Goal: Task Accomplishment & Management: Use online tool/utility

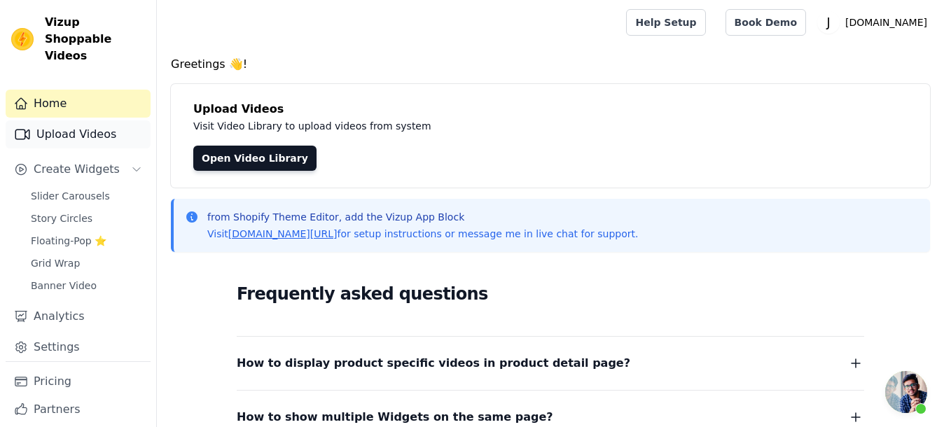
scroll to position [127, 0]
click at [100, 138] on link "Upload Videos" at bounding box center [78, 134] width 145 height 28
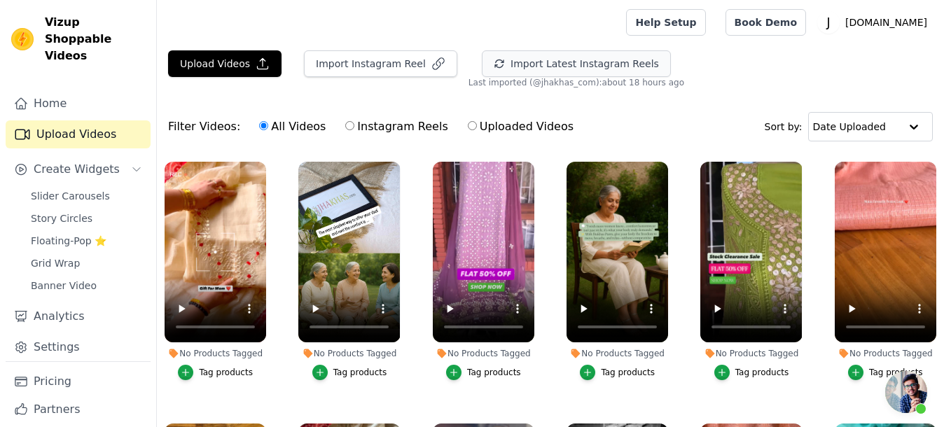
scroll to position [129, 0]
click at [604, 61] on button "Import Latest Instagram Reels" at bounding box center [576, 63] width 189 height 27
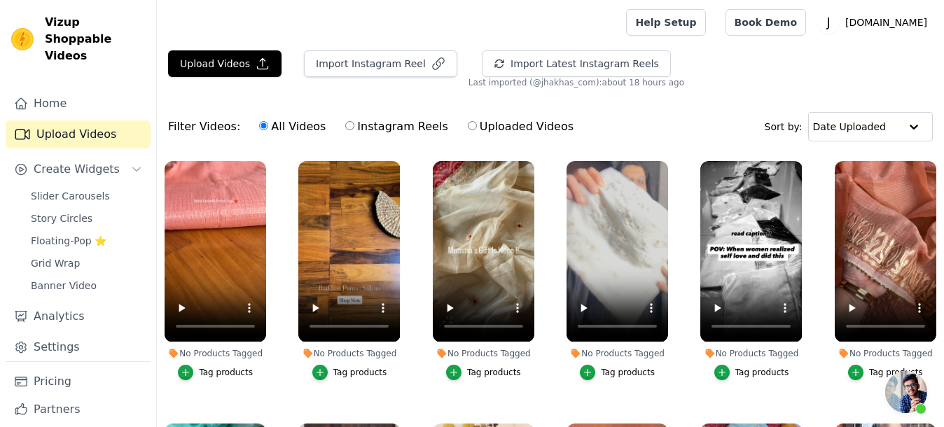
scroll to position [0, 0]
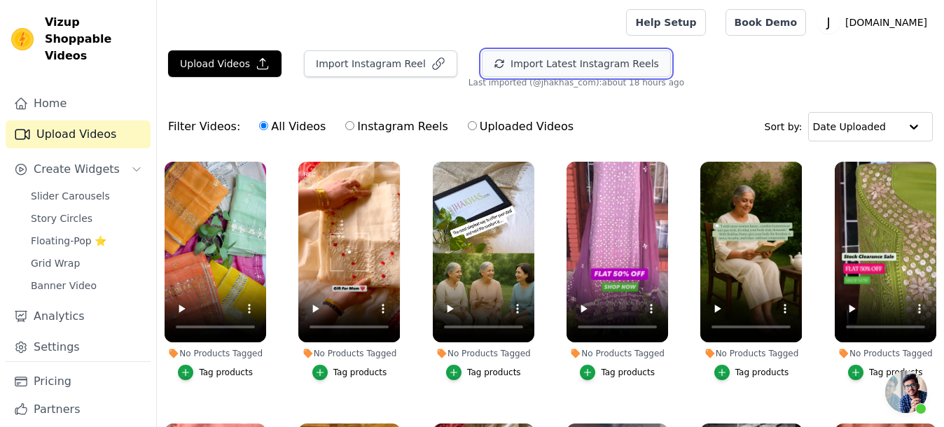
click at [520, 64] on button "Import Latest Instagram Reels" at bounding box center [576, 63] width 189 height 27
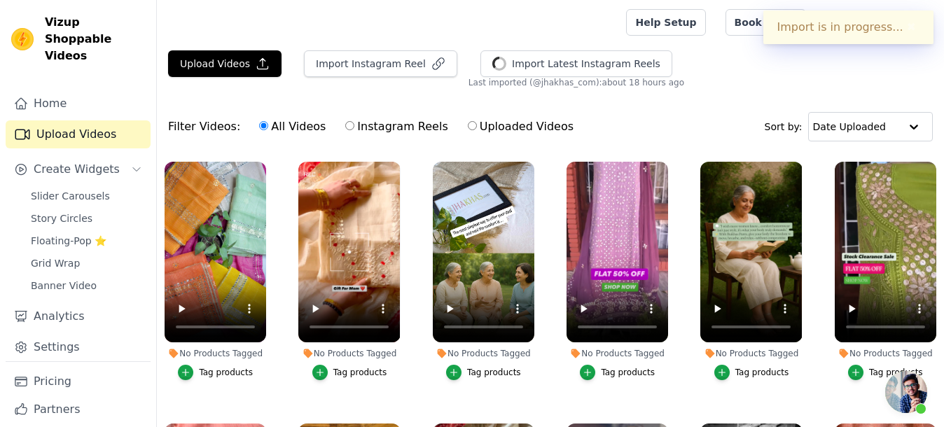
click at [901, 401] on span "Open chat" at bounding box center [906, 392] width 42 height 42
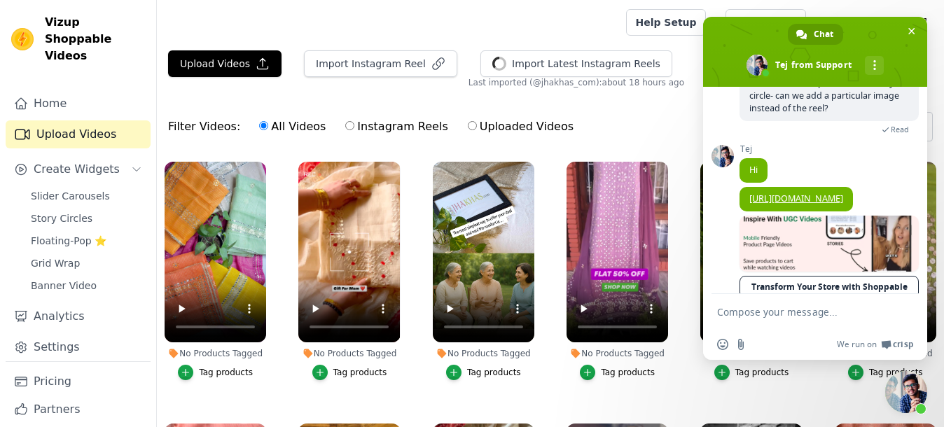
scroll to position [235, 0]
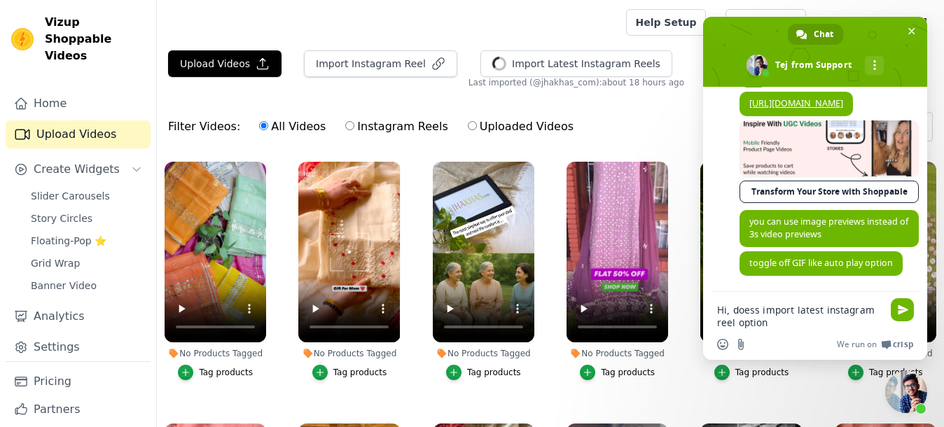
click at [751, 312] on textarea "Hi, doess import latest instagram reel option" at bounding box center [799, 316] width 165 height 25
click at [754, 312] on textarea "Hi, doess import latest instagram reel option" at bounding box center [799, 316] width 165 height 25
click at [800, 322] on textarea "Hi, does import latest instagram reel option" at bounding box center [799, 316] width 165 height 25
type textarea "Hi, does import latest instagram reel option uploads trial reels?"
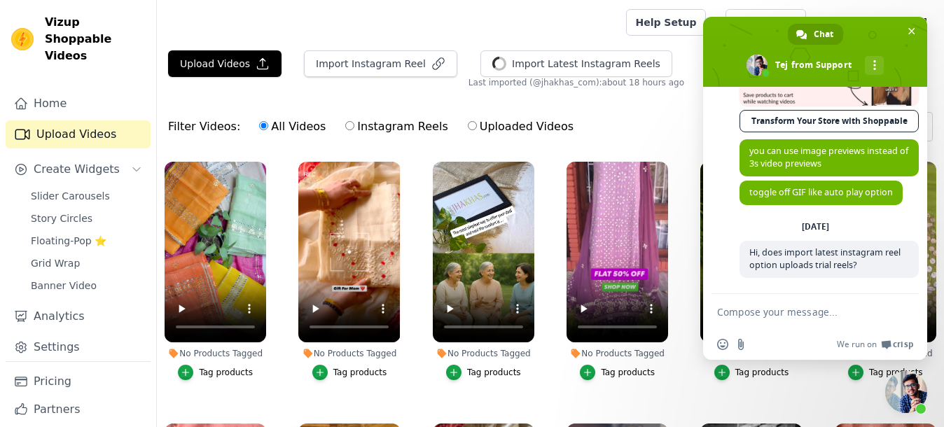
scroll to position [307, 0]
click at [918, 29] on span "Close chat" at bounding box center [911, 31] width 15 height 15
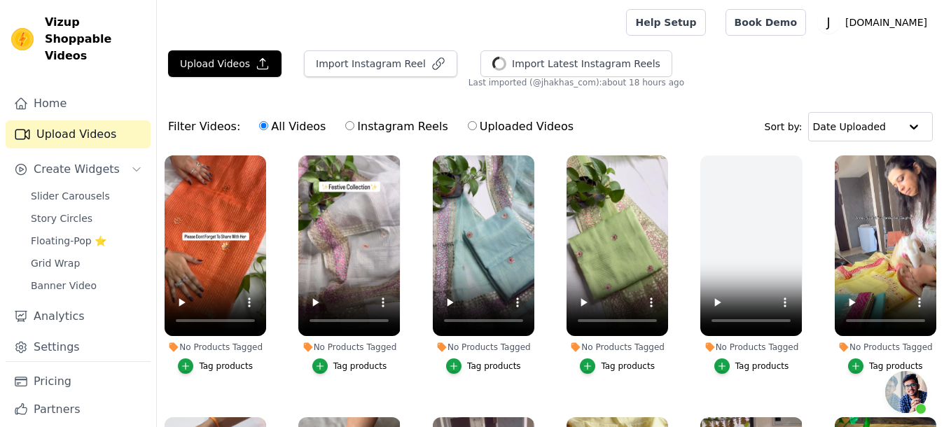
scroll to position [963, 0]
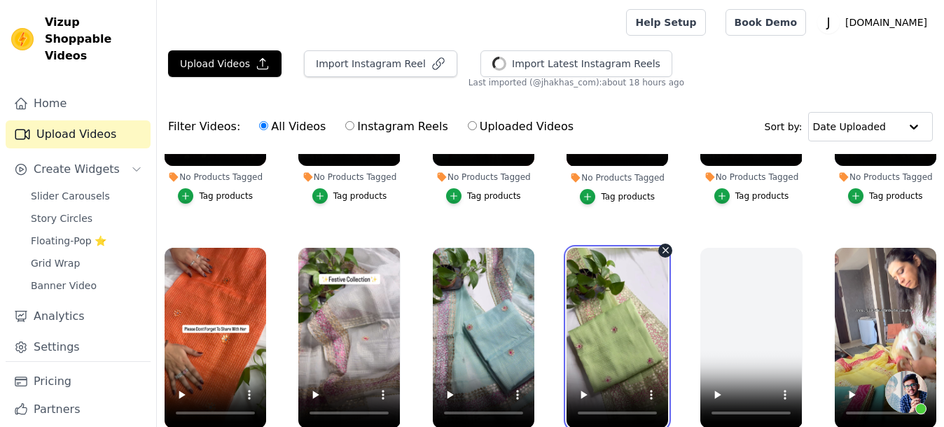
click at [646, 251] on video at bounding box center [618, 338] width 102 height 181
click at [599, 254] on video at bounding box center [618, 338] width 102 height 181
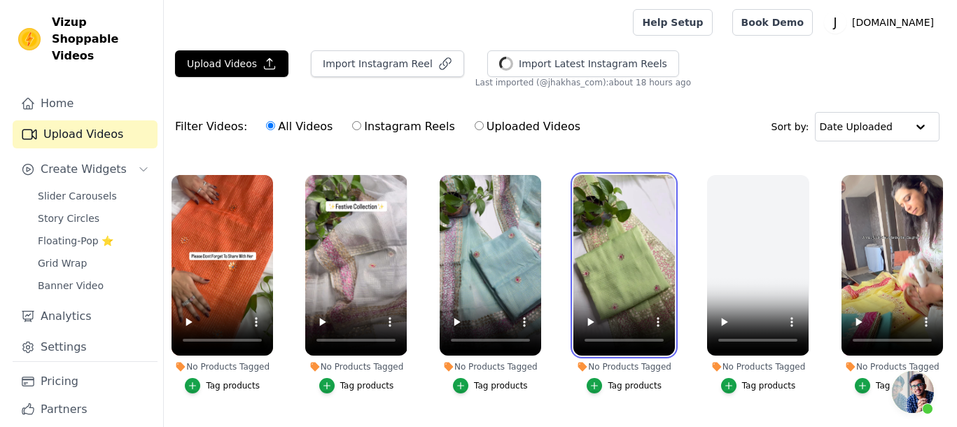
scroll to position [1138, 0]
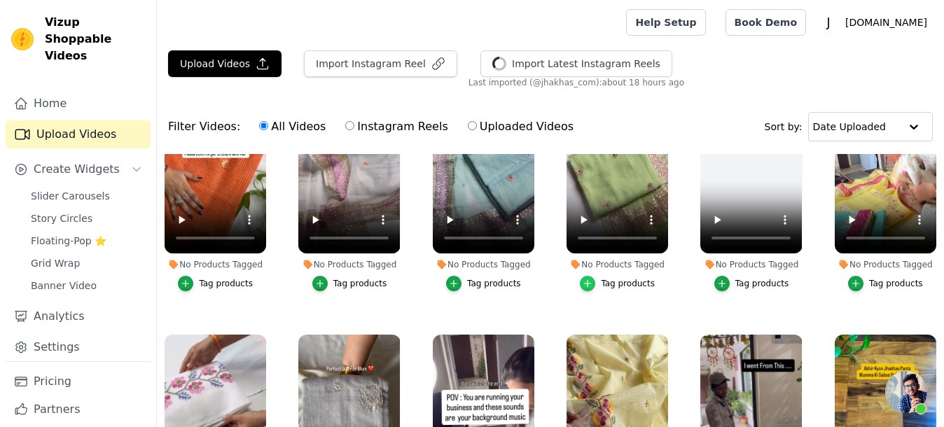
click at [588, 276] on div "button" at bounding box center [587, 283] width 15 height 15
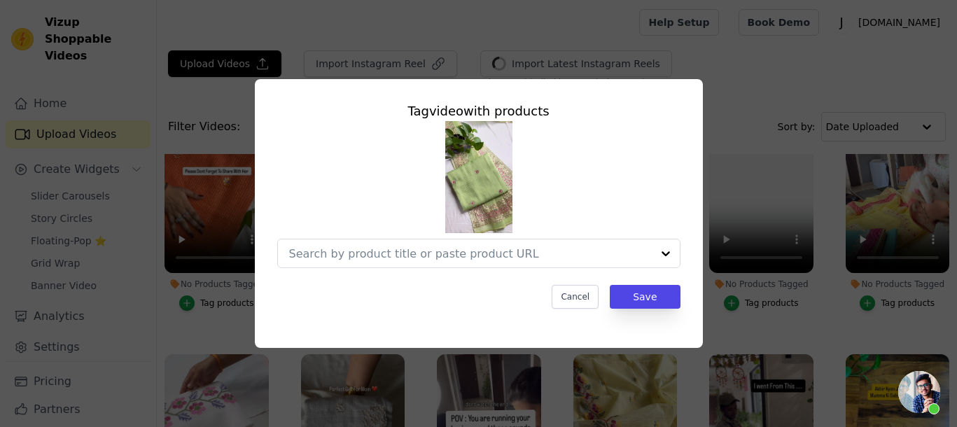
scroll to position [1154, 0]
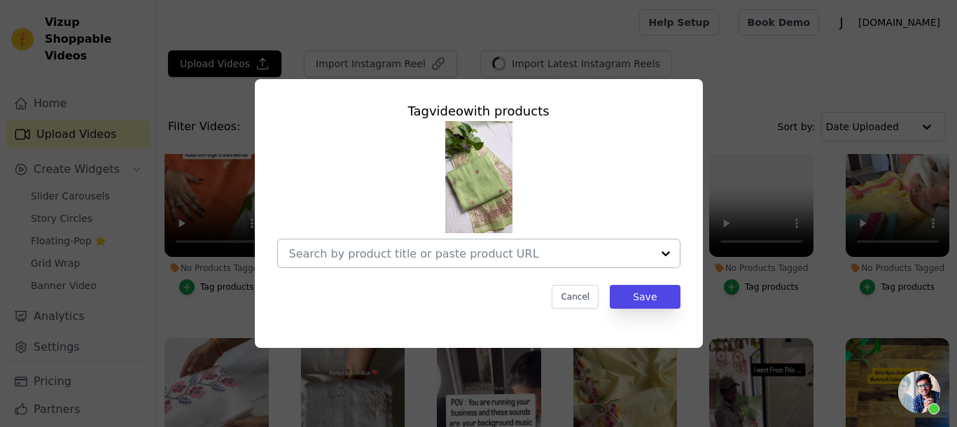
click at [477, 253] on input "No Products Tagged Tag video with products Cancel Save Tag products" at bounding box center [470, 253] width 363 height 13
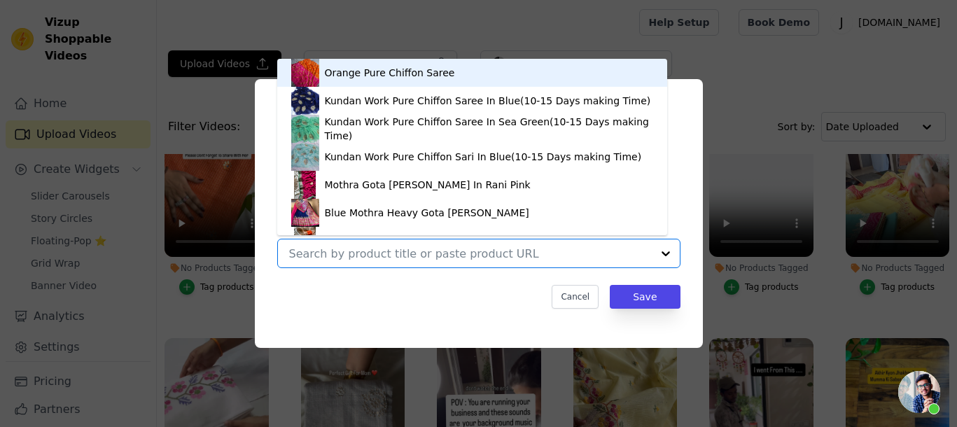
paste input "[URL][DOMAIN_NAME]"
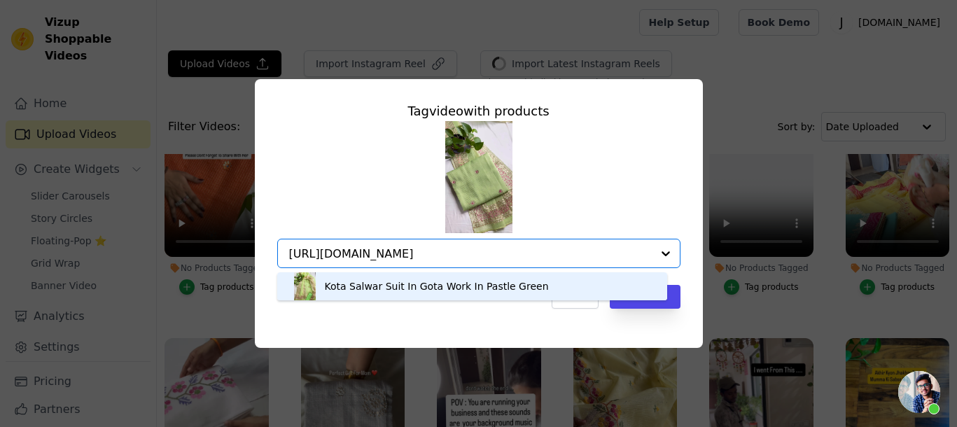
type input "[URL][DOMAIN_NAME]"
click at [550, 180] on div "Kota Salwar Suit In Gota Work In Pastle Green Option undefined, selected. You a…" at bounding box center [478, 194] width 403 height 147
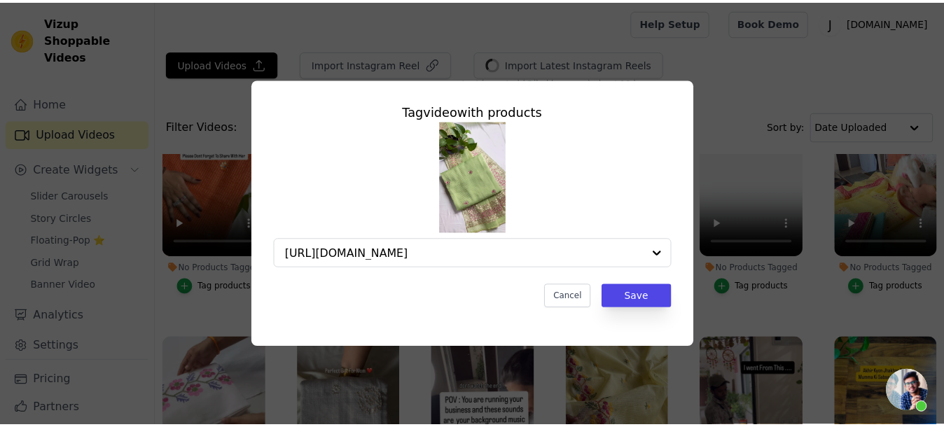
scroll to position [0, 0]
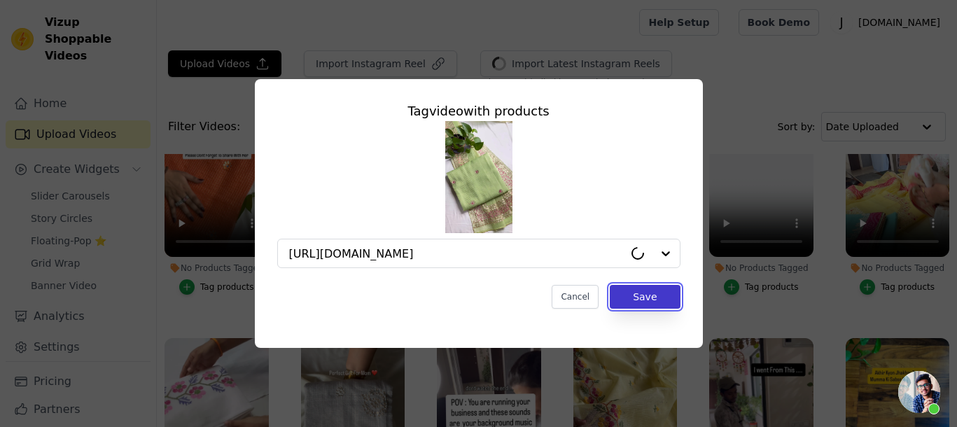
click at [648, 300] on button "Save" at bounding box center [645, 297] width 70 height 24
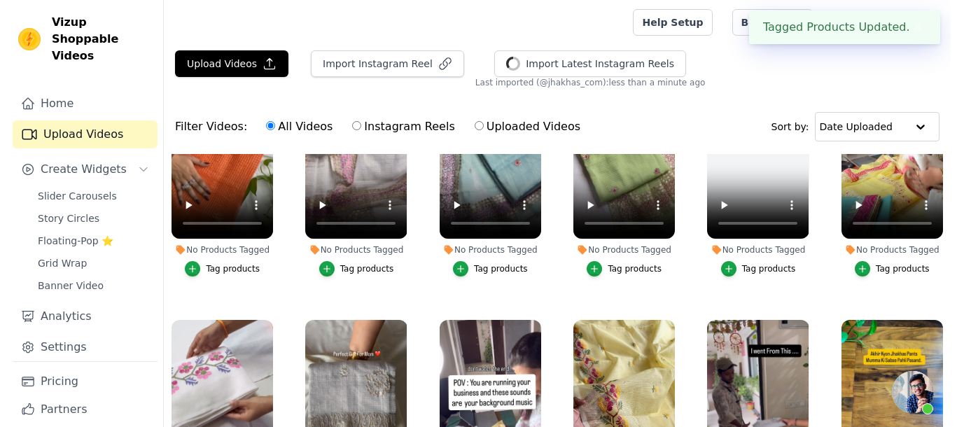
scroll to position [1050, 0]
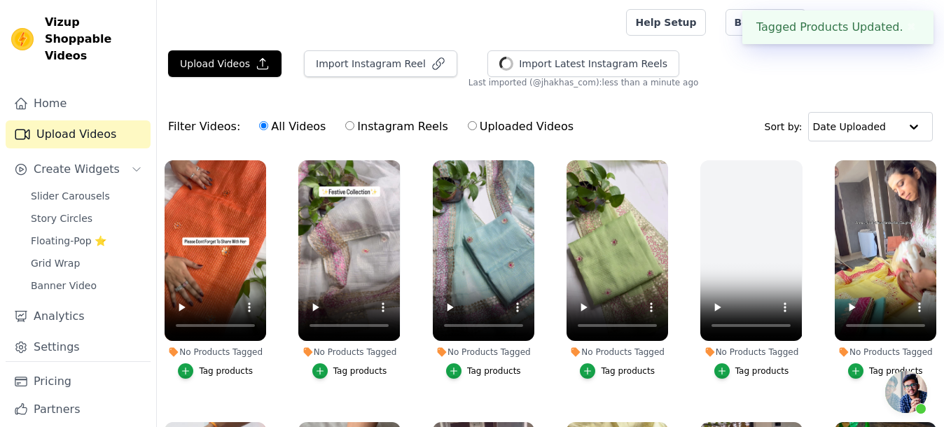
click at [463, 363] on button "Tag products" at bounding box center [483, 370] width 75 height 15
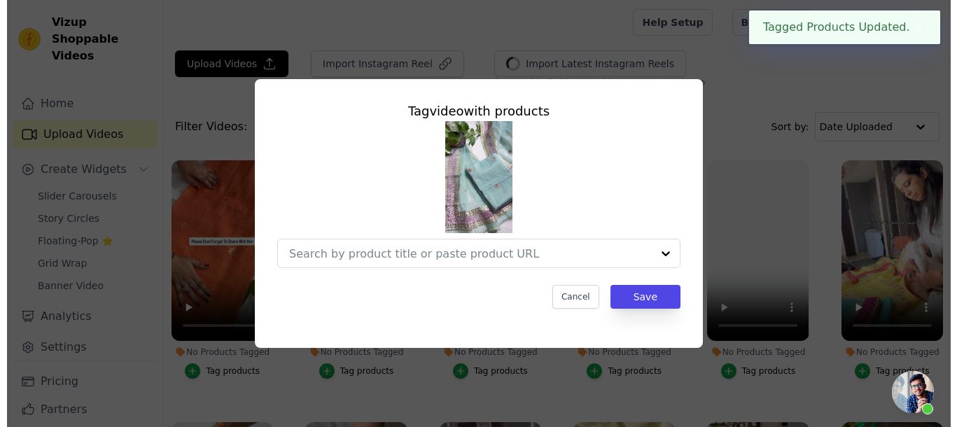
scroll to position [1067, 0]
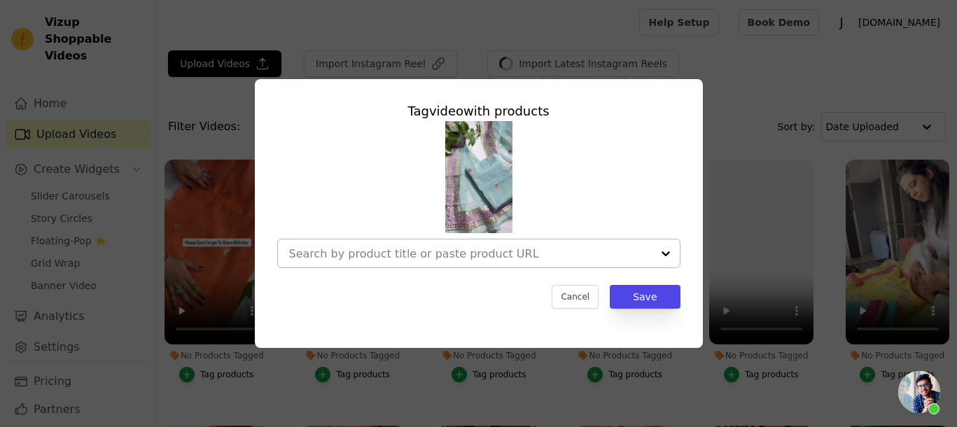
click at [428, 256] on input "No Products Tagged Tag video with products Cancel Save Tag products" at bounding box center [470, 253] width 363 height 13
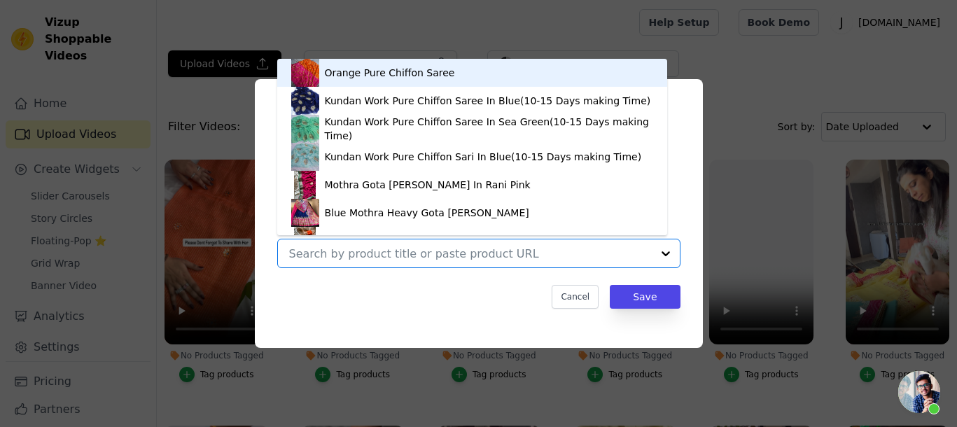
paste input "https://jhakhas.com/products/kota-salwar-suit-in-gota-work-in-haldi-sea-green"
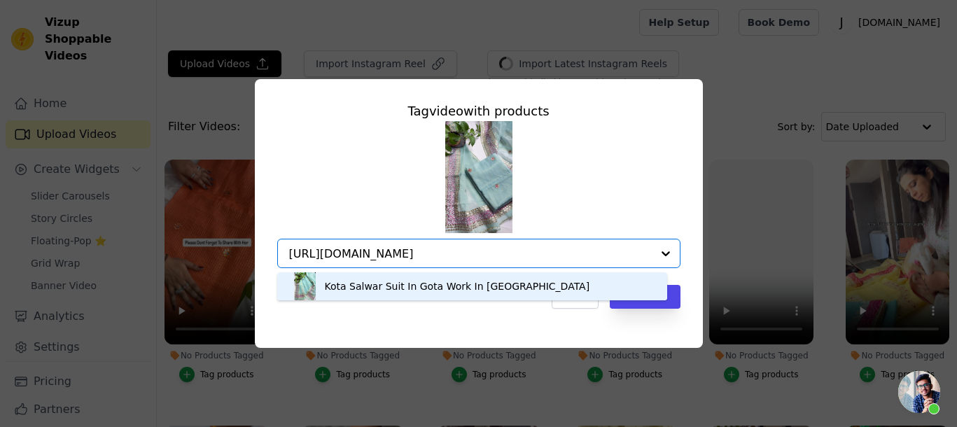
type input "https://jhakhas.com/products/kota-salwar-suit-in-gota-work-in-haldi-sea-green"
click at [646, 327] on div "Tag video with products Kota Salwar Suit In Gota Work In Sea Green Option undef…" at bounding box center [479, 213] width 448 height 269
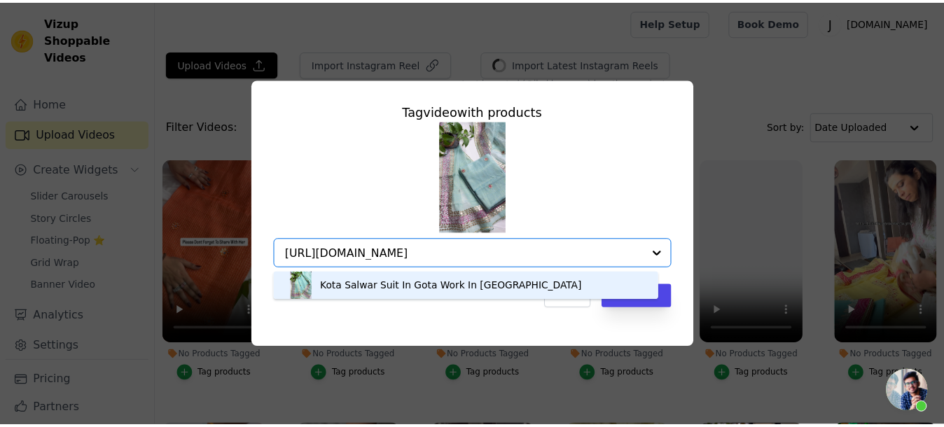
scroll to position [0, 0]
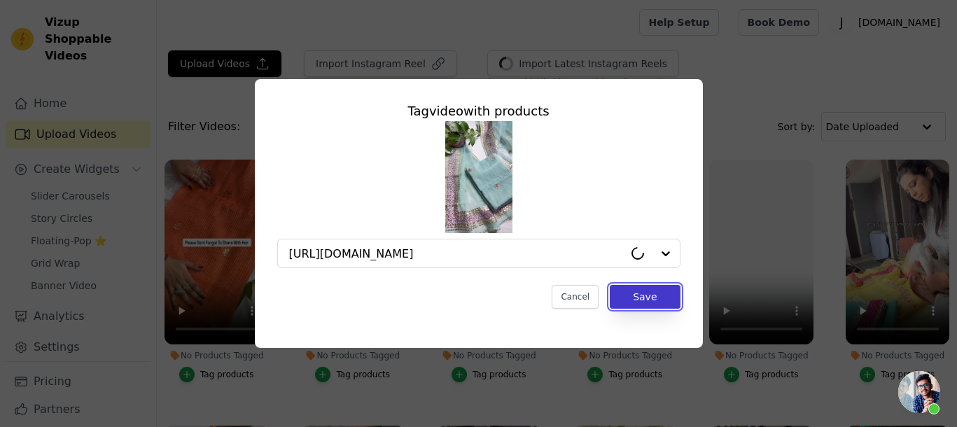
click at [651, 308] on button "Save" at bounding box center [645, 297] width 70 height 24
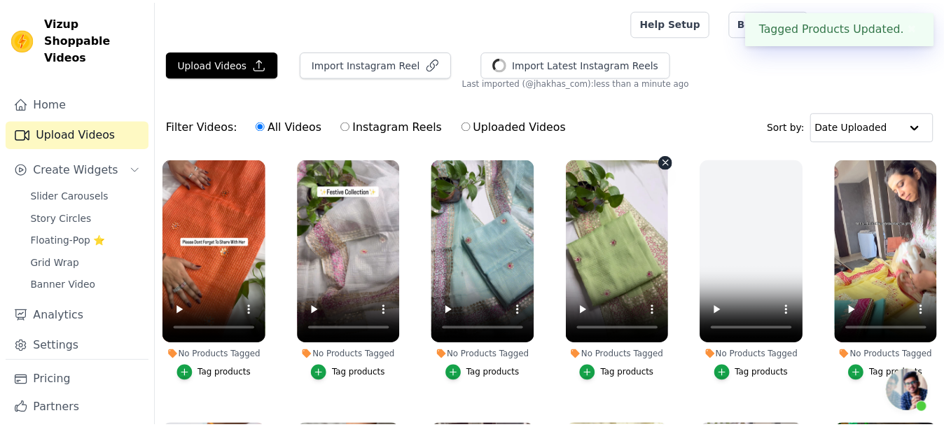
scroll to position [1050, 0]
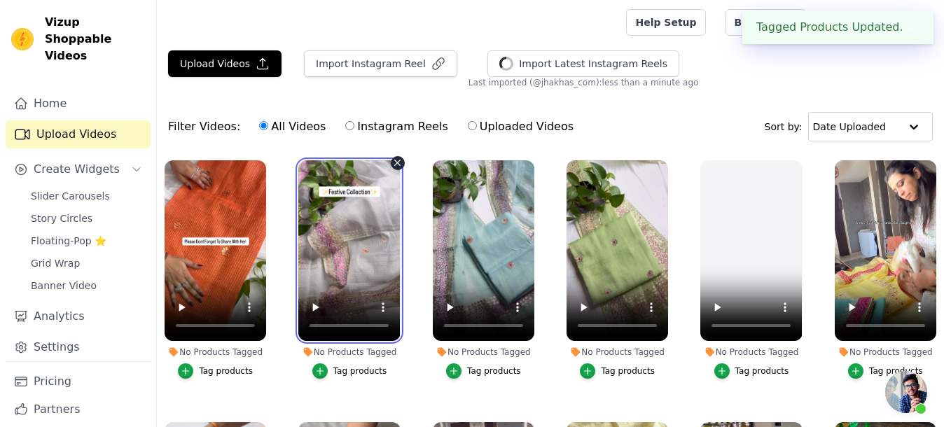
click at [347, 245] on video at bounding box center [349, 250] width 102 height 181
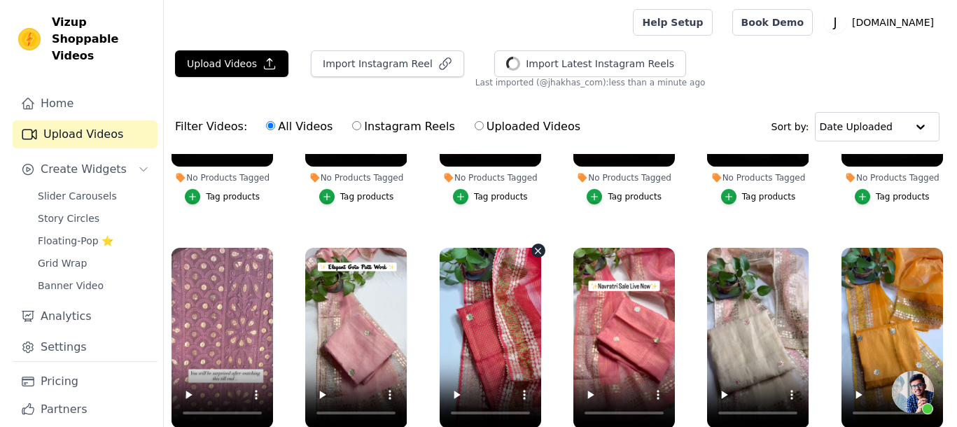
scroll to position [788, 0]
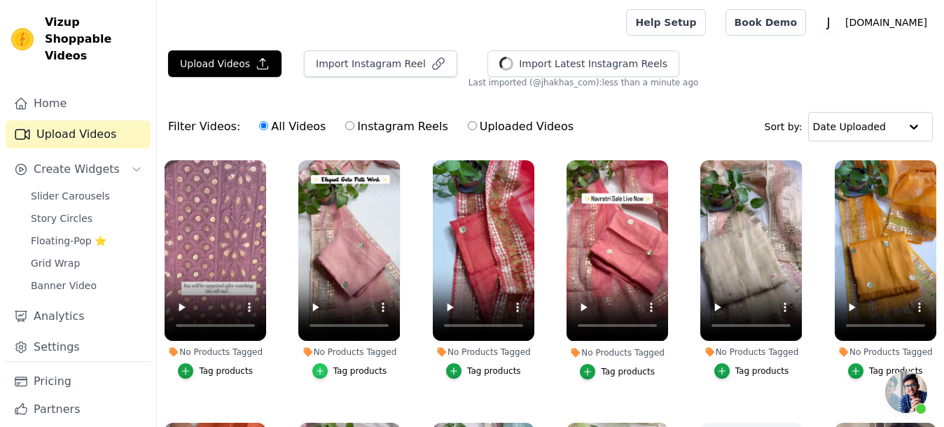
click at [321, 368] on icon "button" at bounding box center [320, 371] width 6 height 6
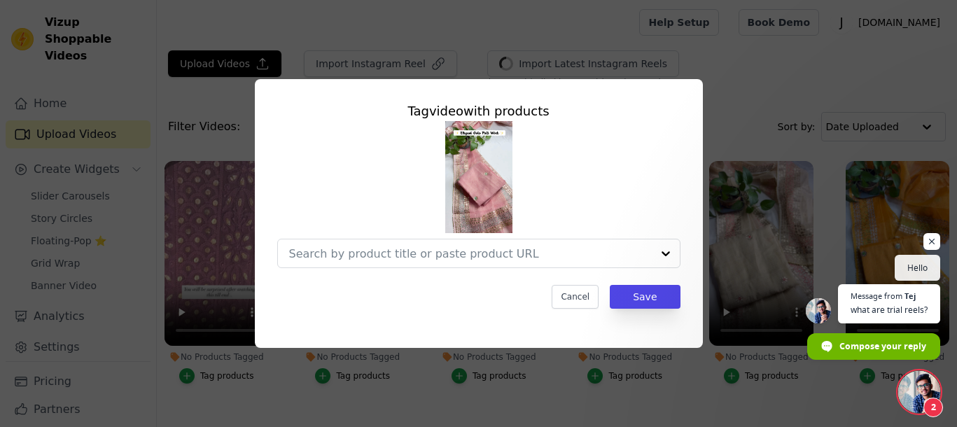
scroll to position [384, 0]
click at [381, 251] on input "No Products Tagged Tag video with products Option undefined, selected. Select i…" at bounding box center [470, 253] width 363 height 13
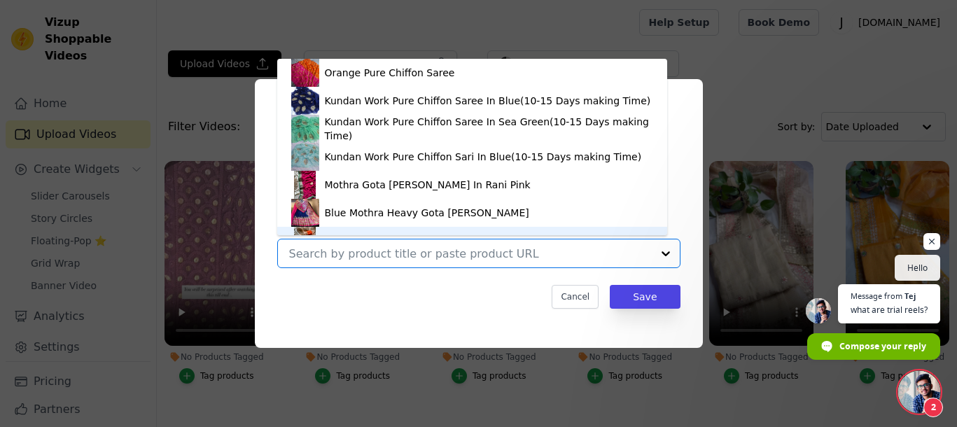
scroll to position [20, 0]
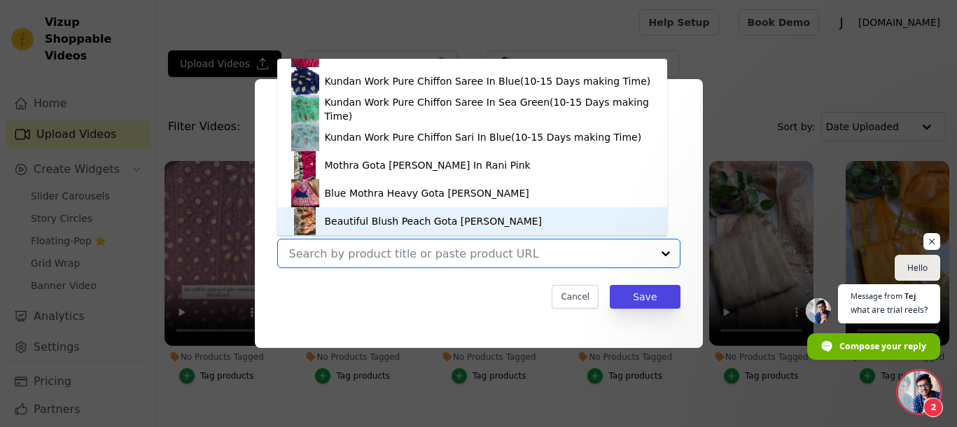
paste input "https://jhakhas.com/products/kota-salwar-suit-in-gota-work-in-pink-color"
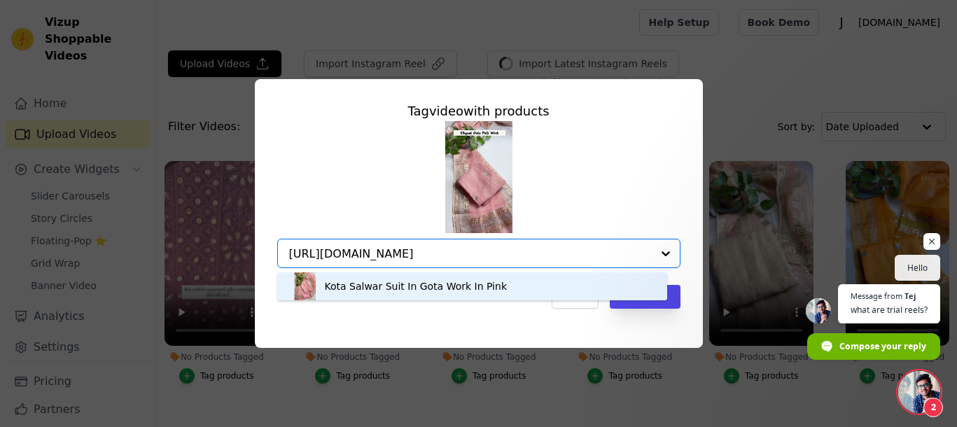
type input "https://jhakhas.com/products/kota-salwar-suit-in-gota-work-in-pink-color"
click at [663, 177] on div "Kota Salwar Suit In Gota Work In Pink Option undefined, selected. You are curre…" at bounding box center [478, 194] width 403 height 147
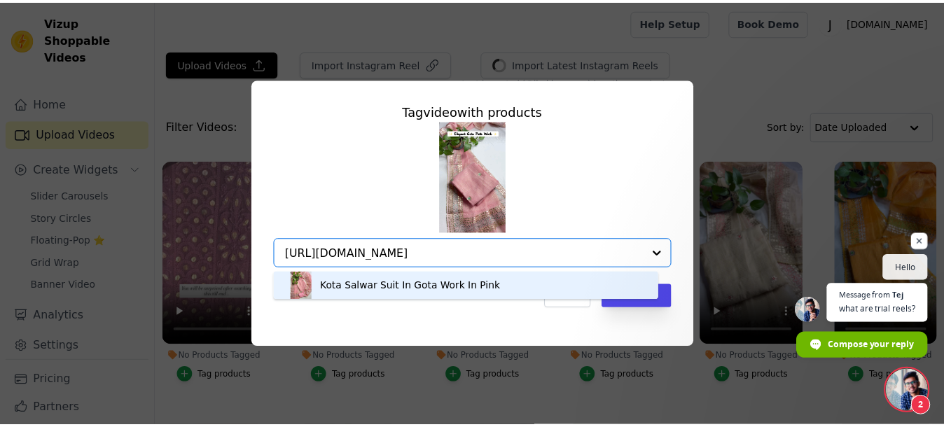
scroll to position [0, 0]
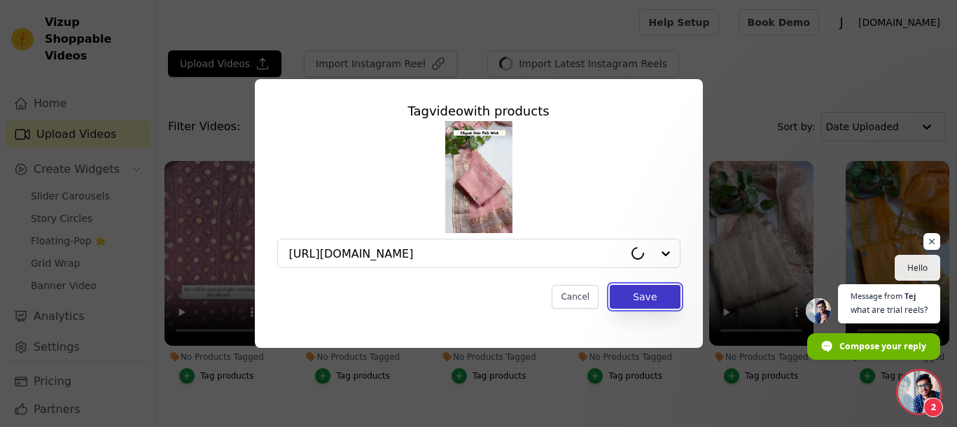
click at [656, 299] on button "Save" at bounding box center [645, 297] width 70 height 24
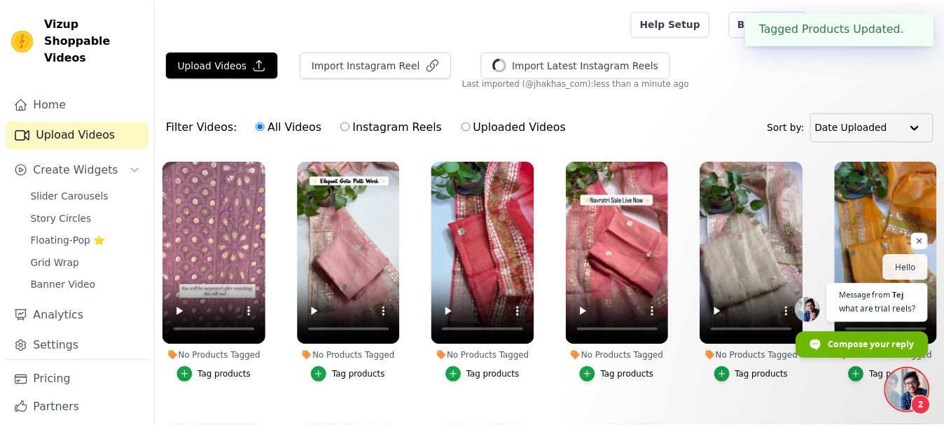
scroll to position [788, 0]
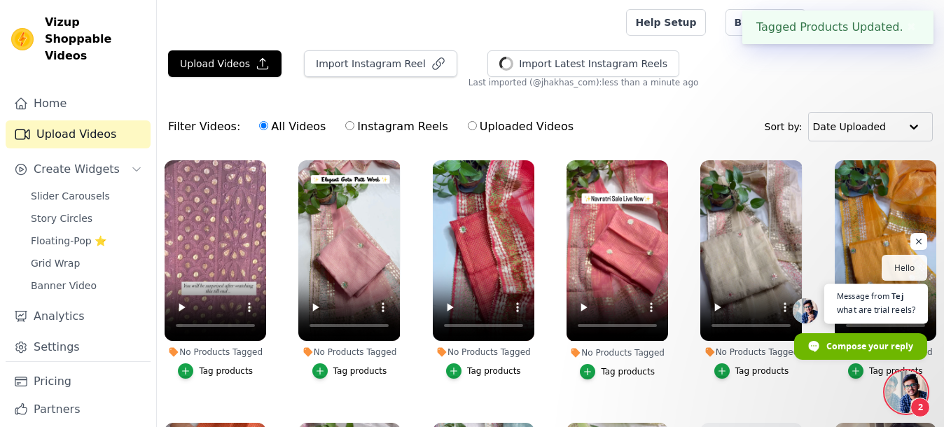
click at [868, 312] on span "what are trial reels?" at bounding box center [876, 309] width 78 height 13
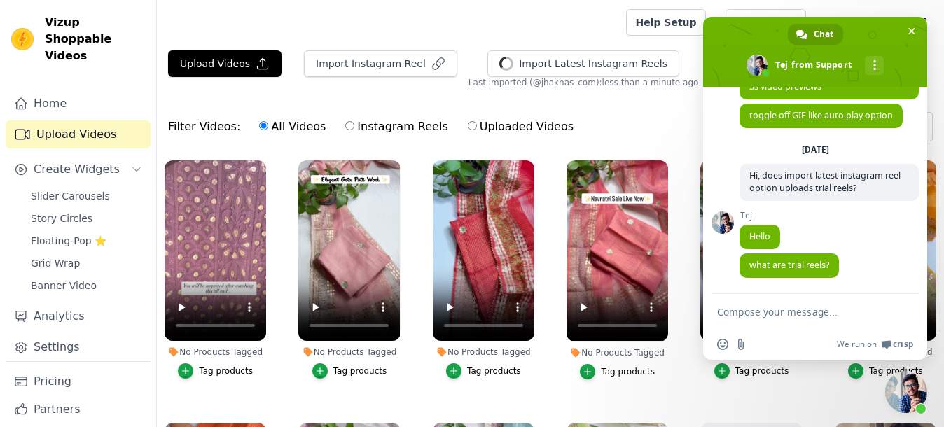
click at [756, 310] on textarea "Compose your message..." at bounding box center [799, 312] width 165 height 13
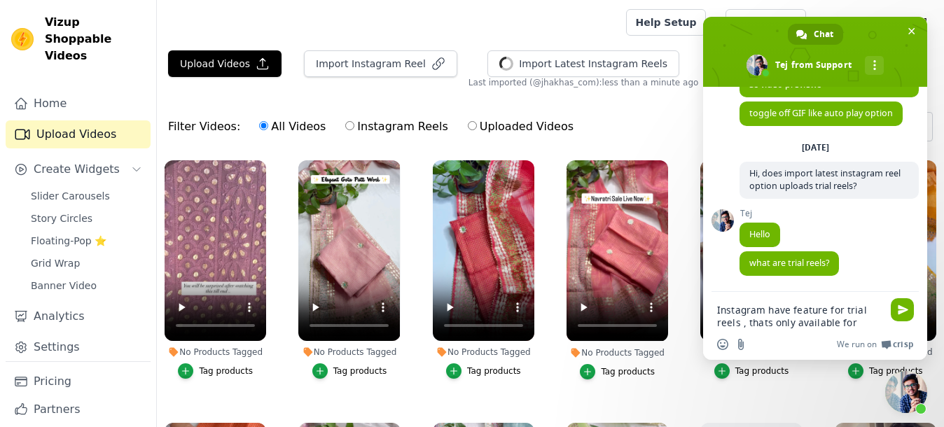
click at [761, 322] on textarea "Instagram have feature for trial reels , thats only available for" at bounding box center [799, 316] width 165 height 25
click at [764, 321] on textarea "Instagram have feature for trial reels , thats only available for" at bounding box center [799, 316] width 165 height 25
click at [861, 324] on textarea "Instagram have feature for trial reels , that's only available for" at bounding box center [799, 316] width 165 height 25
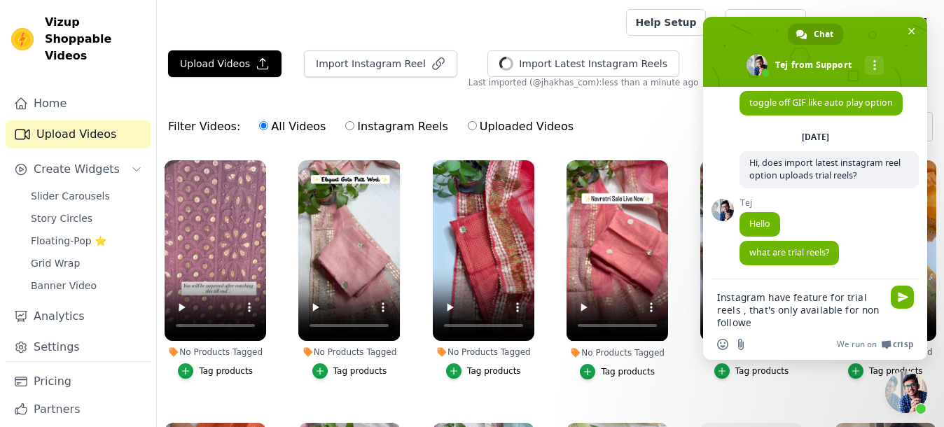
type textarea "Instagram have feature for trial reels , that's only available for non follower"
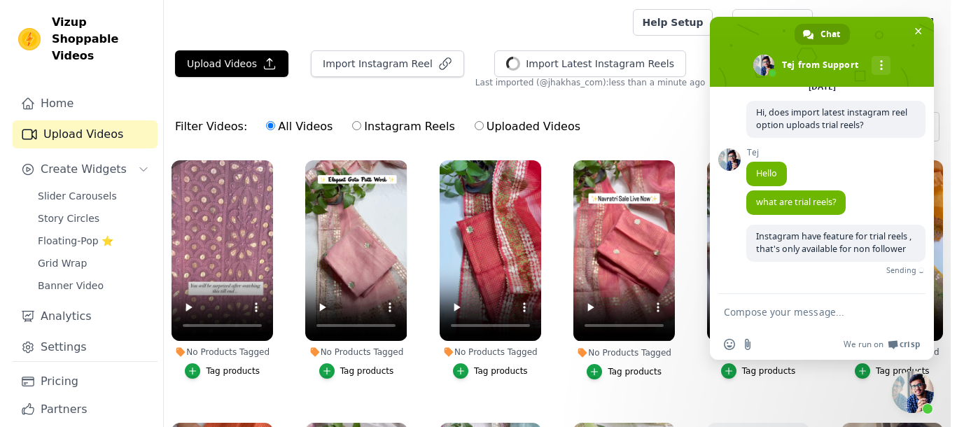
scroll to position [444, 0]
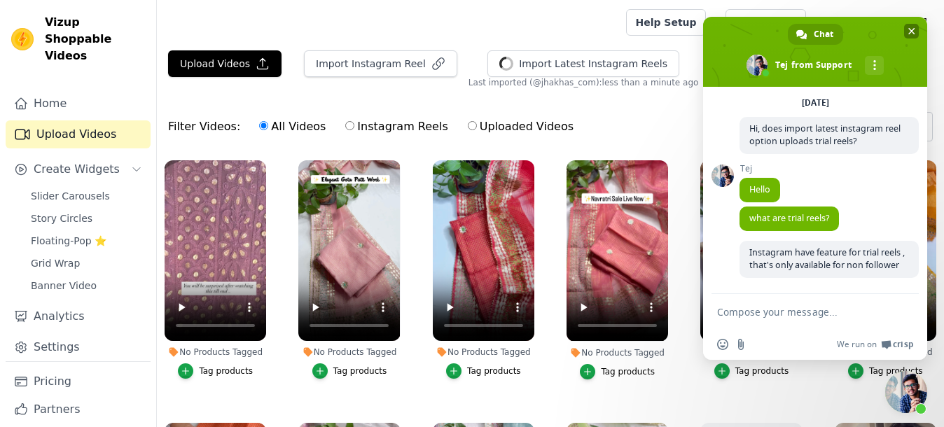
click at [915, 32] on span "Close chat" at bounding box center [911, 31] width 7 height 7
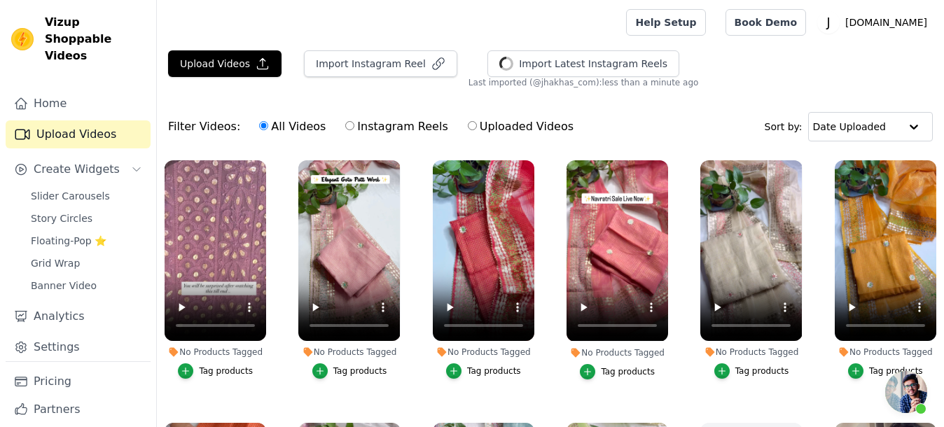
click at [352, 366] on div "Tag products" at bounding box center [360, 371] width 54 height 11
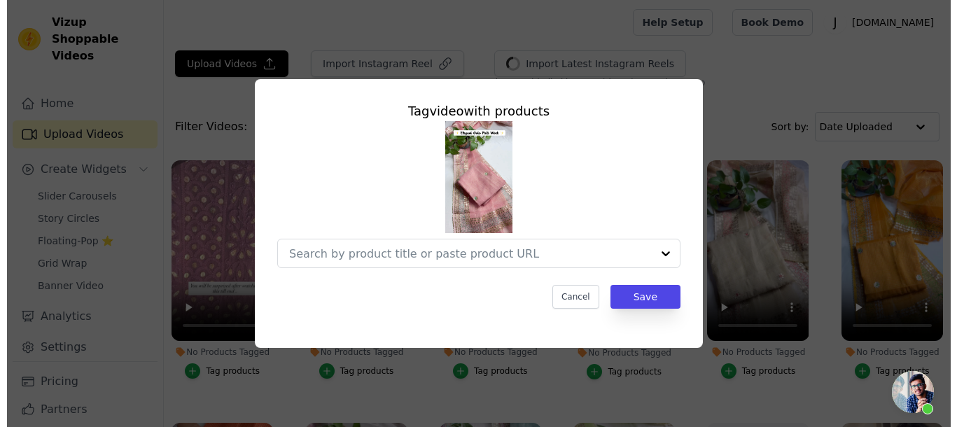
scroll to position [799, 0]
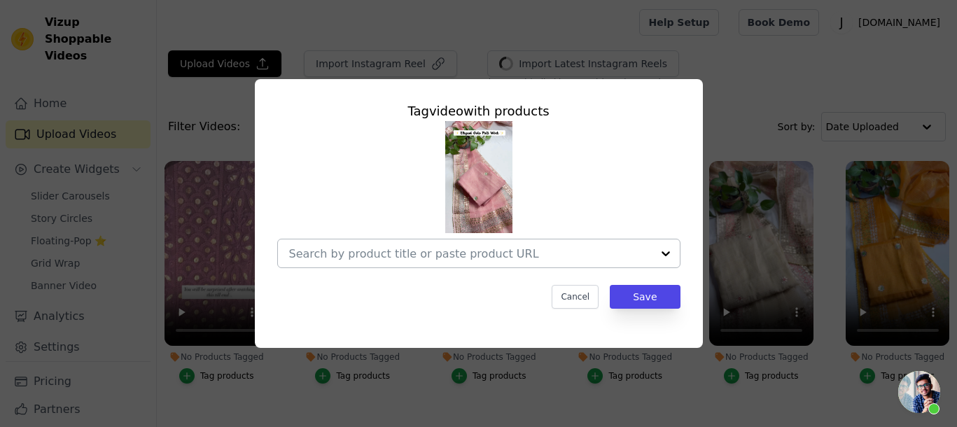
click at [663, 254] on div at bounding box center [666, 254] width 28 height 28
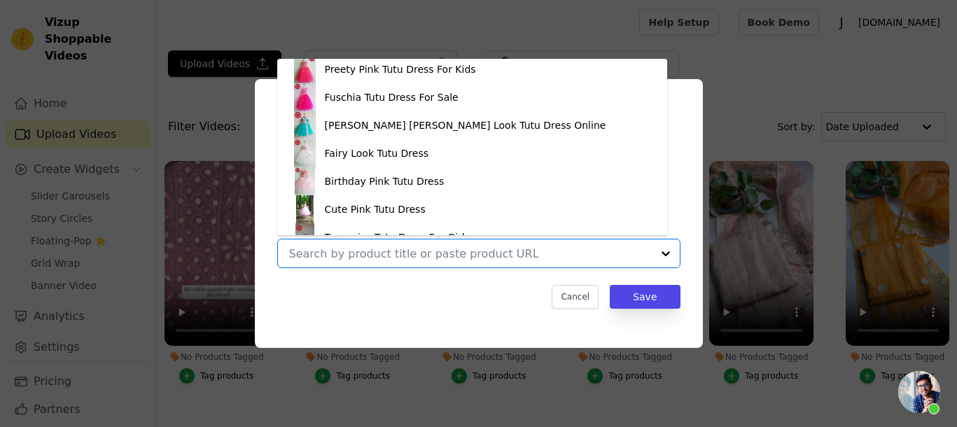
scroll to position [2625, 0]
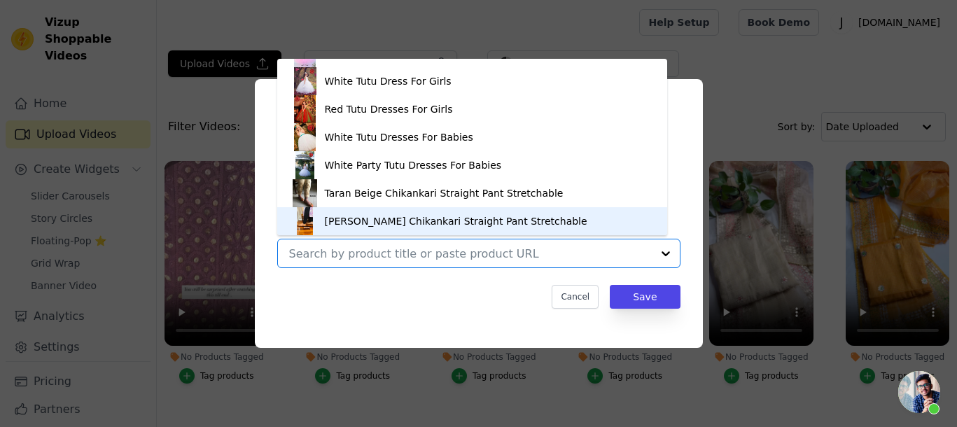
click at [425, 264] on div at bounding box center [470, 254] width 363 height 28
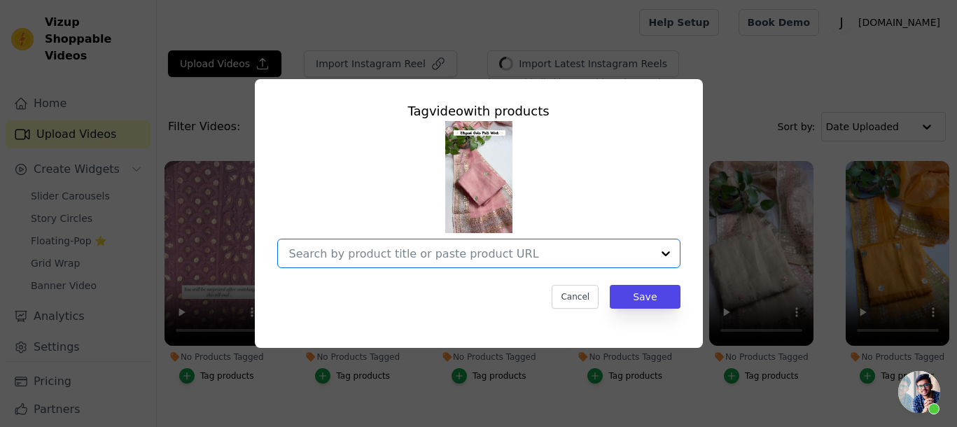
paste input "https://jhakhas.com/products/kota-salwar-suit-in-gota-work-in-pink-color"
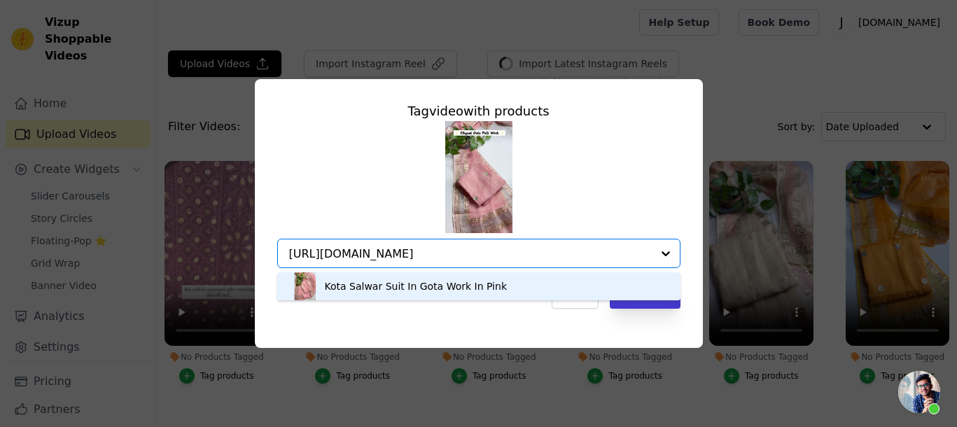
type input "https://jhakhas.com/products/kota-salwar-suit-in-gota-work-in-pink-color"
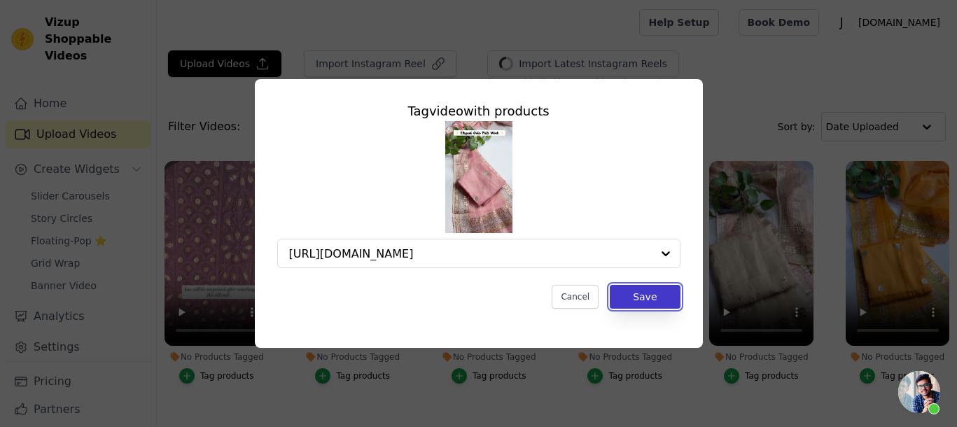
click at [655, 306] on button "Save" at bounding box center [645, 297] width 70 height 24
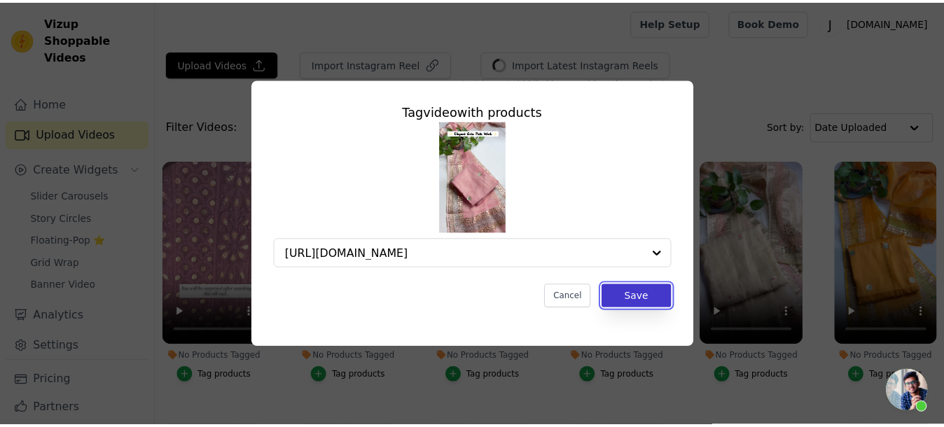
scroll to position [0, 0]
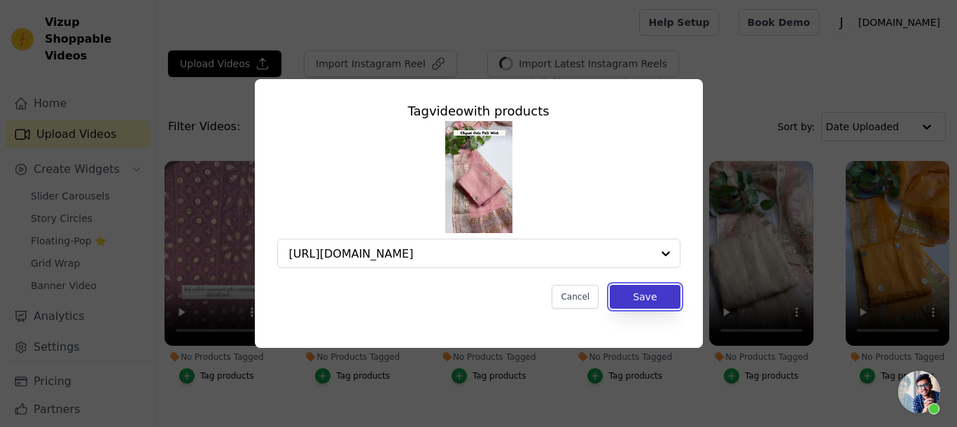
click at [655, 306] on ul "No Products Tagged Tag products No Products Tagged Tag products No Products Tag…" at bounding box center [557, 345] width 800 height 382
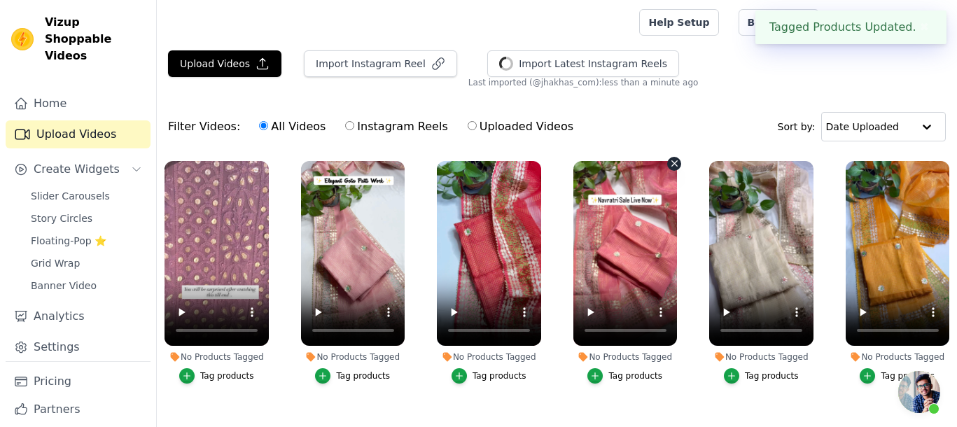
scroll to position [788, 0]
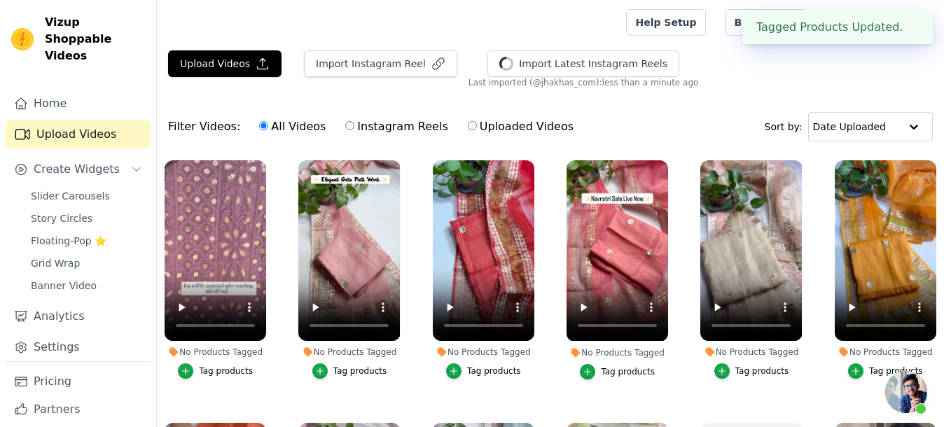
click at [505, 366] on div "Tag products" at bounding box center [494, 371] width 54 height 11
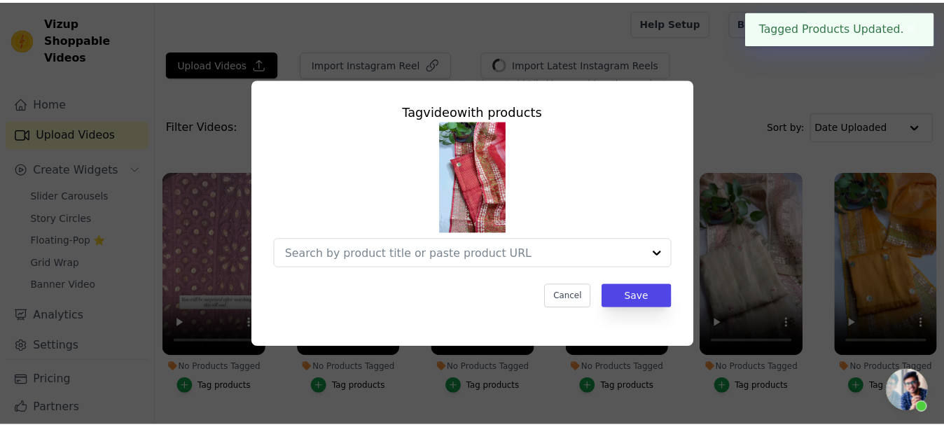
scroll to position [799, 0]
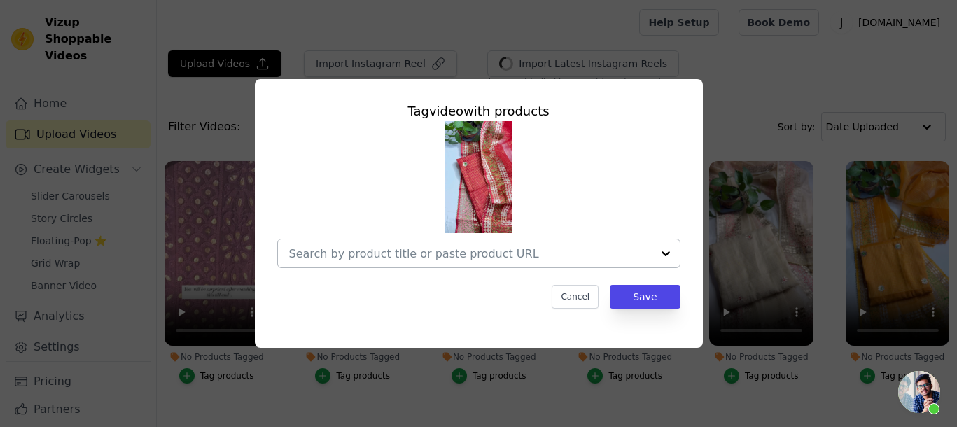
click at [404, 250] on input "No Products Tagged Tag video with products Cancel Save Tag products" at bounding box center [470, 253] width 363 height 13
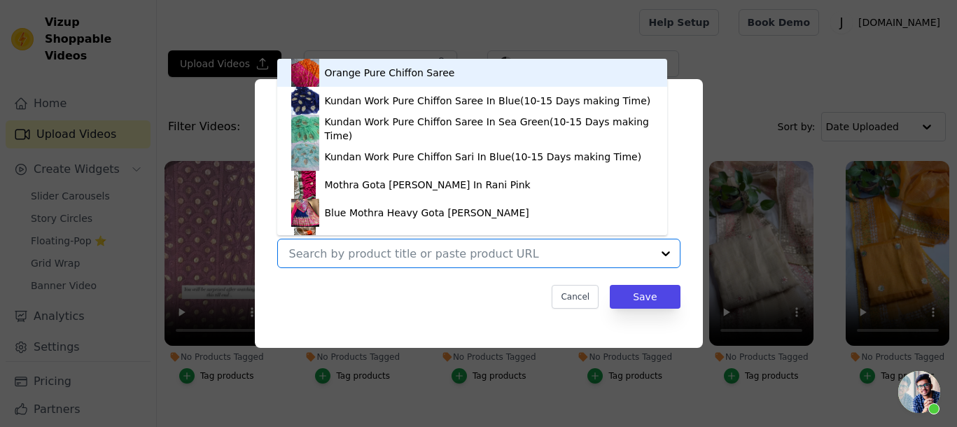
paste input "https://jhakhas.com/products/kota-salwar-suit-in-gota-work-in-red"
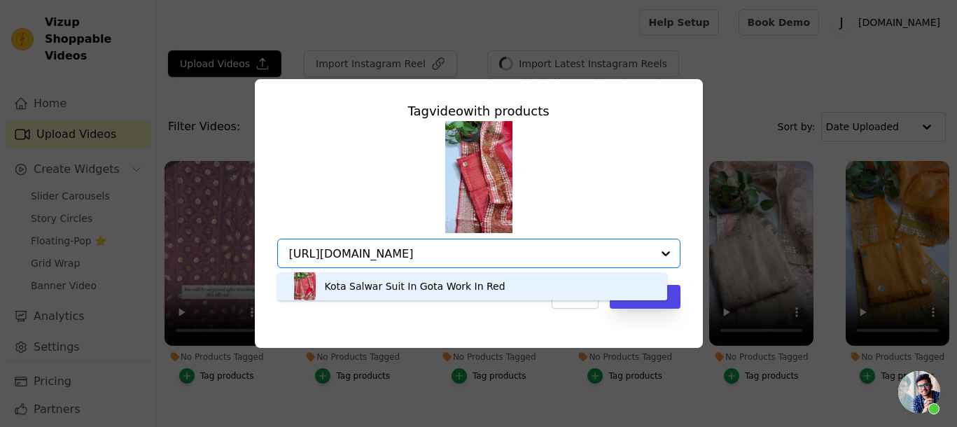
type input "https://jhakhas.com/products/kota-salwar-suit-in-gota-work-in-red"
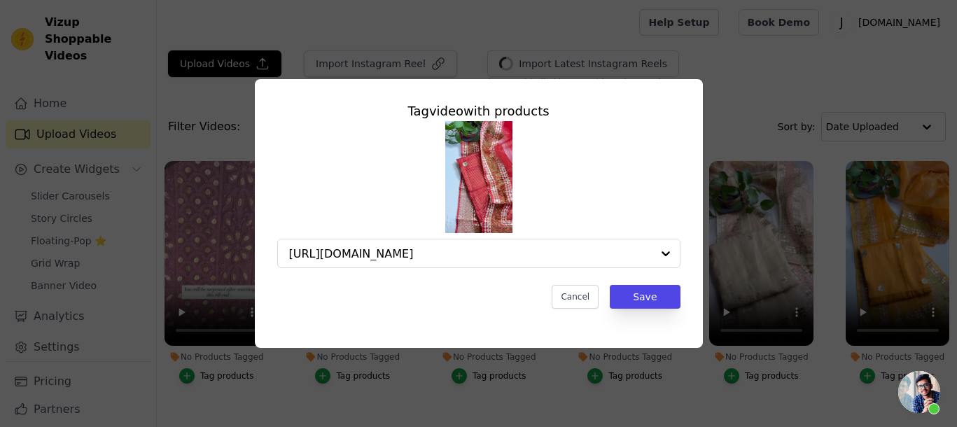
click at [653, 319] on div "Tag video with products https://jhakhas.com/products/kota-salwar-suit-in-gota-w…" at bounding box center [479, 205] width 426 height 230
click at [566, 232] on div "https://jhakhas.com/products/kota-salwar-suit-in-gota-work-in-red" at bounding box center [478, 194] width 403 height 147
click at [556, 257] on input "https://jhakhas.com/products/kota-salwar-suit-in-gota-work-in-red" at bounding box center [470, 253] width 363 height 13
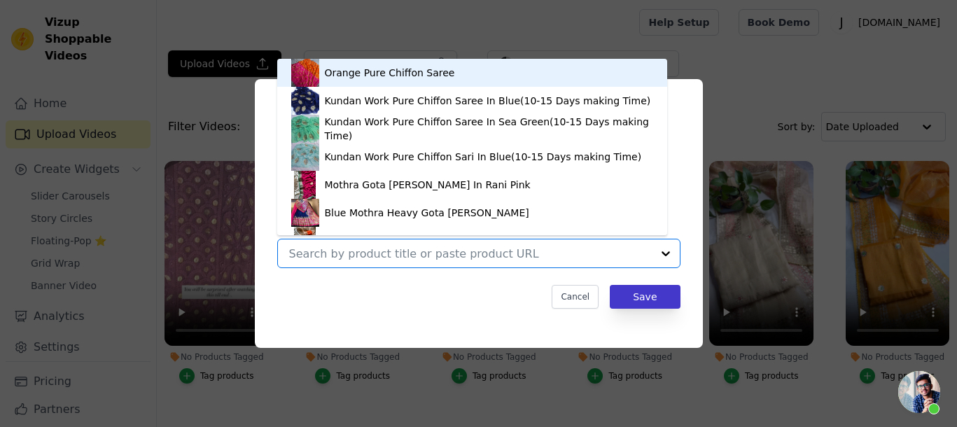
paste input "https://jhakhas.com/products/kota-salwar-suit-in-gota-work-in-red"
type input "https://jhakhas.com/products/kota-salwar-suit-in-gota-work-in-red"
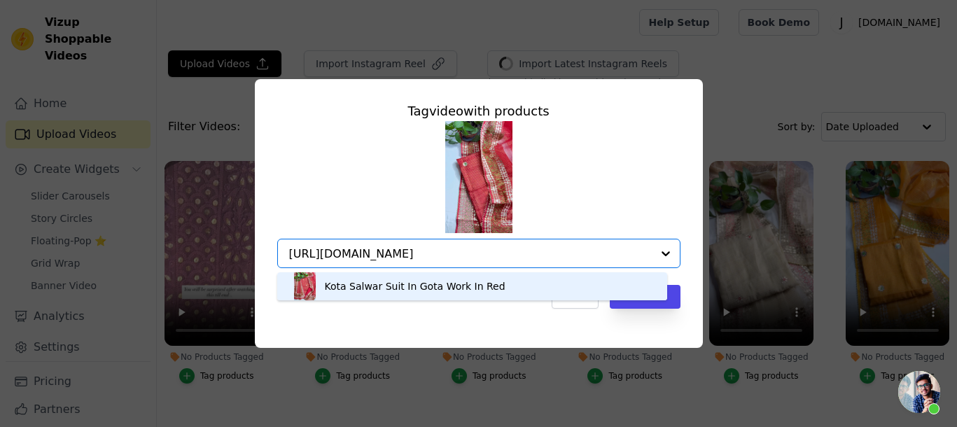
click at [467, 284] on div "Kota Salwar Suit In Gota Work In Red" at bounding box center [415, 286] width 181 height 14
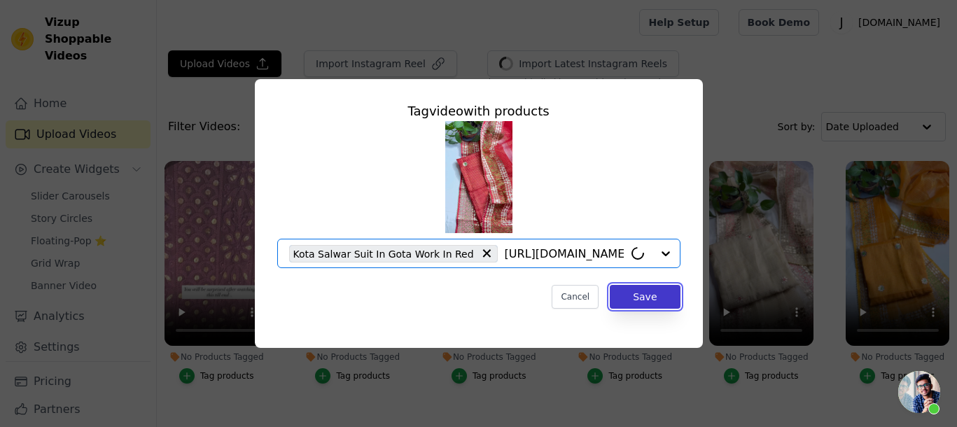
click at [643, 303] on button "Save" at bounding box center [645, 297] width 70 height 24
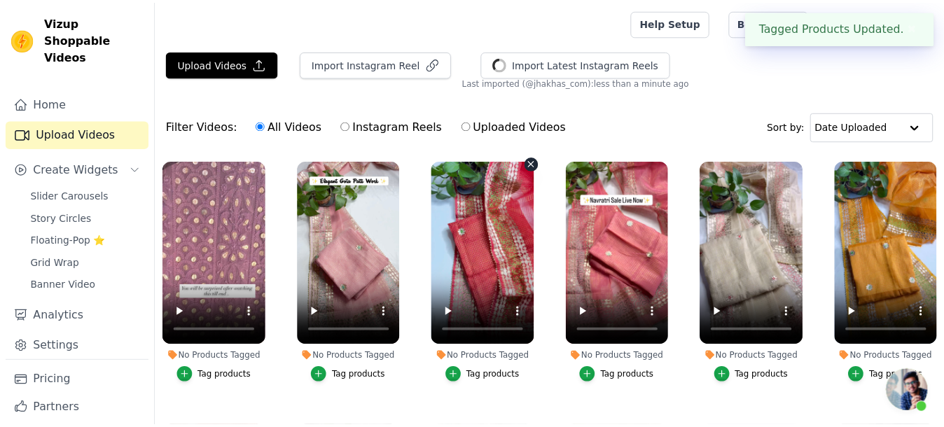
scroll to position [788, 0]
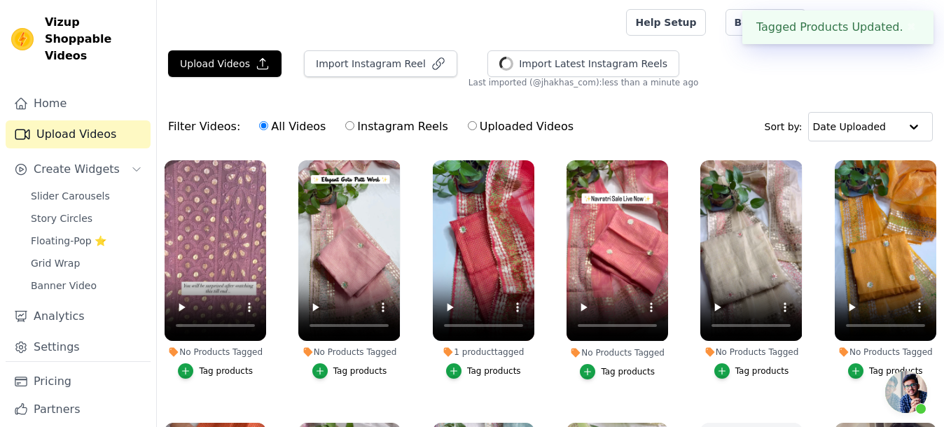
click at [345, 366] on div "Tag products" at bounding box center [360, 371] width 54 height 11
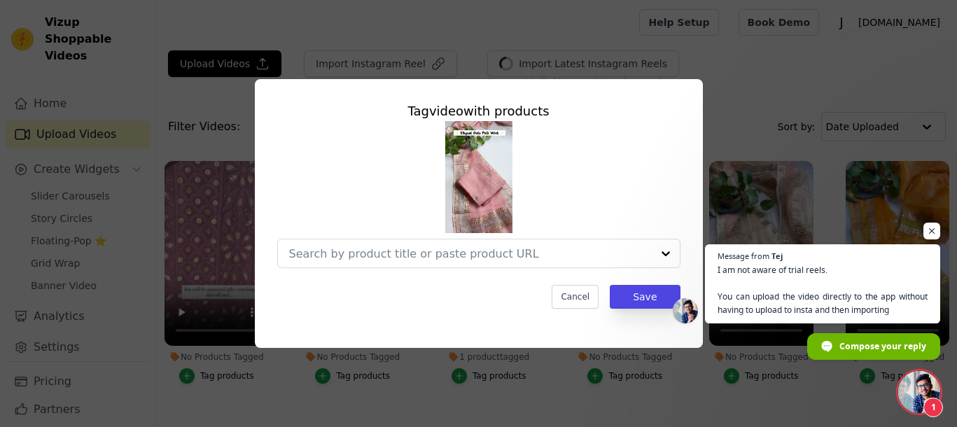
scroll to position [460, 0]
click at [319, 256] on input "No Products Tagged Tag video with products Option undefined, selected. Select i…" at bounding box center [470, 253] width 363 height 13
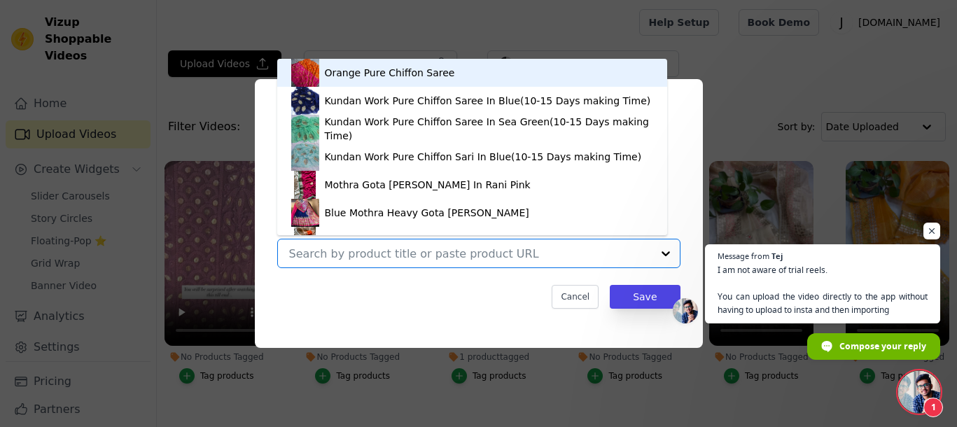
paste input "https://jhakhas.com/products/kota-salwar-suit-in-gota-work-in-pink-color"
type input "https://jhakhas.com/products/kota-salwar-suit-in-gota-work-in-pink-color"
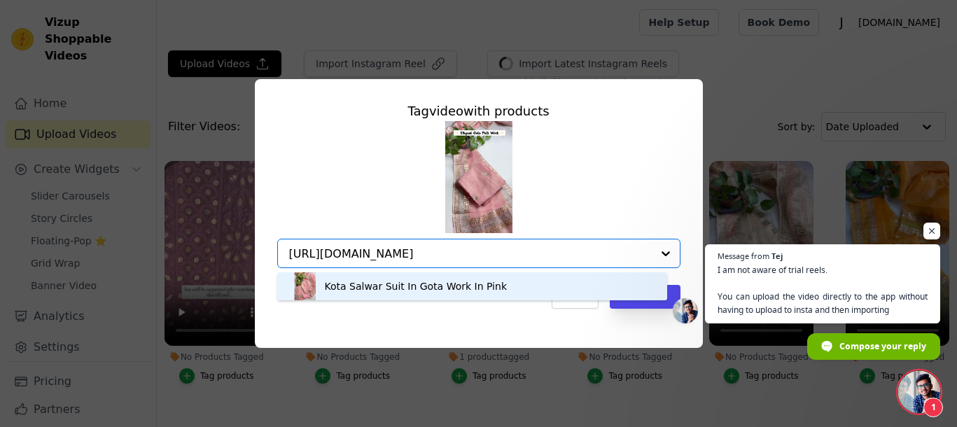
click at [382, 282] on div "Kota Salwar Suit In Gota Work In Pink" at bounding box center [416, 286] width 183 height 14
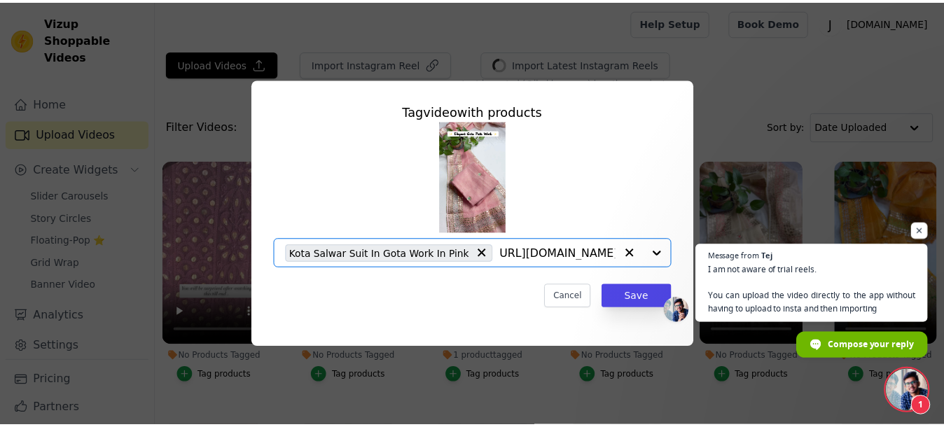
scroll to position [0, 0]
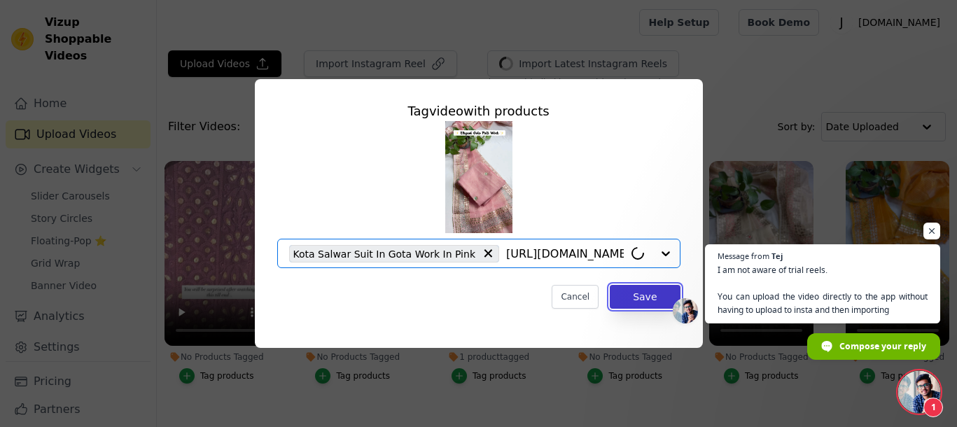
click at [625, 292] on button "Save" at bounding box center [645, 297] width 70 height 24
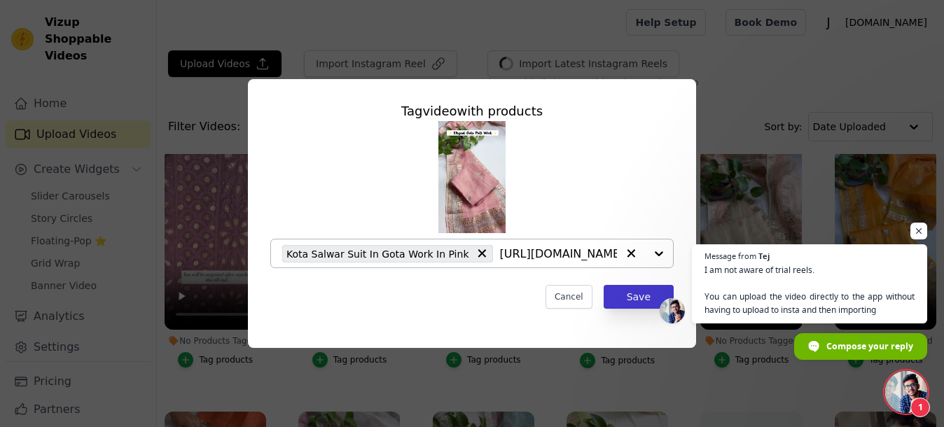
scroll to position [788, 0]
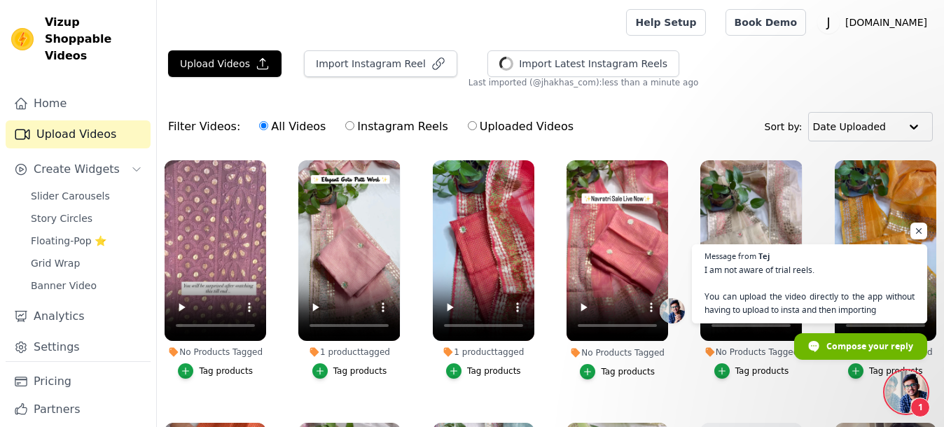
click at [889, 387] on span "Open chat" at bounding box center [906, 392] width 42 height 42
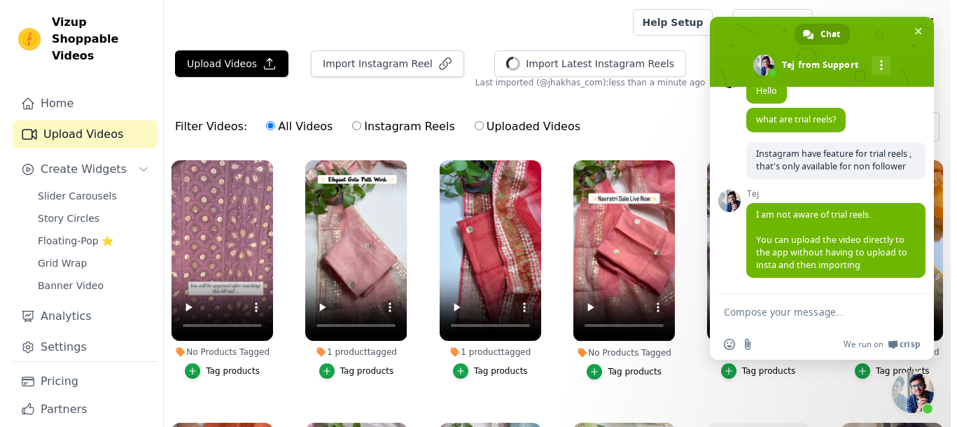
scroll to position [543, 0]
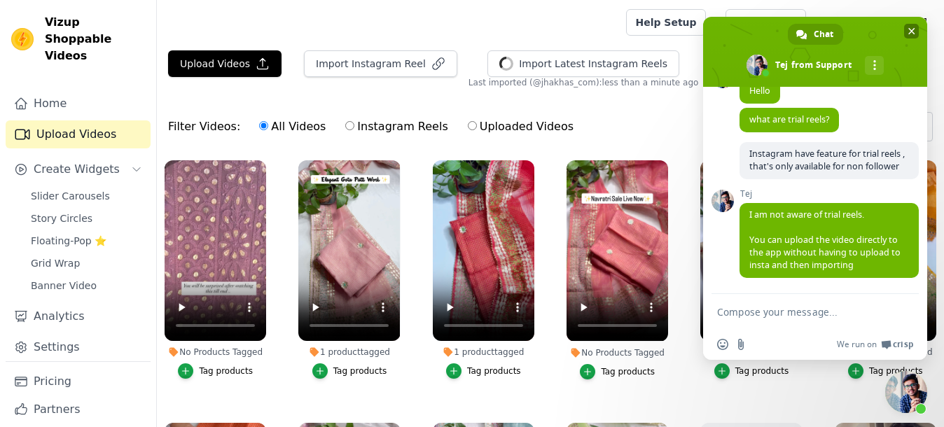
click at [913, 31] on span "Close chat" at bounding box center [911, 31] width 7 height 7
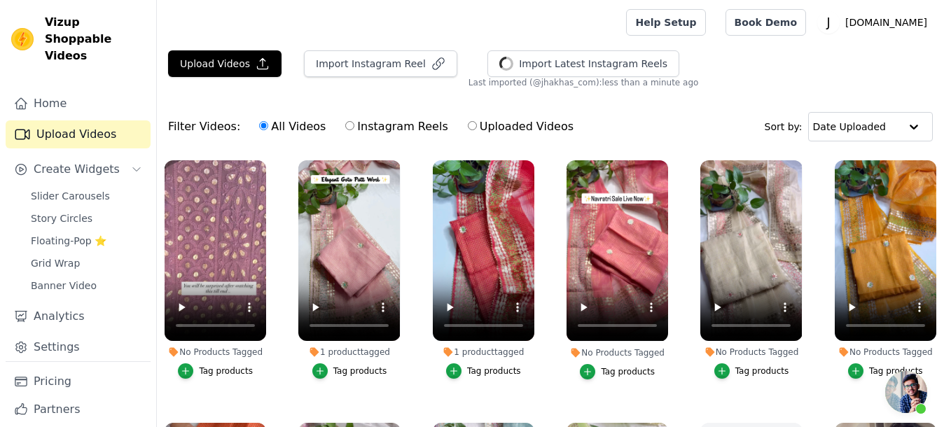
click at [336, 366] on div "Tag products" at bounding box center [360, 371] width 54 height 11
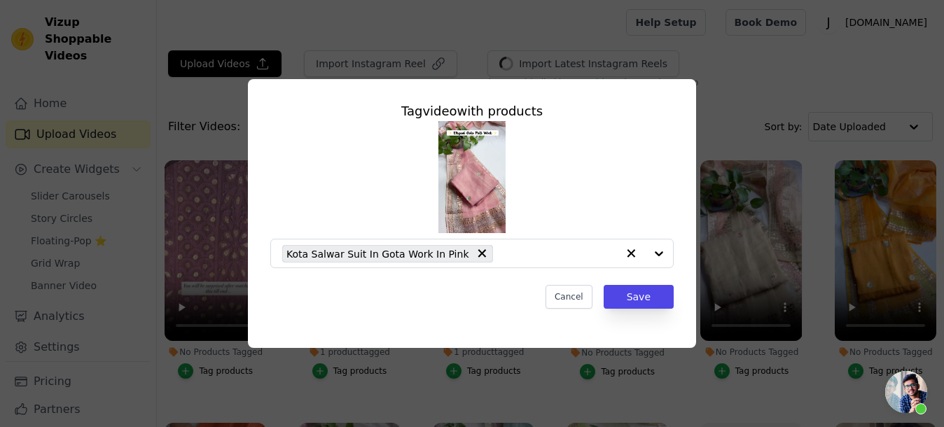
scroll to position [799, 0]
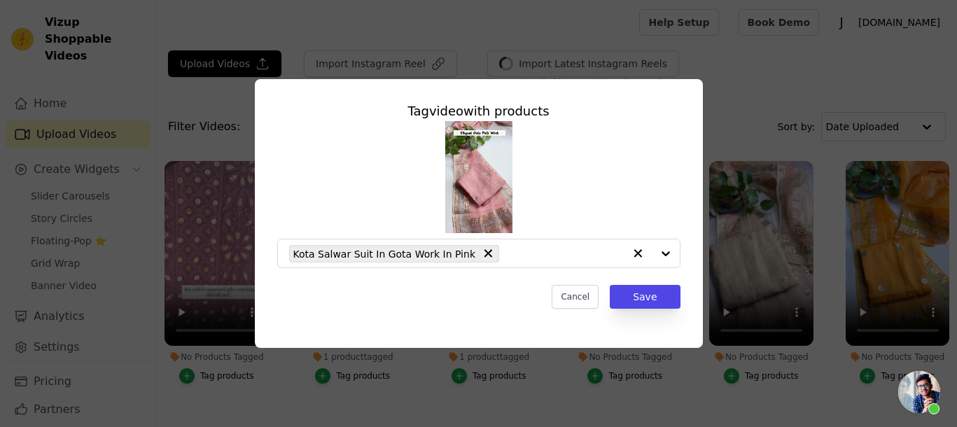
click at [758, 81] on div "Tag video with products Kota Salwar Suit In Gota Work In Pink Cancel Save" at bounding box center [478, 214] width 913 height 314
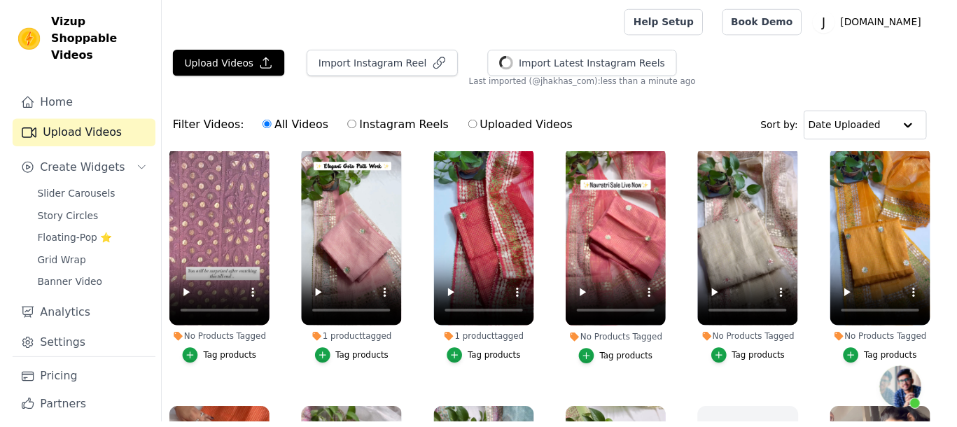
scroll to position [788, 0]
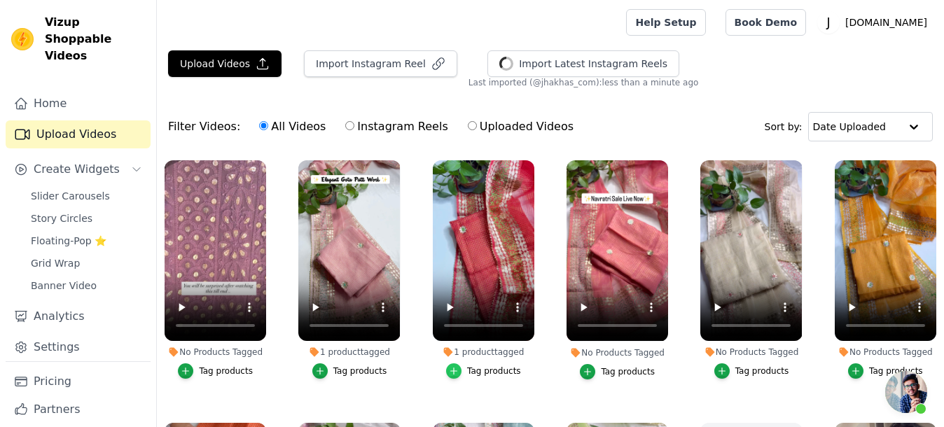
click at [452, 366] on icon "button" at bounding box center [454, 371] width 10 height 10
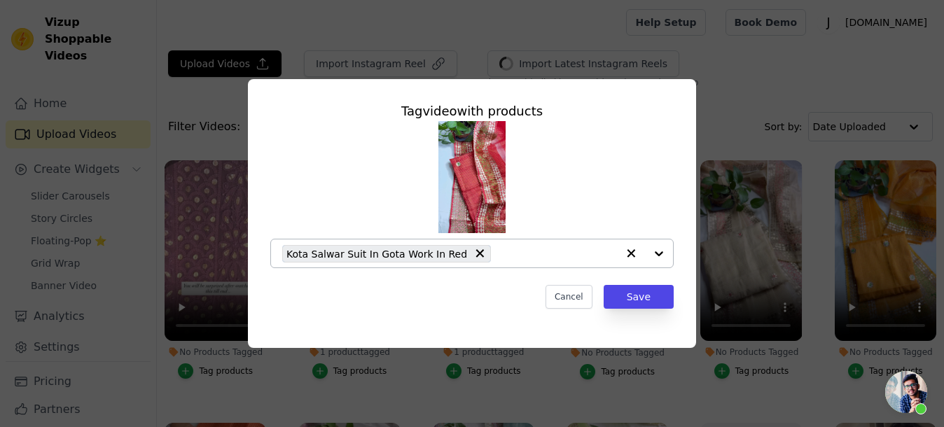
scroll to position [799, 0]
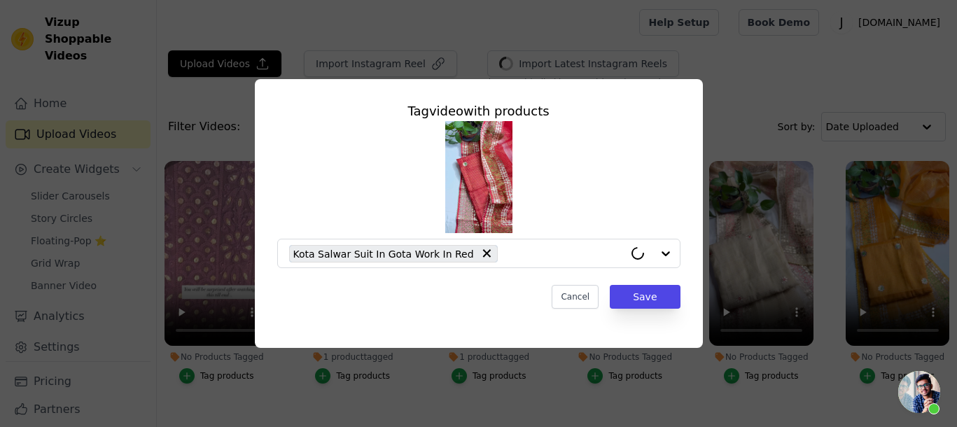
click at [728, 118] on div "Tag video with products Kota Salwar Suit In Gota Work In Red Cancel Save" at bounding box center [478, 214] width 913 height 314
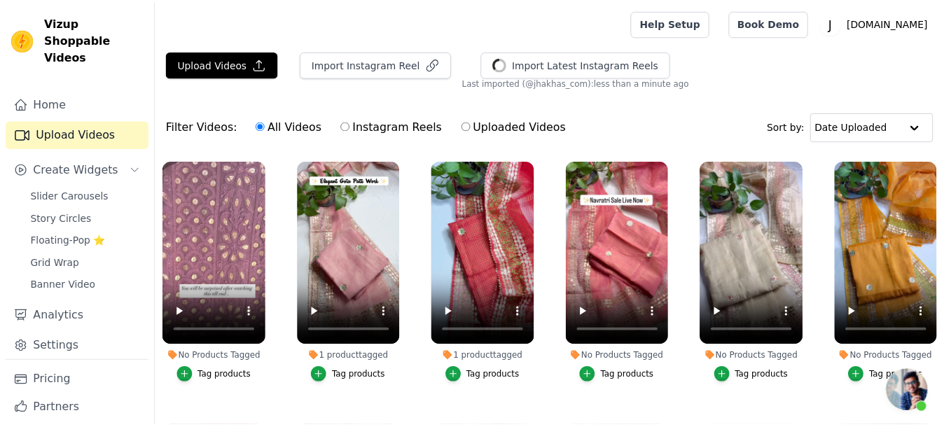
scroll to position [788, 0]
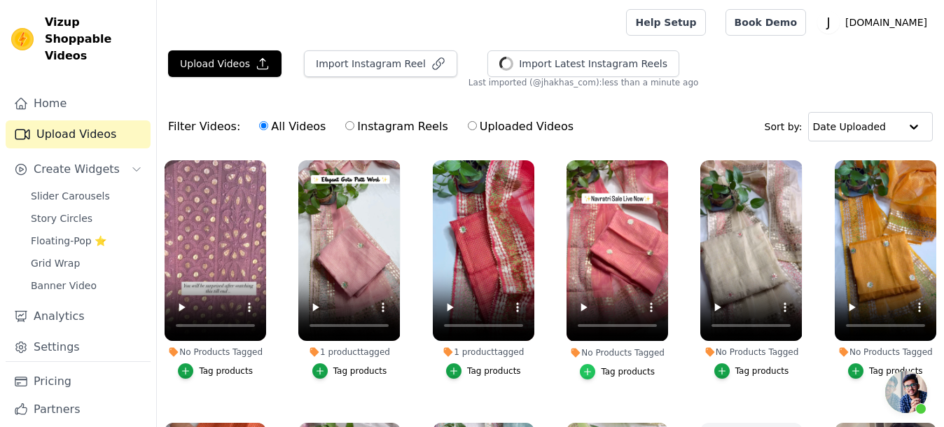
click at [588, 367] on icon "button" at bounding box center [588, 372] width 10 height 10
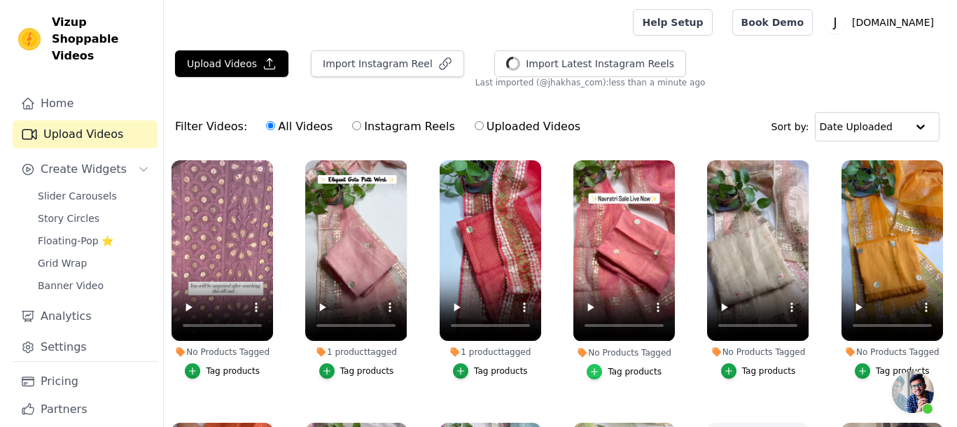
scroll to position [799, 0]
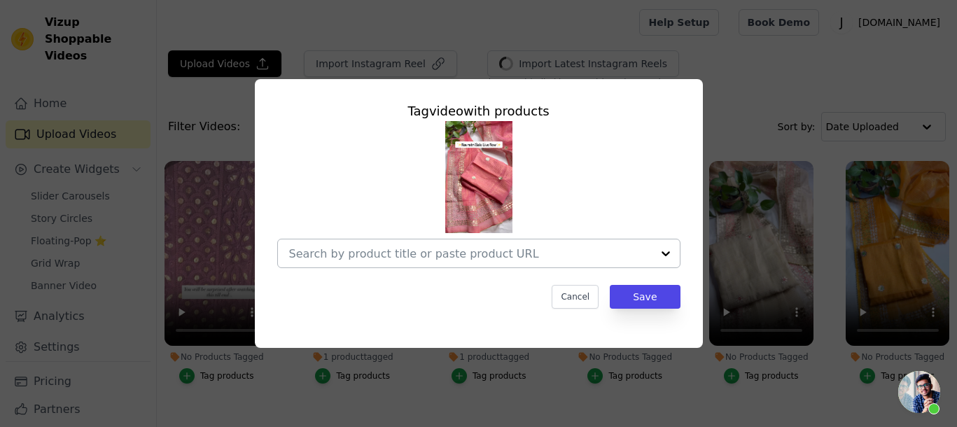
click at [412, 253] on input "No Products Tagged Tag video with products Cancel Save Tag products" at bounding box center [470, 253] width 363 height 13
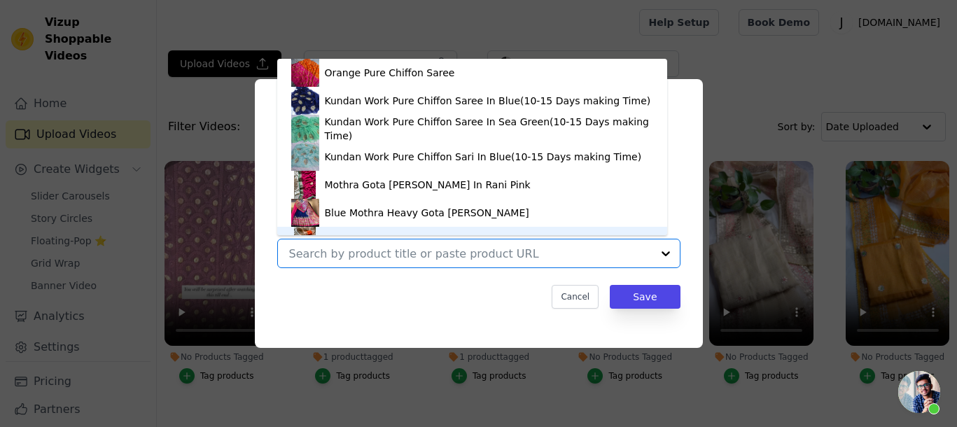
scroll to position [20, 0]
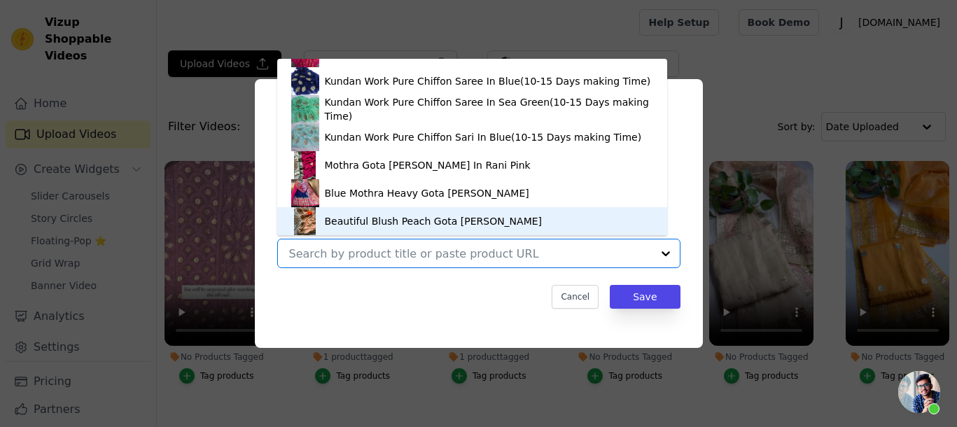
paste input "https://jhakhas.com/products/kota-salwar-suit-in-gota-work-in-peach"
type input "https://jhakhas.com/products/kota-salwar-suit-in-gota-work-in-peach"
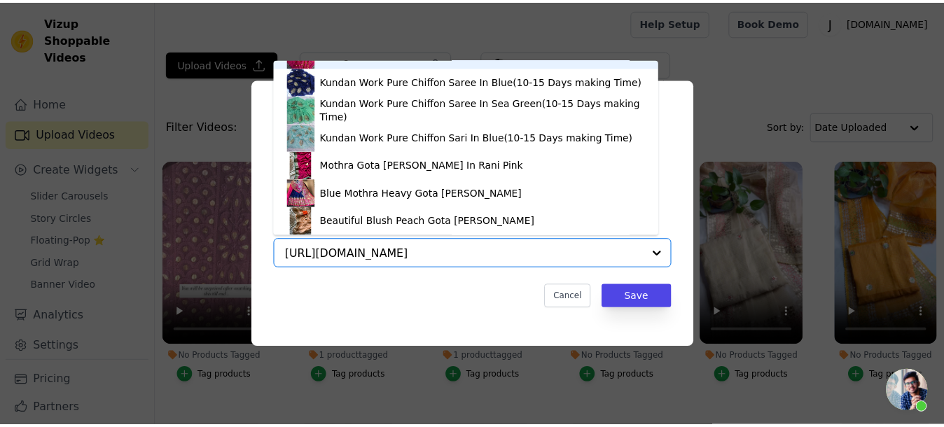
scroll to position [0, 0]
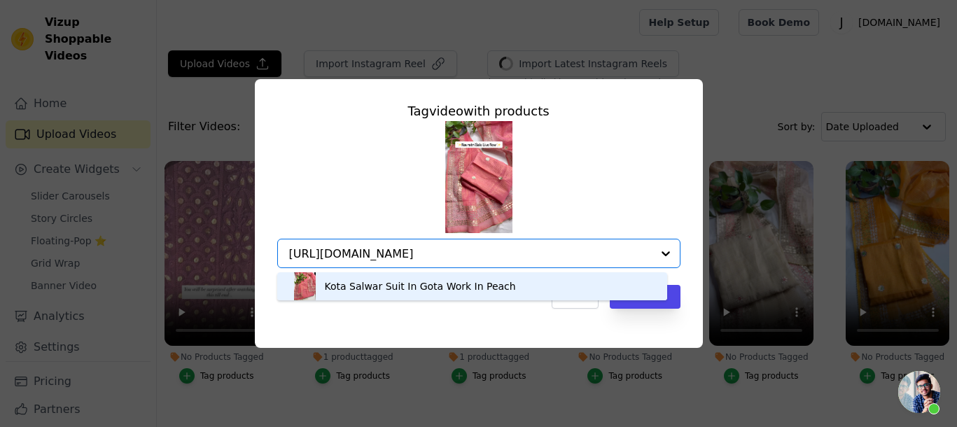
click at [461, 286] on div "Kota Salwar Suit In Gota Work In Peach" at bounding box center [420, 286] width 191 height 14
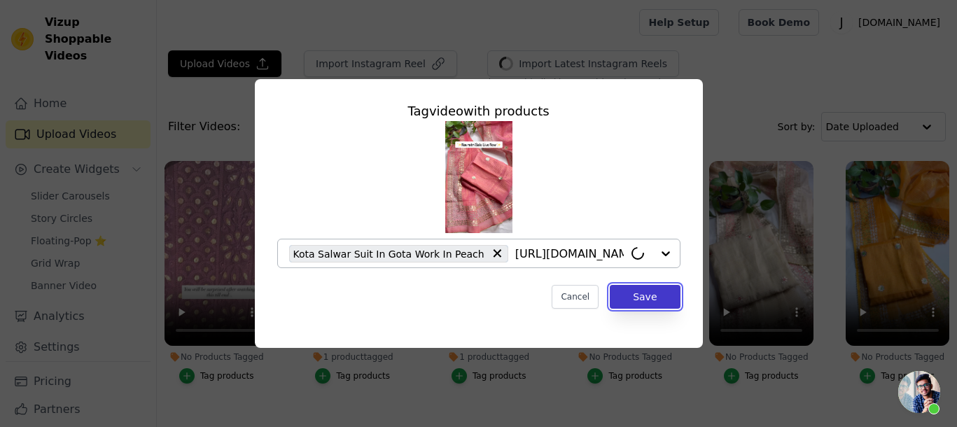
click at [624, 300] on button "Save" at bounding box center [645, 297] width 70 height 24
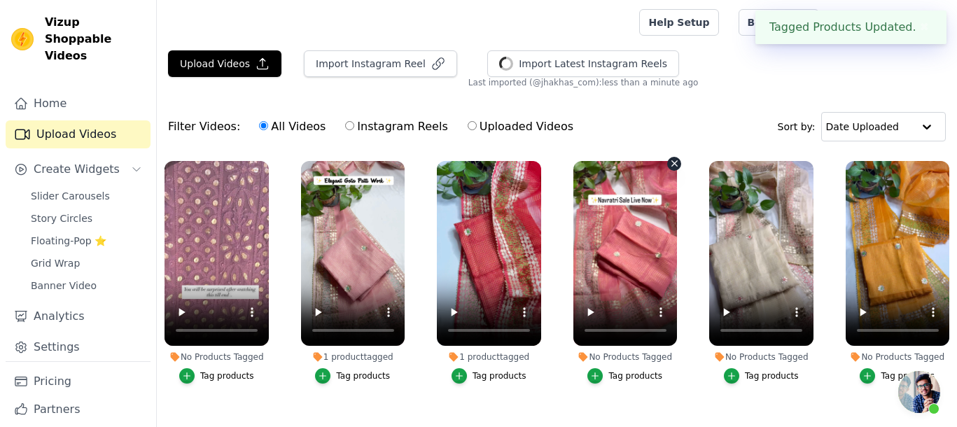
scroll to position [788, 0]
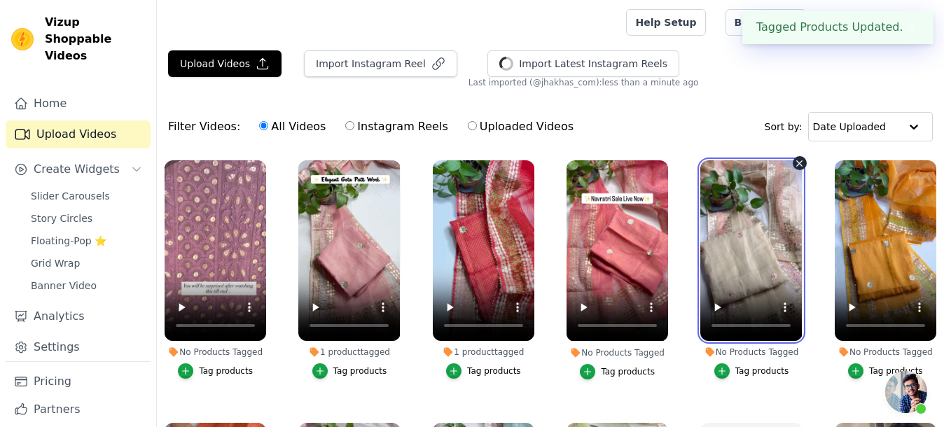
click at [738, 258] on video at bounding box center [751, 250] width 102 height 181
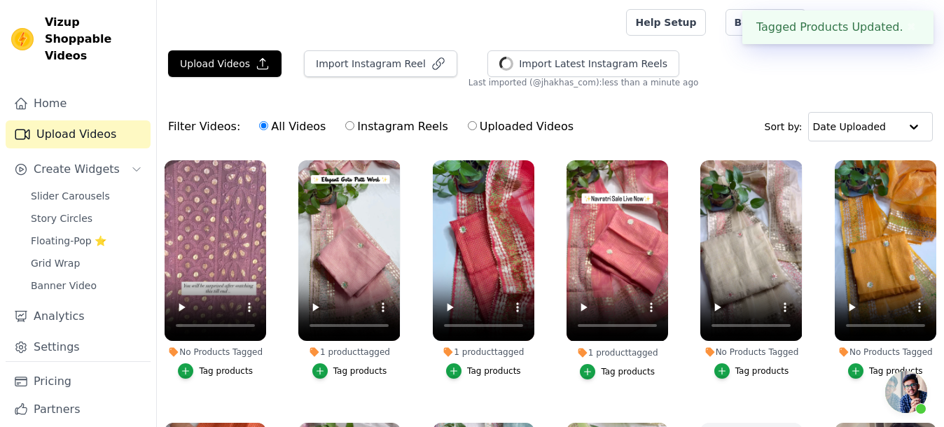
click at [740, 366] on div "Tag products" at bounding box center [762, 371] width 54 height 11
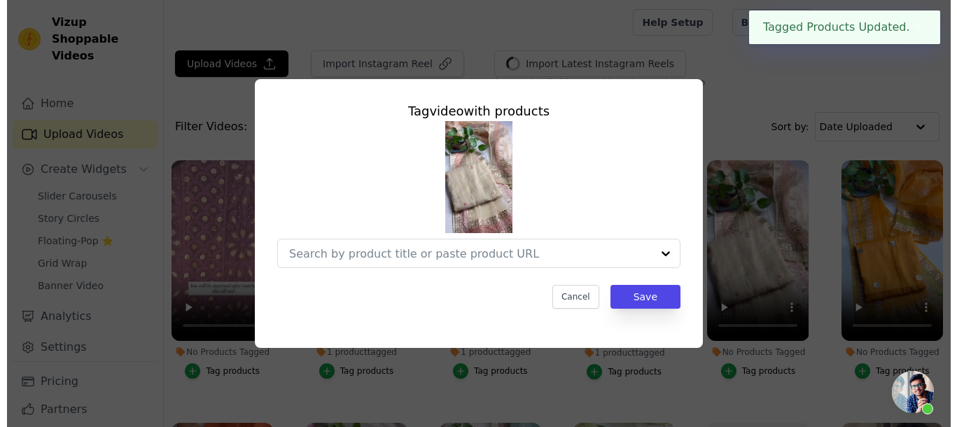
scroll to position [799, 0]
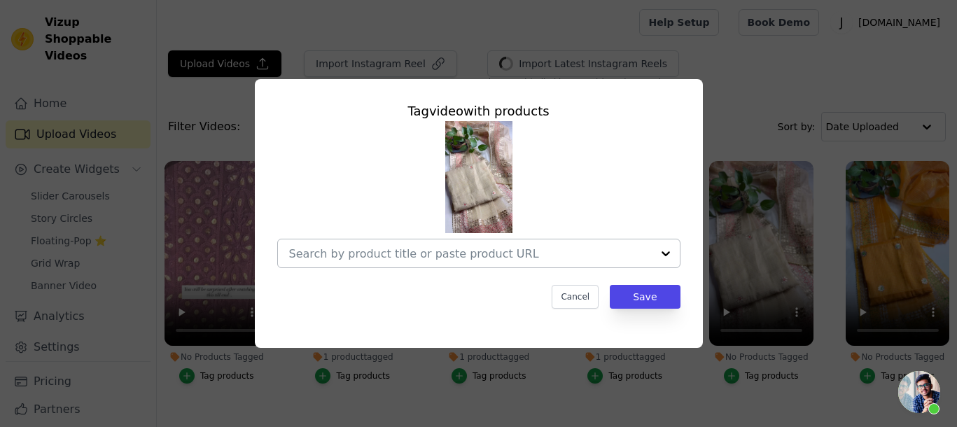
click at [490, 258] on input "No Products Tagged Tag video with products Cancel Save Tag products" at bounding box center [470, 253] width 363 height 13
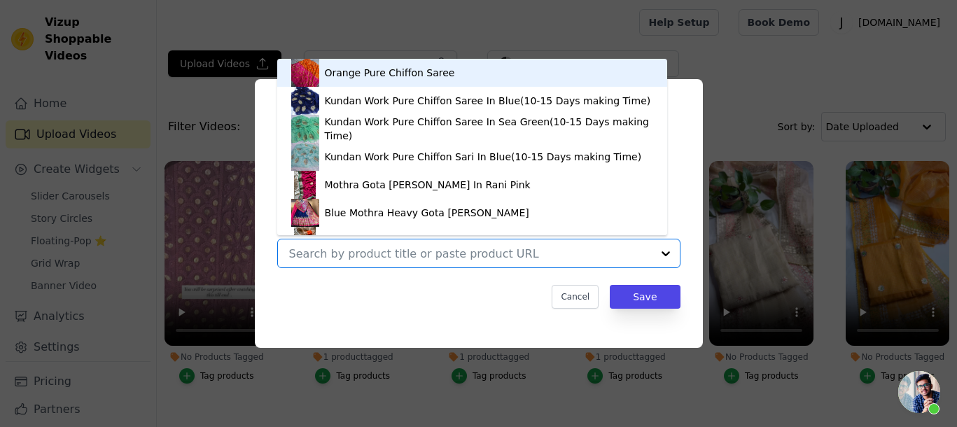
paste input "https://jhakhas.com/products/kota-salwar-suit-in-gota-work-in-soft-golden-cream"
type input "https://jhakhas.com/products/kota-salwar-suit-in-gota-work-in-soft-golden-cream"
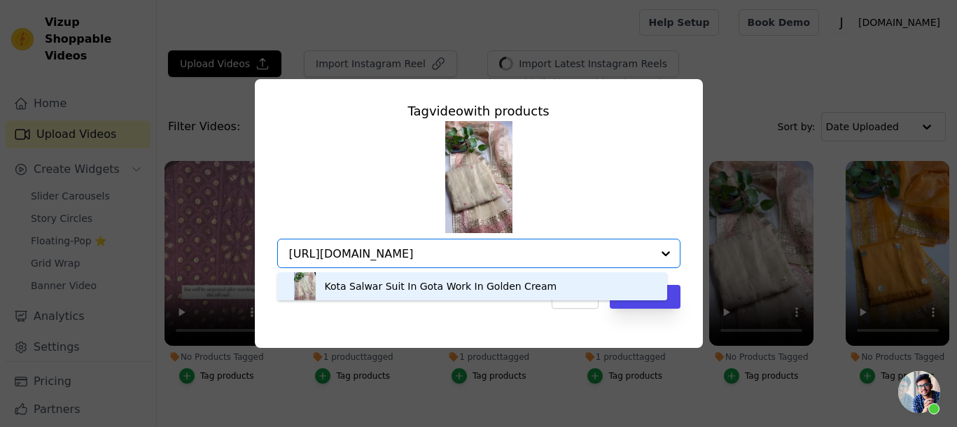
click at [467, 282] on div "Kota Salwar Suit In Gota Work In Golden Cream" at bounding box center [441, 286] width 233 height 14
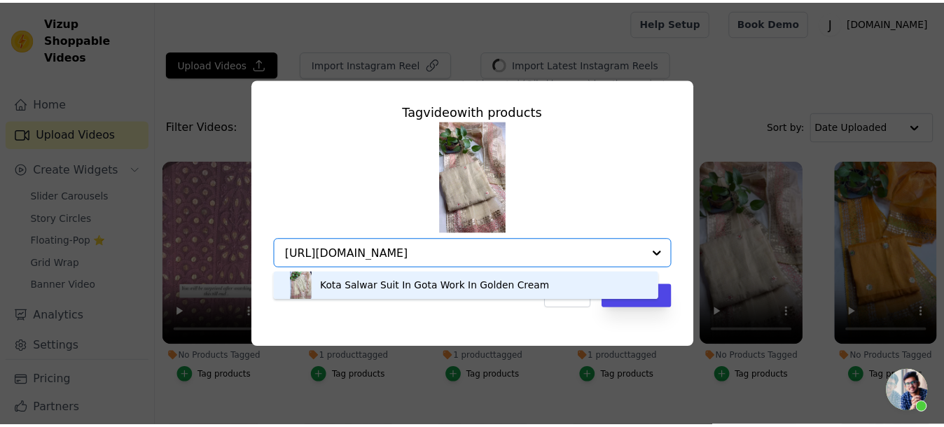
scroll to position [0, 0]
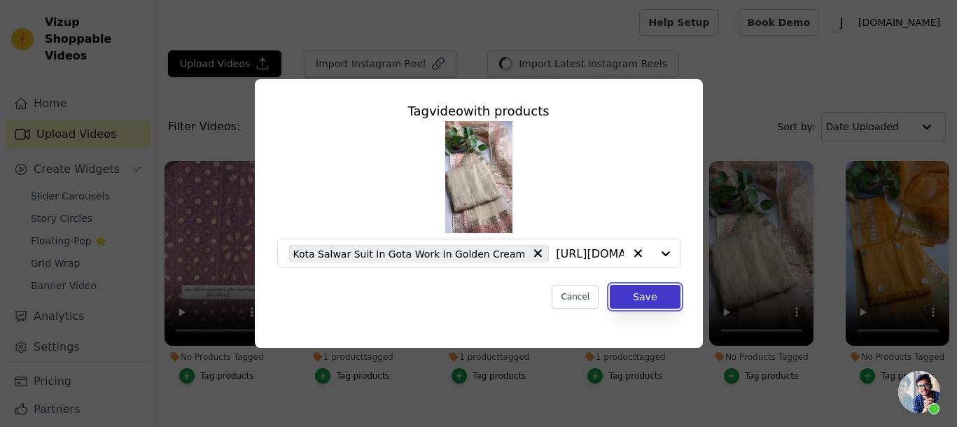
click at [642, 297] on button "Save" at bounding box center [645, 297] width 70 height 24
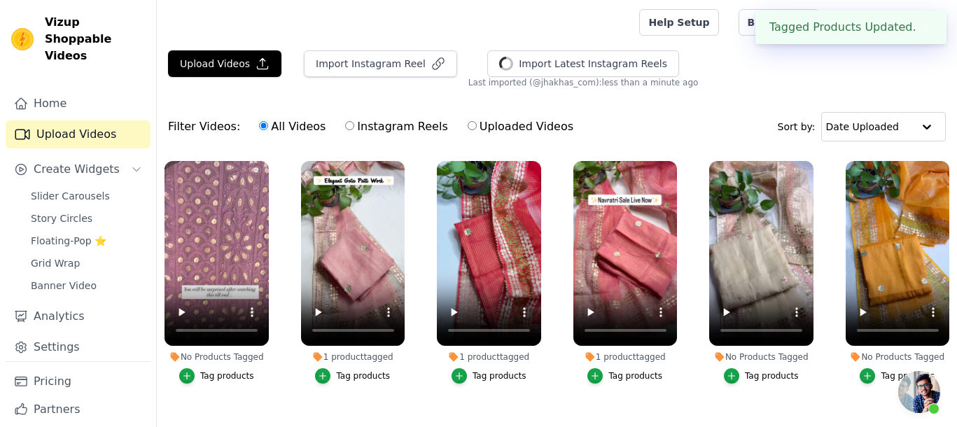
scroll to position [788, 0]
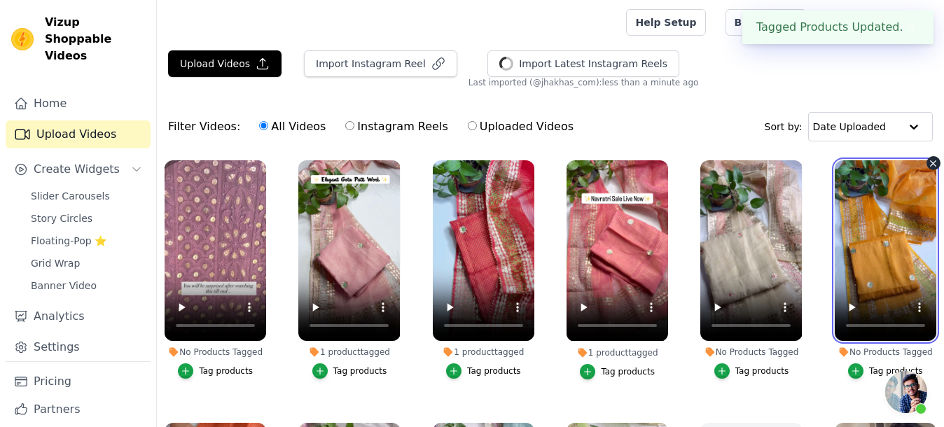
click at [890, 276] on video at bounding box center [886, 250] width 102 height 181
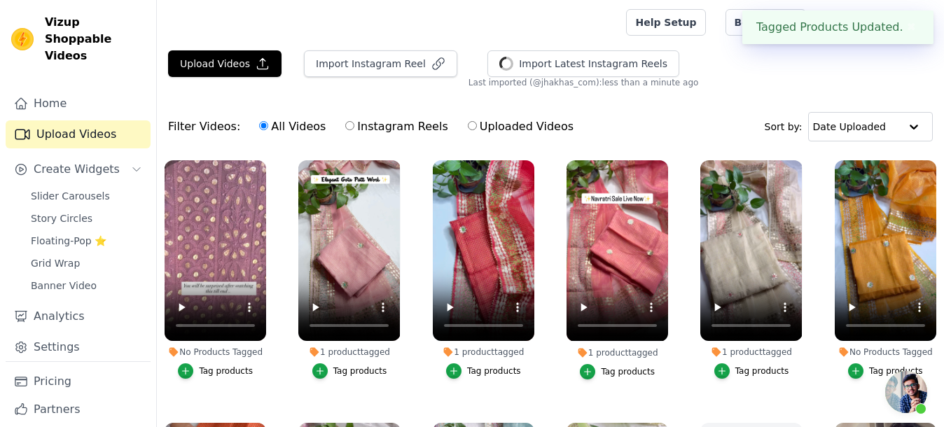
click at [875, 366] on div "Tag products" at bounding box center [896, 371] width 54 height 11
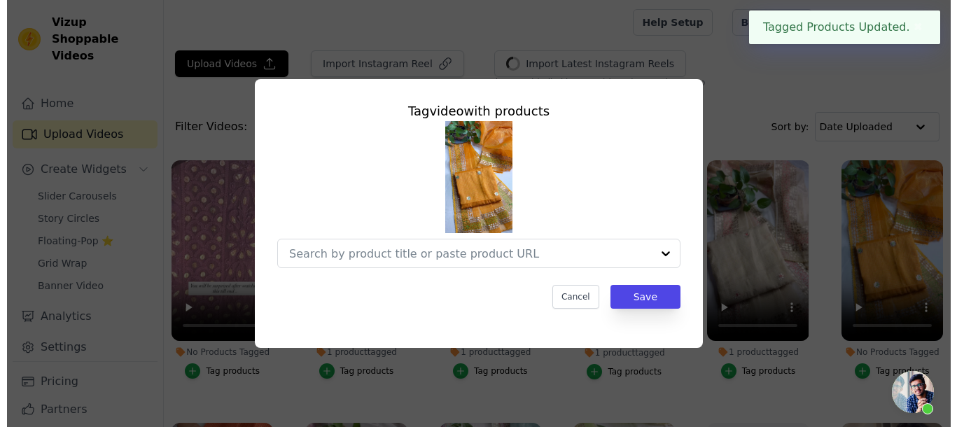
scroll to position [799, 0]
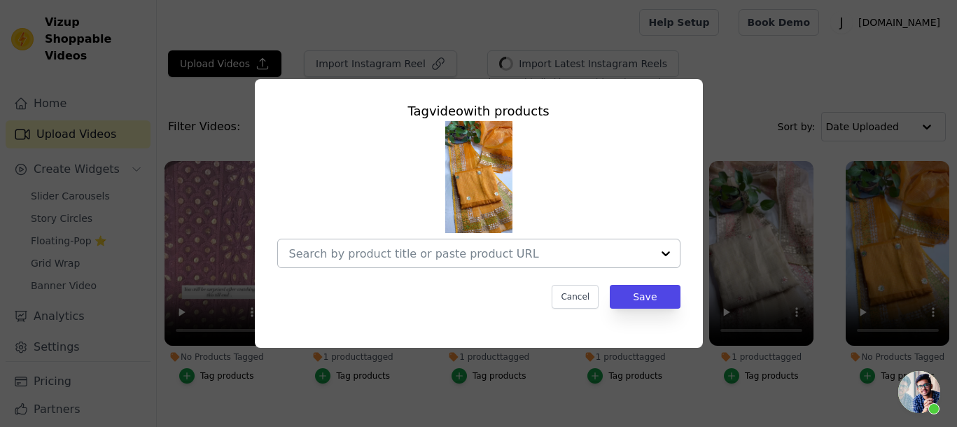
drag, startPoint x: 504, startPoint y: 250, endPoint x: 504, endPoint y: 242, distance: 7.7
click at [504, 251] on input "No Products Tagged Tag video with products Cancel Save Tag products" at bounding box center [470, 253] width 363 height 13
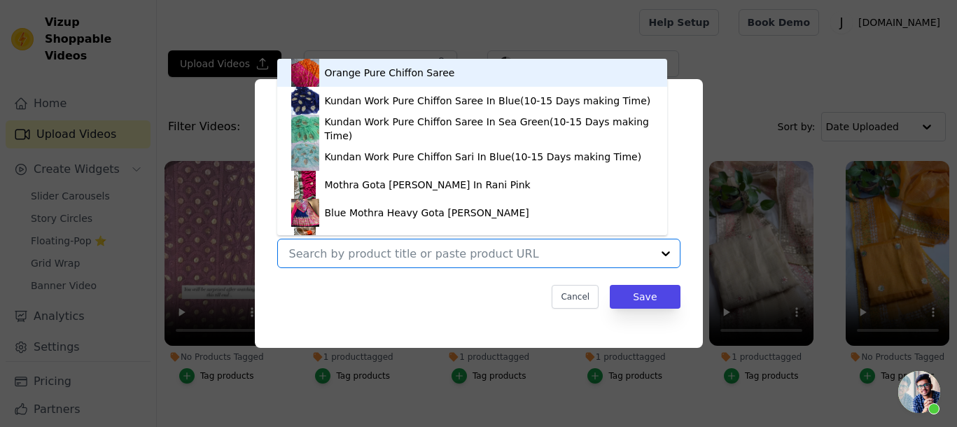
paste input "https://jhakhas.com/products/kota-salwar-suit-in-gota-work-in-haldi-yellow"
type input "https://jhakhas.com/products/kota-salwar-suit-in-gota-work-in-haldi-yellow"
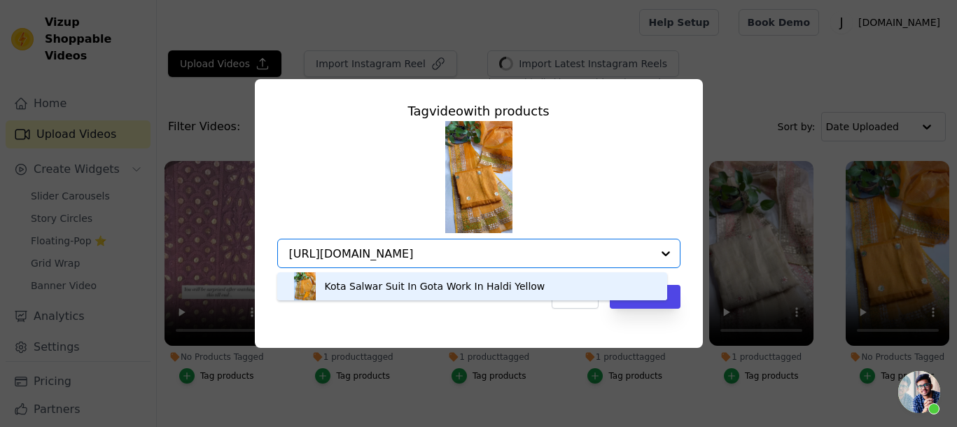
click at [471, 292] on div "Kota Salwar Suit In Gota Work In Haldi Yellow" at bounding box center [435, 286] width 221 height 14
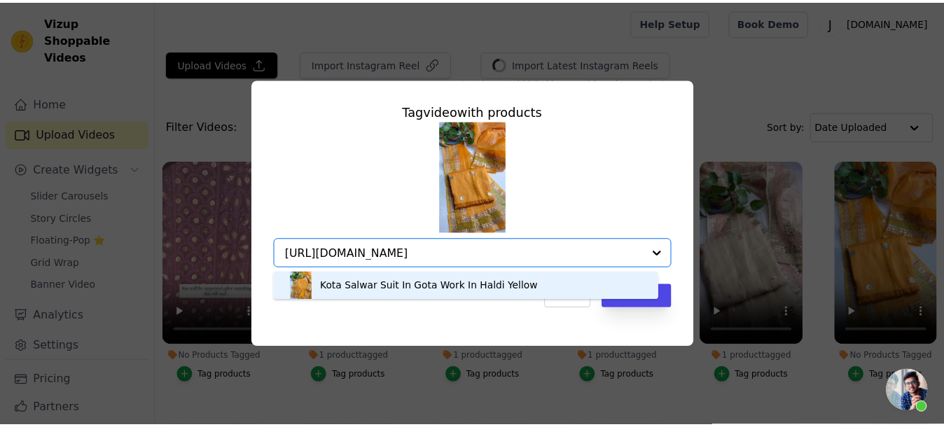
scroll to position [0, 0]
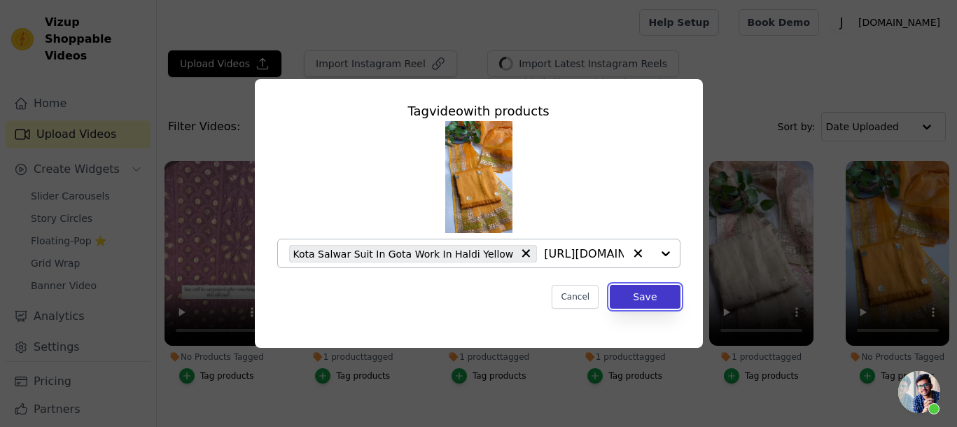
click at [646, 298] on button "Save" at bounding box center [645, 297] width 70 height 24
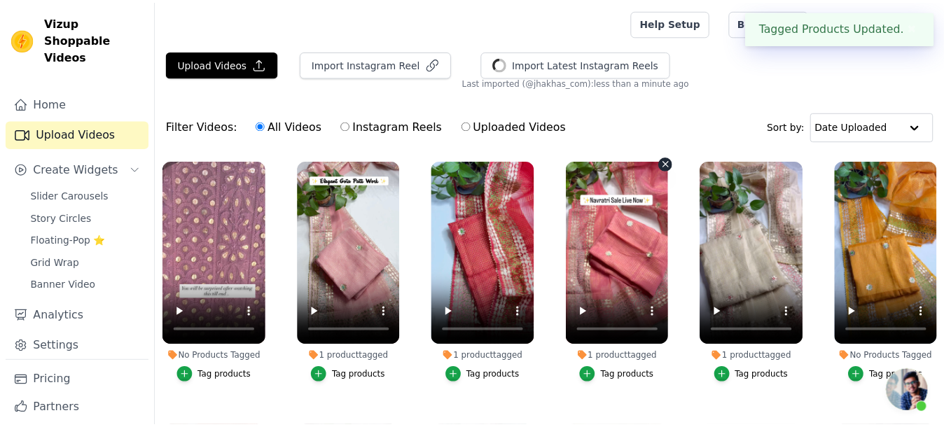
scroll to position [788, 0]
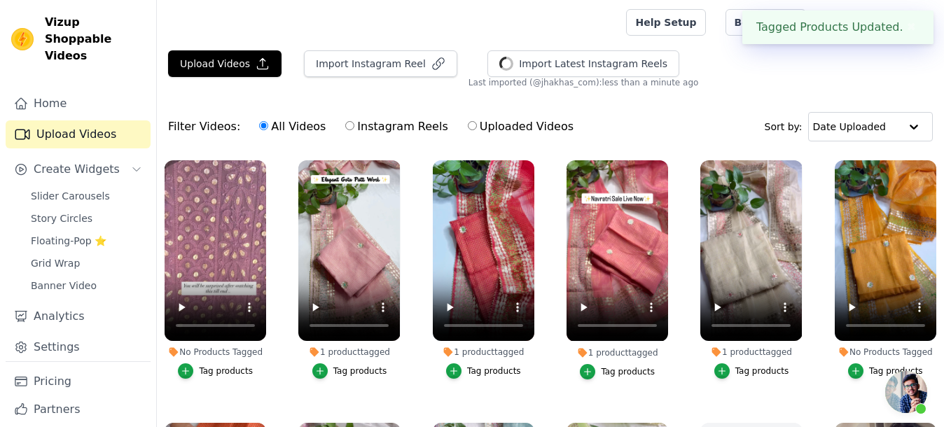
click at [709, 98] on div "Upload Videos Import Instagram Reel Import Latest Instagram Reels Import Latest…" at bounding box center [550, 293] width 787 height 486
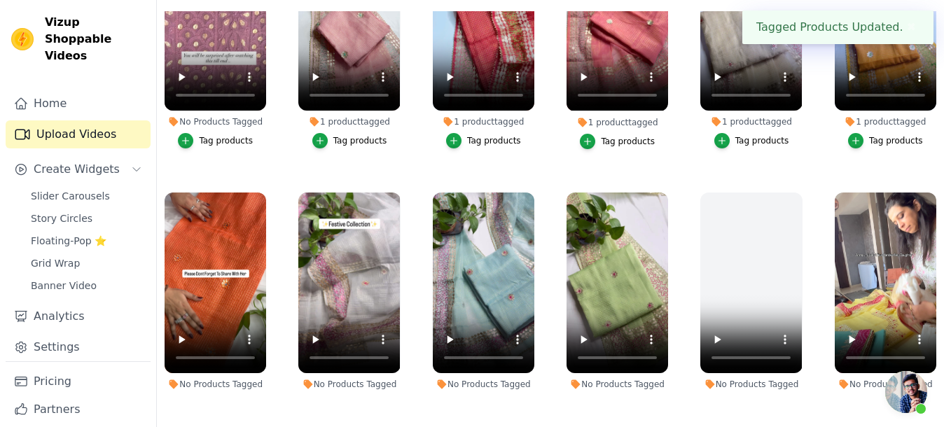
scroll to position [963, 0]
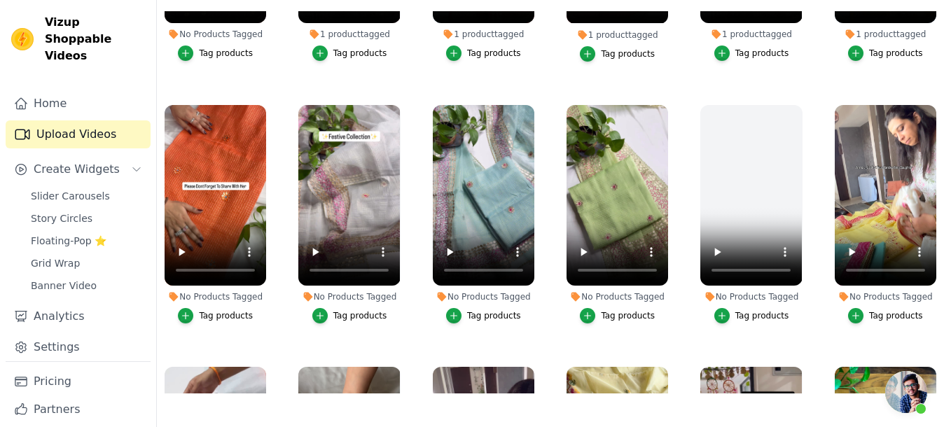
click at [356, 310] on div "Tag products" at bounding box center [360, 315] width 54 height 11
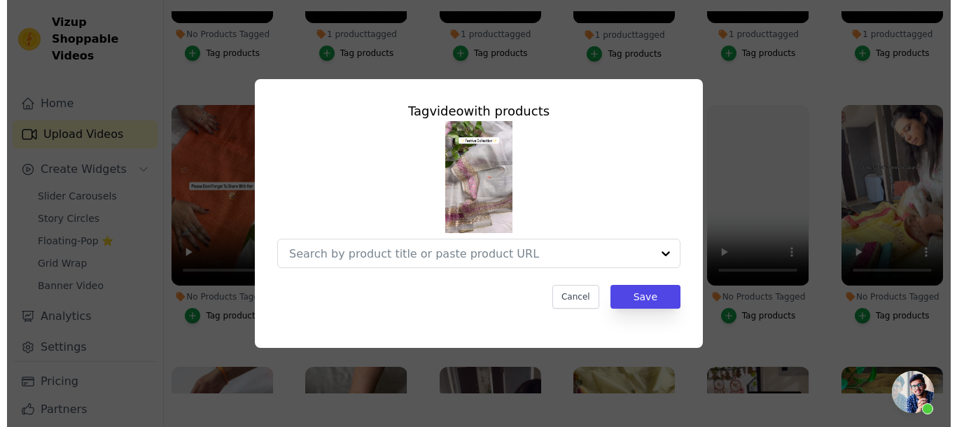
scroll to position [974, 0]
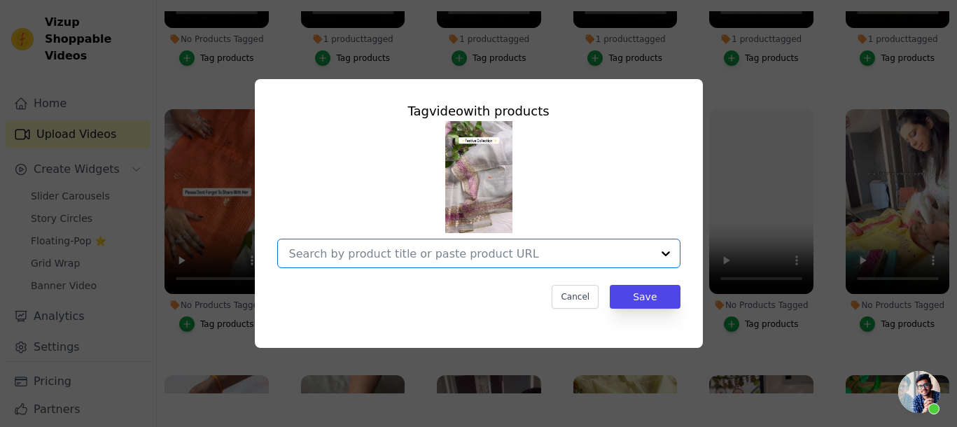
click at [496, 251] on input "No Products Tagged Tag video with products Option undefined, selected. Select i…" at bounding box center [470, 253] width 363 height 13
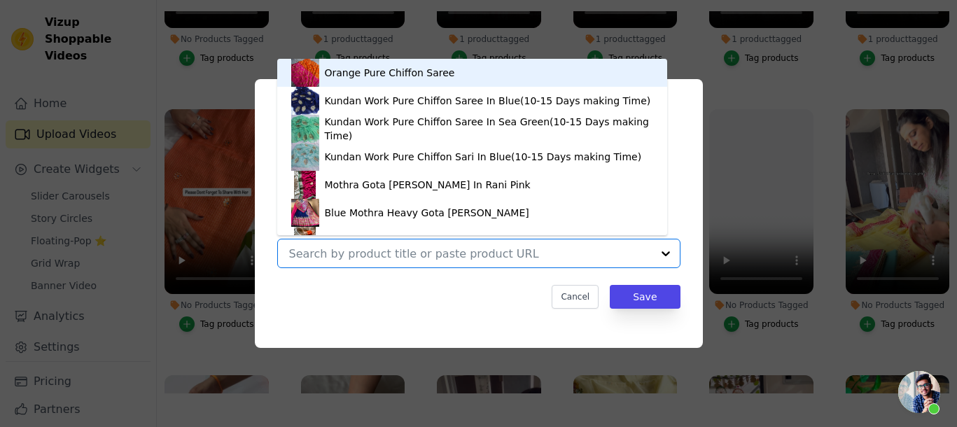
paste input "https://jhakhas.com/products/kota-salwar-suit-in-gota-work-grey"
type input "https://jhakhas.com/products/kota-salwar-suit-in-gota-work-grey"
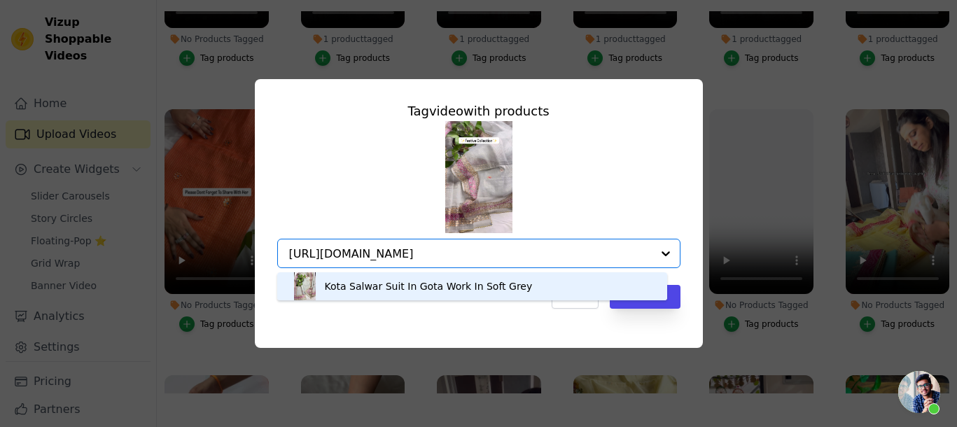
click at [482, 284] on div "Kota Salwar Suit In Gota Work In Soft Grey" at bounding box center [429, 286] width 208 height 14
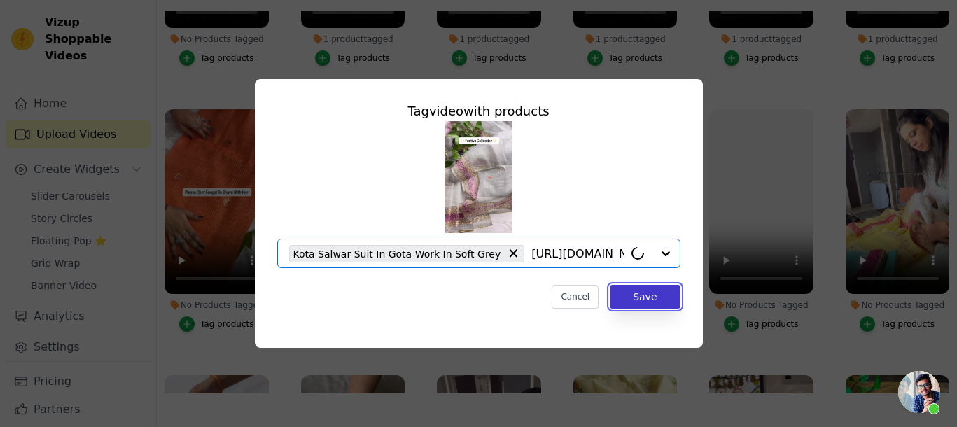
click at [646, 304] on button "Save" at bounding box center [645, 297] width 70 height 24
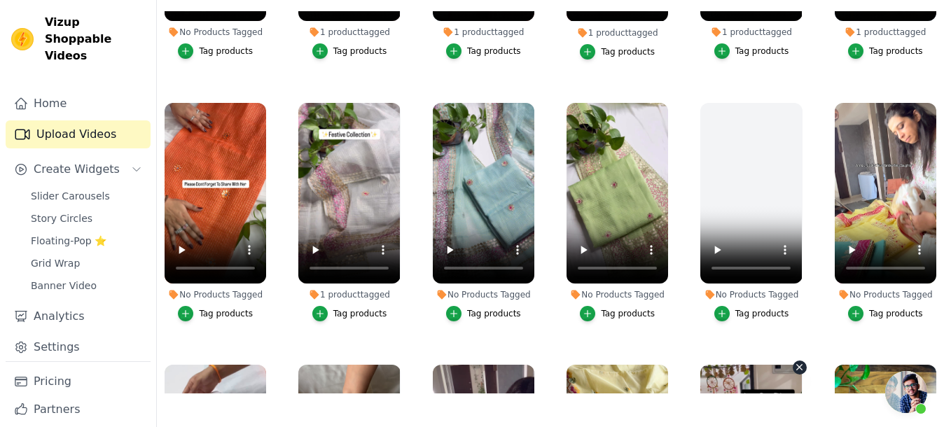
scroll to position [963, 0]
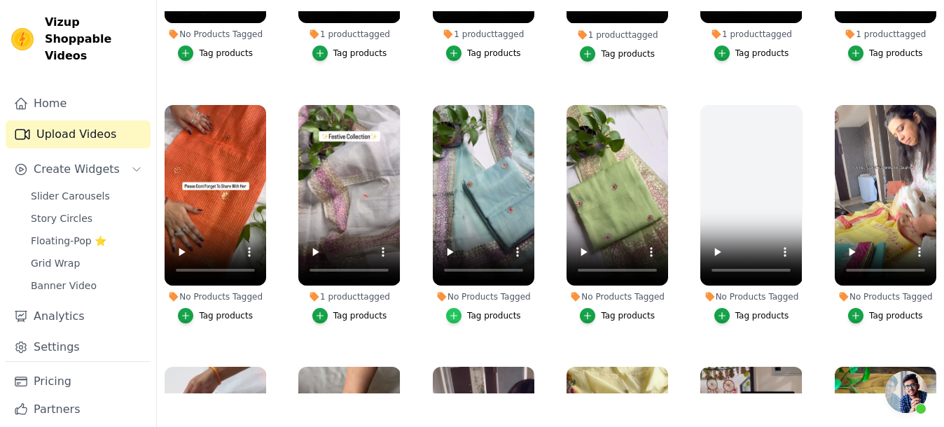
click at [453, 312] on icon "button" at bounding box center [454, 315] width 6 height 6
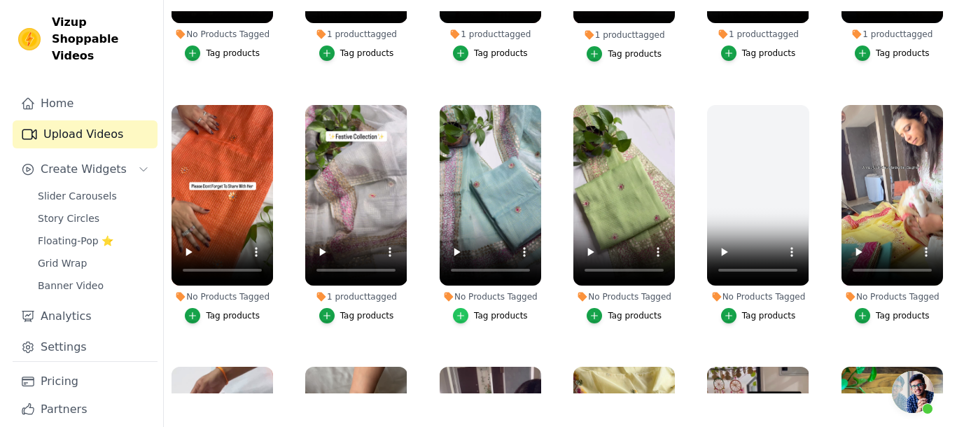
scroll to position [974, 0]
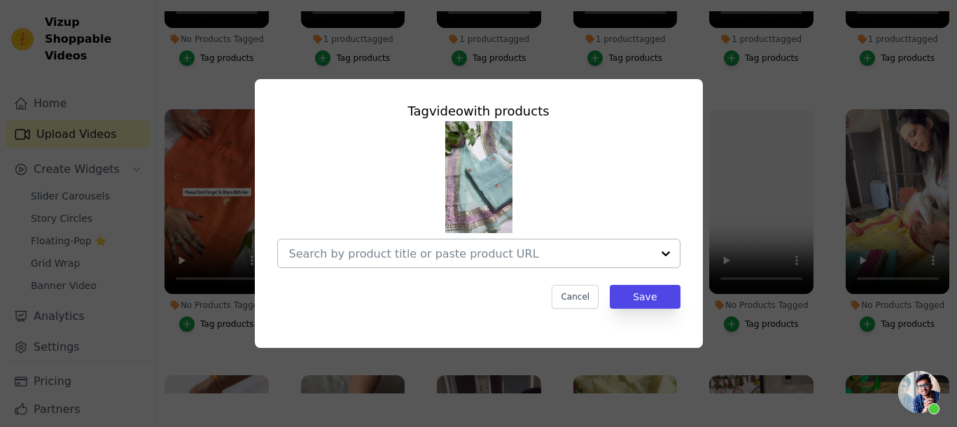
click at [441, 247] on input "No Products Tagged Tag video with products Cancel Save Tag products" at bounding box center [470, 253] width 363 height 13
paste input "https://jhakhas.com/products/kota-salwar-suit-in-gota-work-in-haldi-sea-green"
type input "https://jhakhas.com/products/kota-salwar-suit-in-gota-work-in-haldi-sea-green"
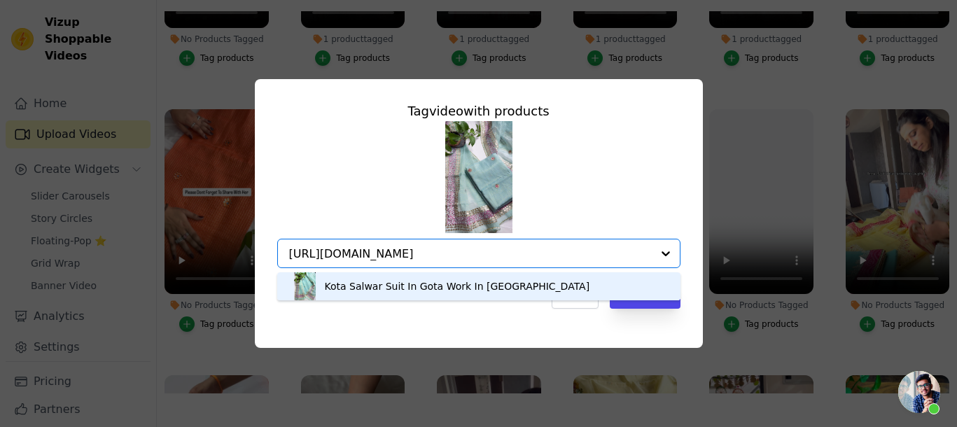
click at [397, 288] on div "Kota Salwar Suit In Gota Work In [GEOGRAPHIC_DATA]" at bounding box center [457, 286] width 265 height 14
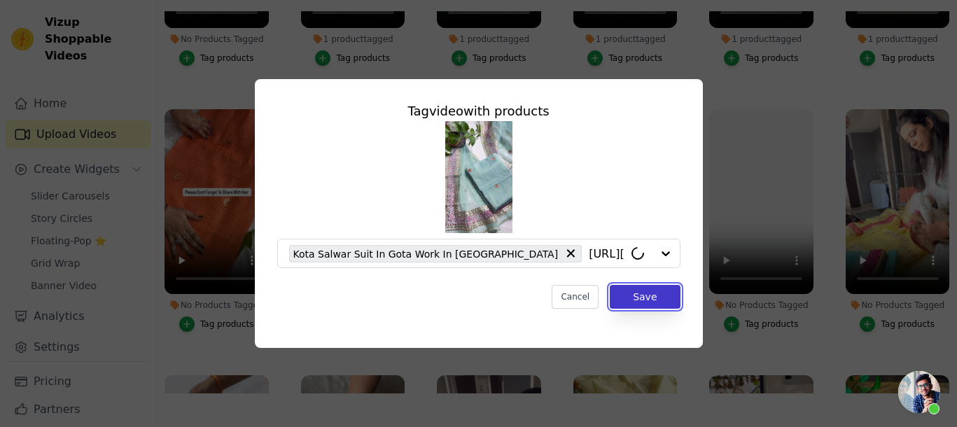
click at [639, 299] on button "Save" at bounding box center [645, 297] width 70 height 24
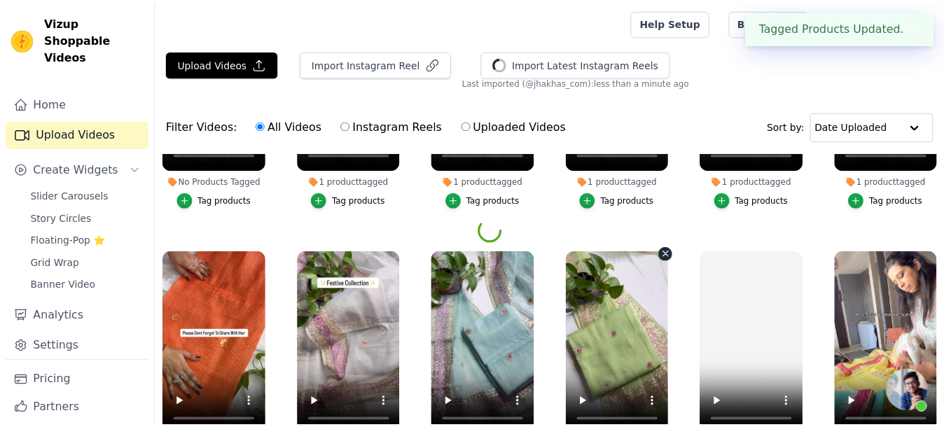
scroll to position [963, 0]
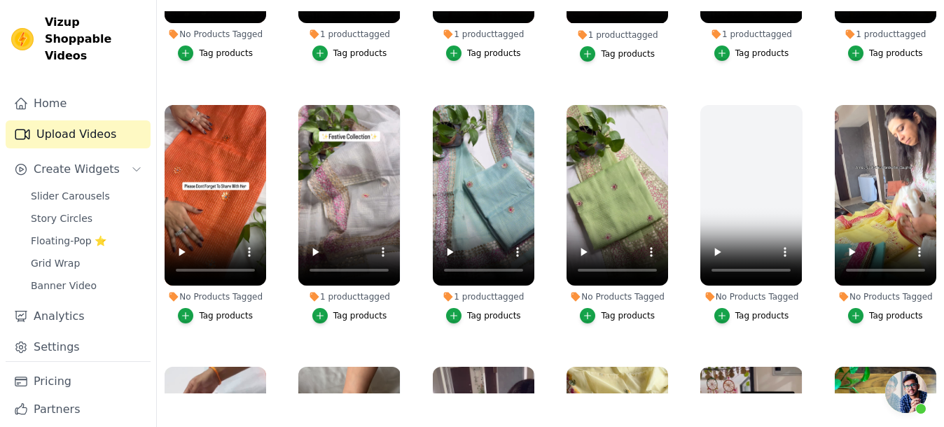
click at [601, 310] on div "Tag products" at bounding box center [628, 315] width 54 height 11
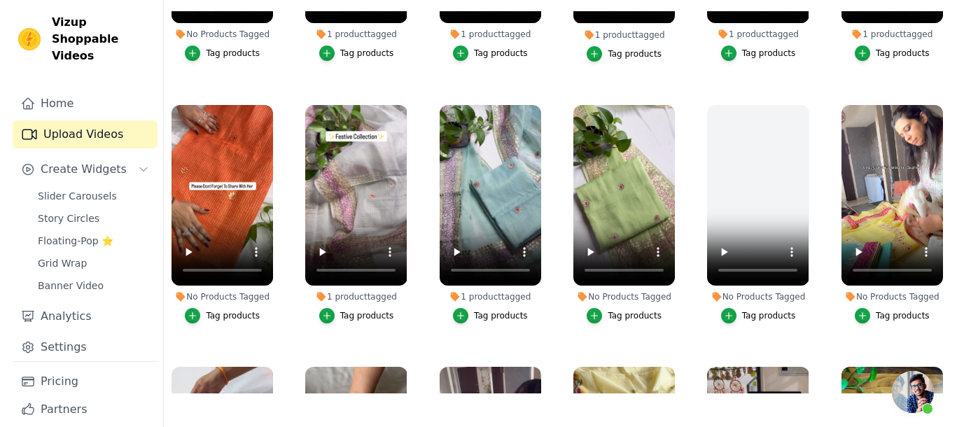
scroll to position [974, 0]
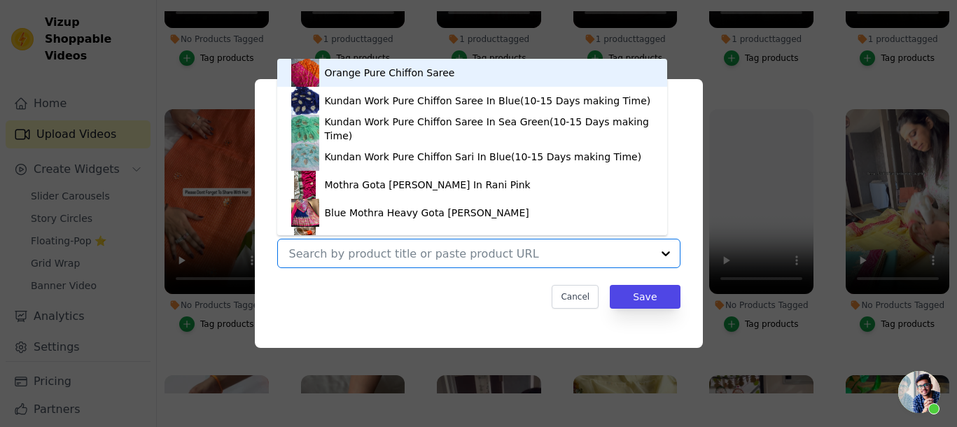
paste input "[URL][DOMAIN_NAME]"
type input "[URL][DOMAIN_NAME]"
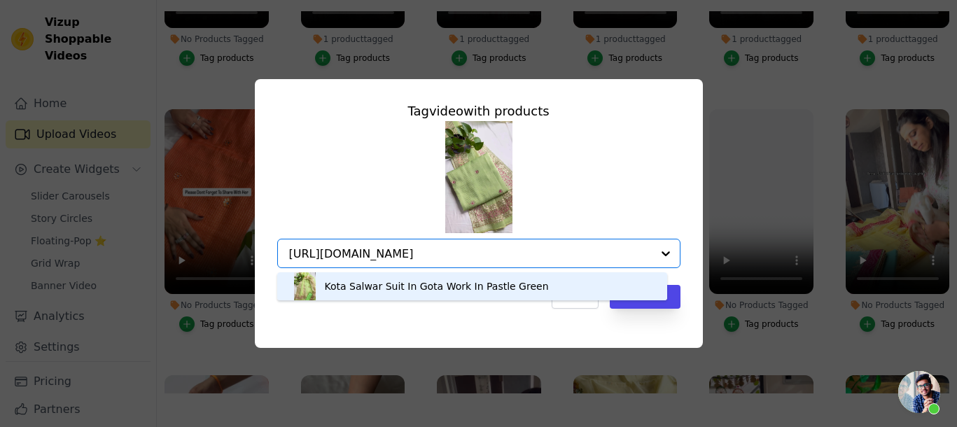
scroll to position [0, 0]
drag, startPoint x: 466, startPoint y: 282, endPoint x: 482, endPoint y: 286, distance: 15.8
click at [466, 284] on div "Kota Salwar Suit In Gota Work In Pastle Green" at bounding box center [437, 286] width 224 height 14
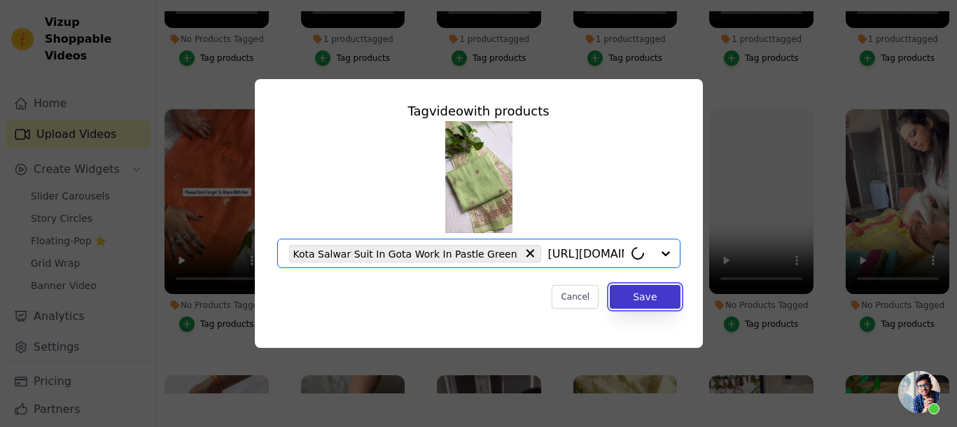
click at [644, 300] on button "Save" at bounding box center [645, 297] width 70 height 24
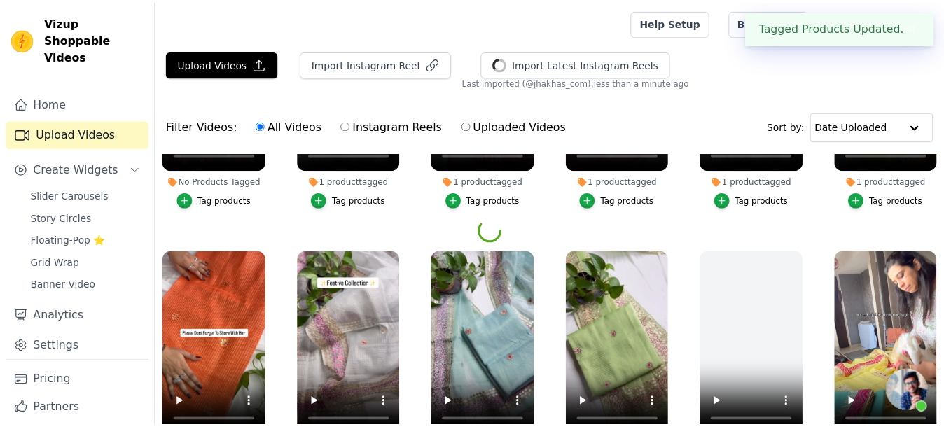
scroll to position [963, 0]
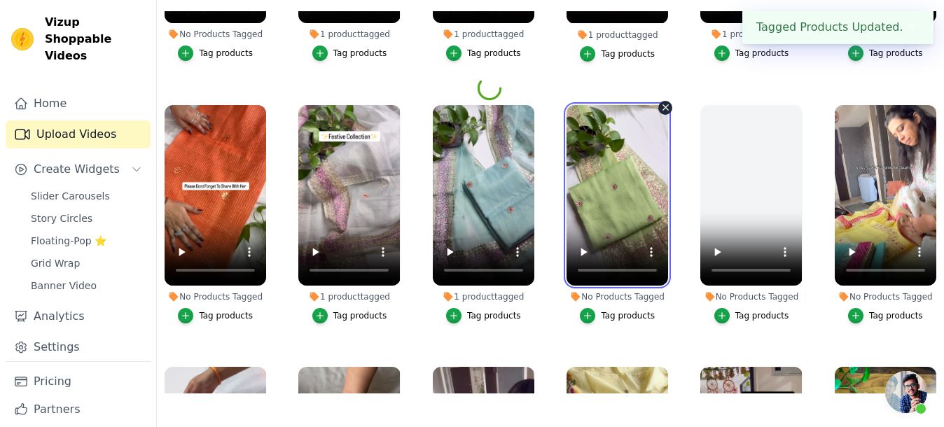
click at [599, 205] on video at bounding box center [618, 195] width 102 height 181
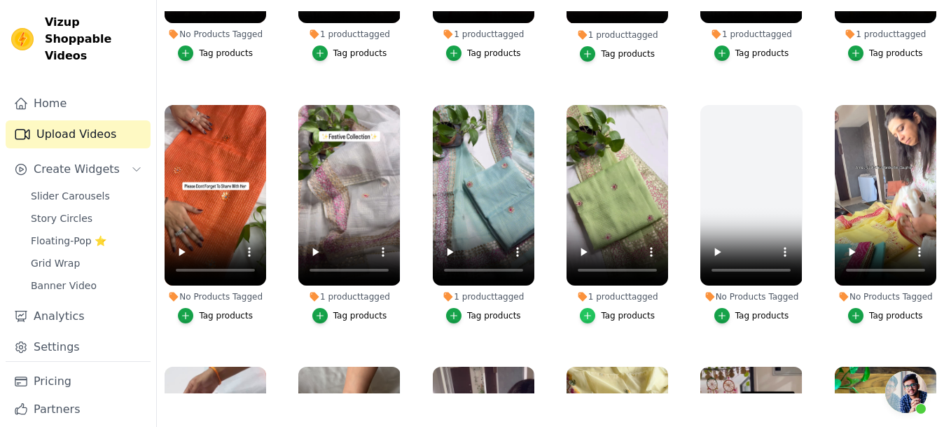
click at [589, 311] on icon "button" at bounding box center [588, 316] width 10 height 10
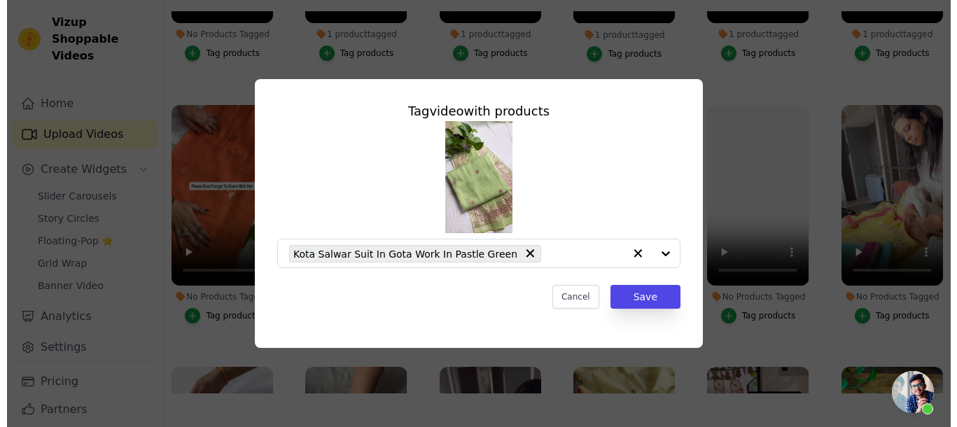
scroll to position [974, 0]
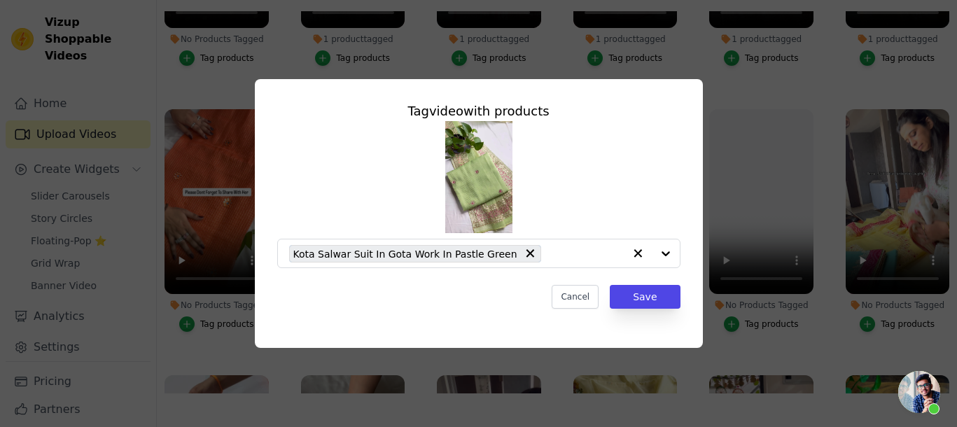
click at [616, 334] on div "Tag video with products Kota Salwar Suit In Gota Work In Pastle Green Cancel Sa…" at bounding box center [479, 213] width 448 height 269
click at [756, 324] on div "Tag video with products Kota Salwar Suit In Gota Work In Pastle Green Cancel Sa…" at bounding box center [478, 214] width 913 height 314
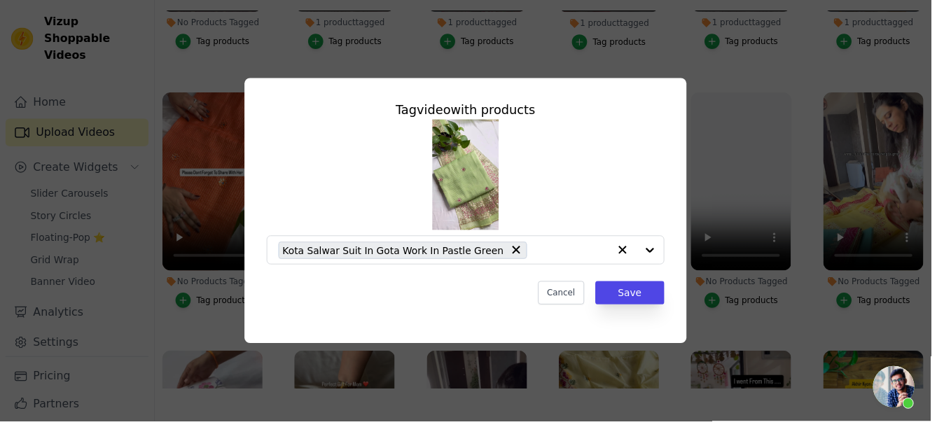
scroll to position [963, 0]
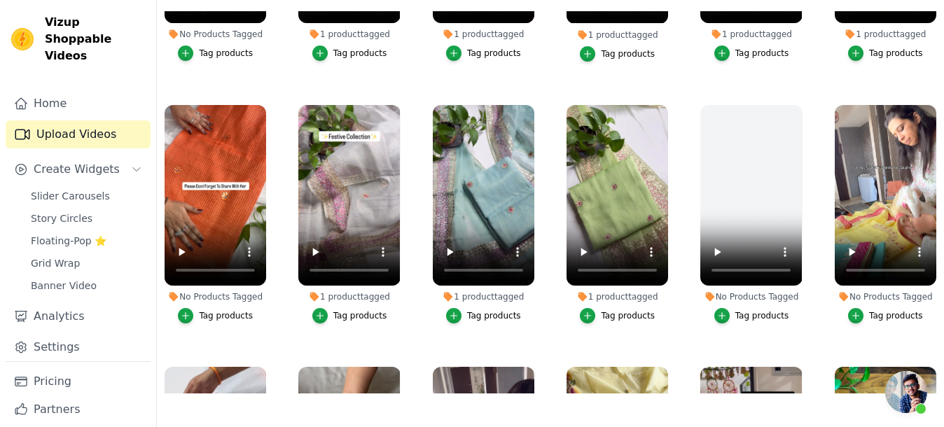
click at [907, 395] on span "Open chat" at bounding box center [906, 392] width 42 height 42
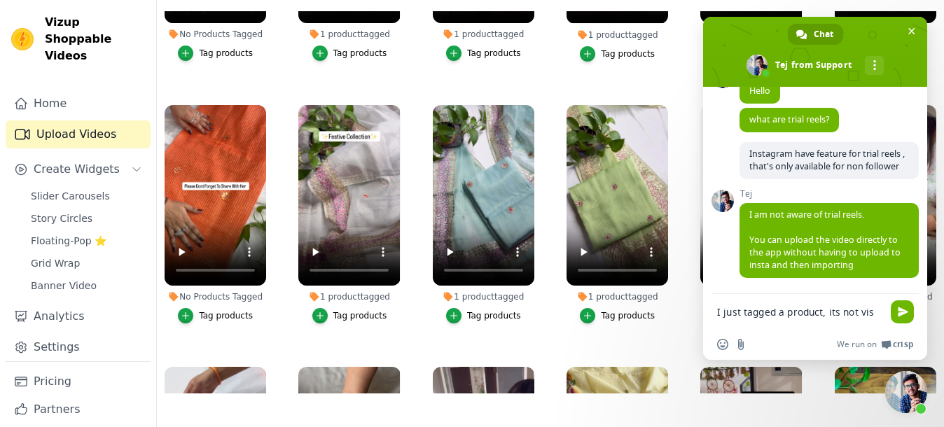
scroll to position [545, 0]
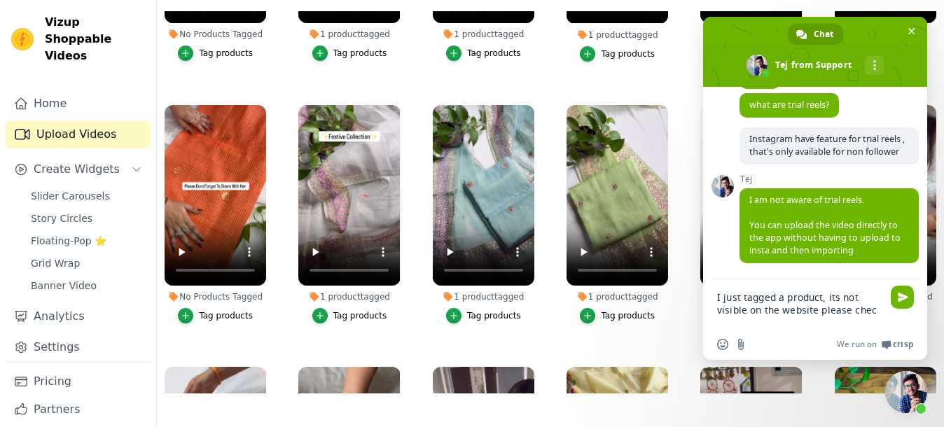
type textarea "I just tagged a product, its not visible on the website please check"
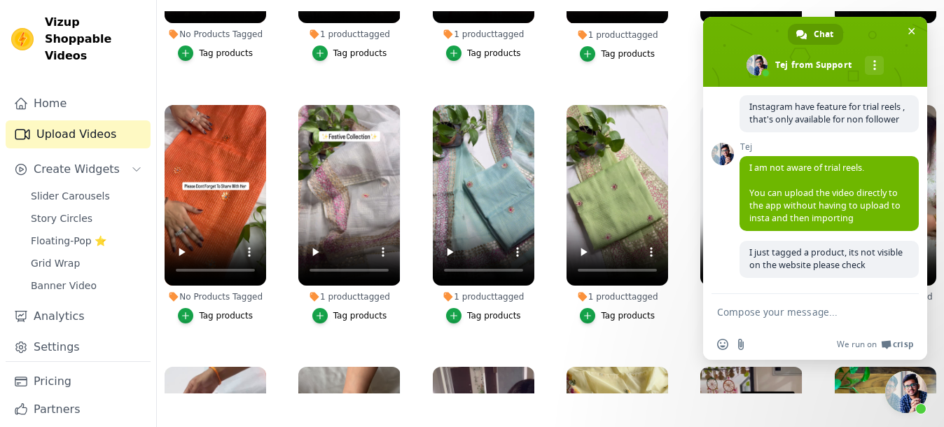
scroll to position [590, 0]
click at [818, 315] on textarea "Compose your message..." at bounding box center [799, 312] width 165 height 13
paste textarea "[URL][DOMAIN_NAME]"
type textarea "[URL][DOMAIN_NAME]"
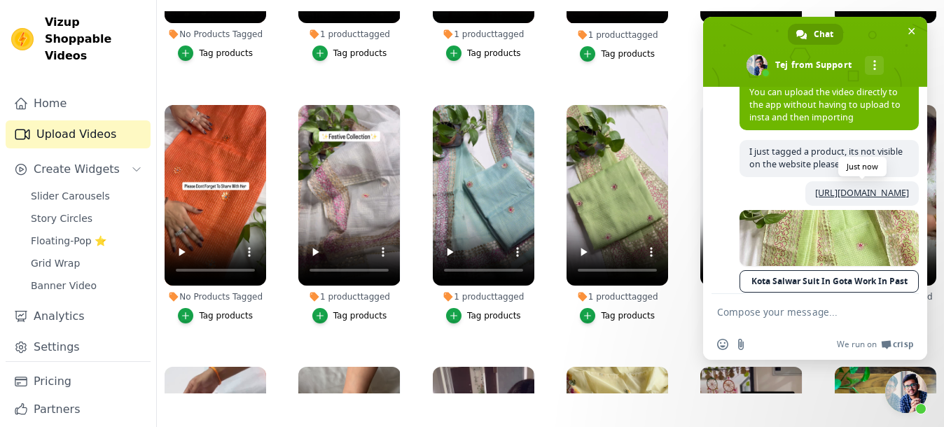
scroll to position [733, 0]
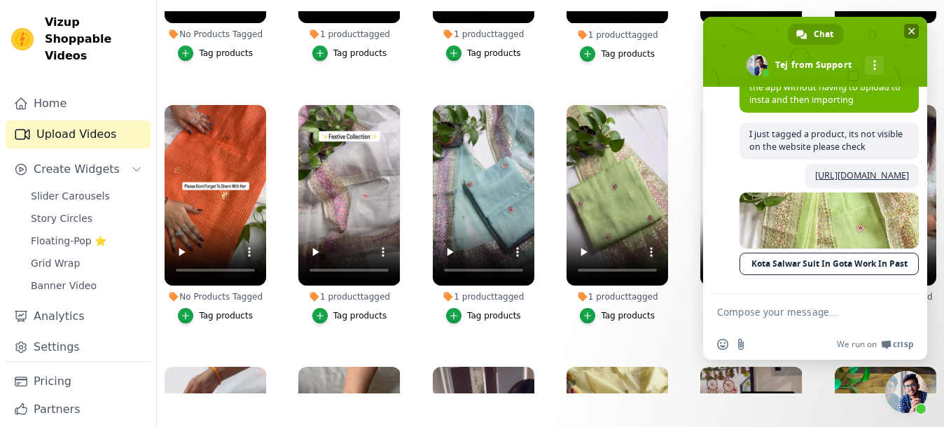
click at [907, 28] on span "Close chat" at bounding box center [911, 31] width 15 height 15
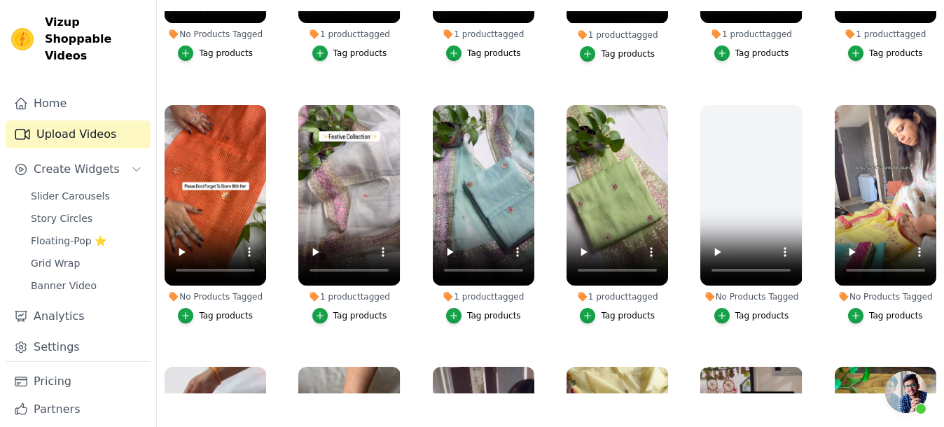
scroll to position [720, 0]
click at [923, 390] on span "Open chat" at bounding box center [906, 392] width 42 height 42
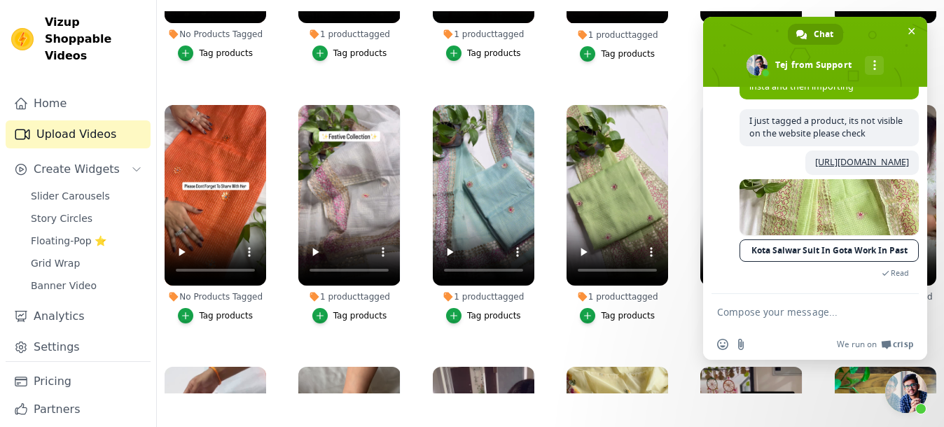
scroll to position [646, 0]
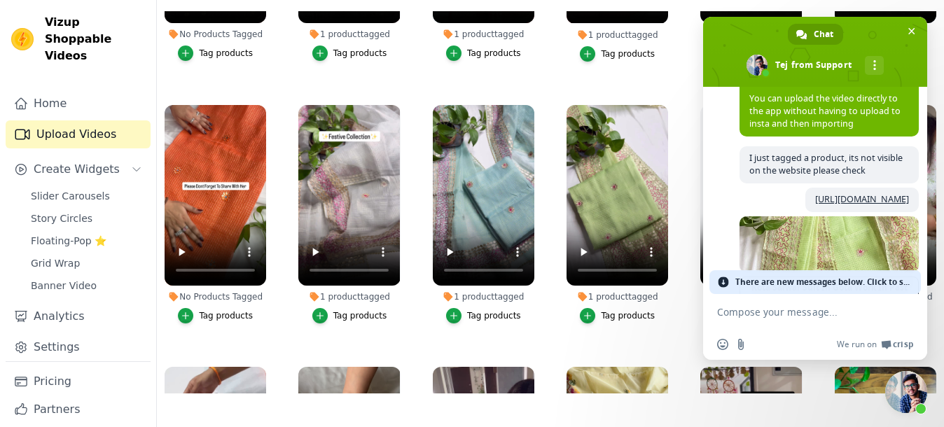
click at [562, 323] on div "1 product tagged Tag products" at bounding box center [617, 217] width 117 height 240
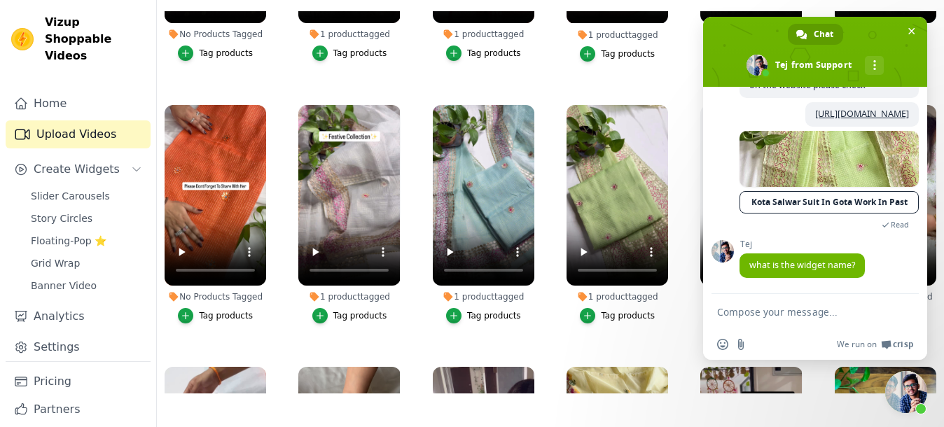
scroll to position [782, 0]
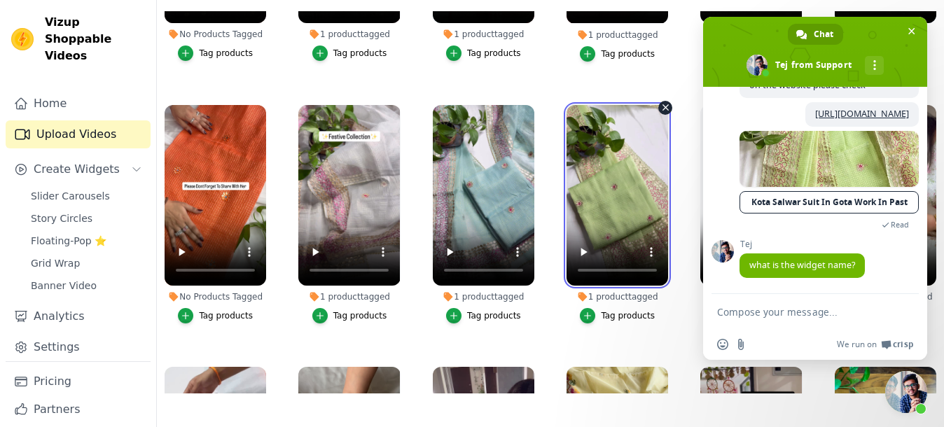
click at [613, 196] on video at bounding box center [618, 195] width 102 height 181
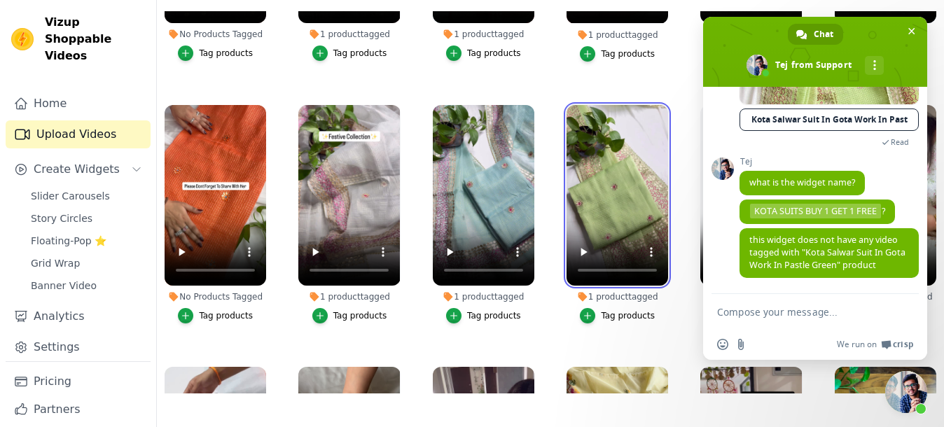
scroll to position [877, 0]
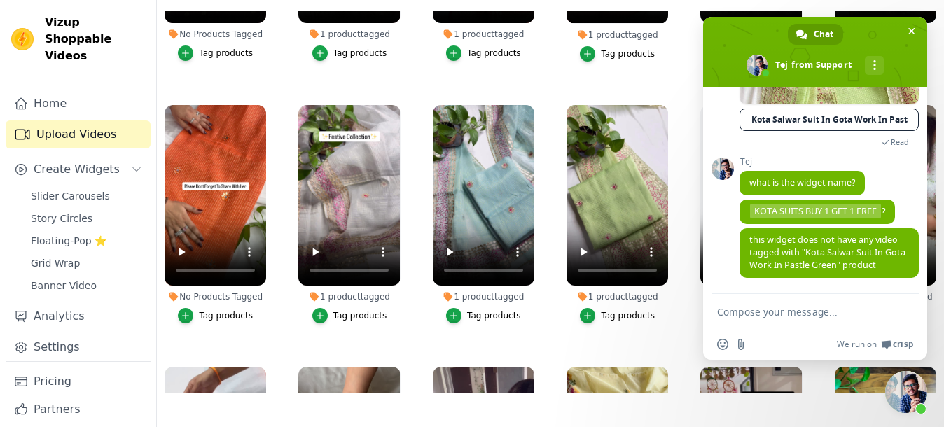
click at [771, 316] on textarea "Compose your message..." at bounding box center [799, 312] width 165 height 13
type textarea "H"
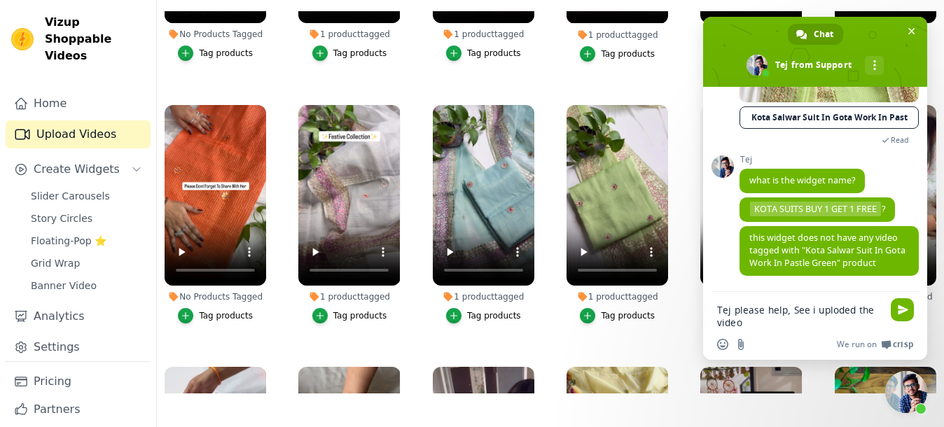
click at [834, 310] on textarea "Tej please help, See i uploded the video" at bounding box center [799, 316] width 165 height 25
click at [823, 312] on textarea "Tej please help, See i uploded the video" at bounding box center [799, 316] width 165 height 25
click at [833, 312] on textarea "Tej please help, See i uploded the video" at bounding box center [799, 316] width 165 height 25
click at [756, 323] on textarea "Tej please help, See i uploaded the video" at bounding box center [799, 316] width 165 height 25
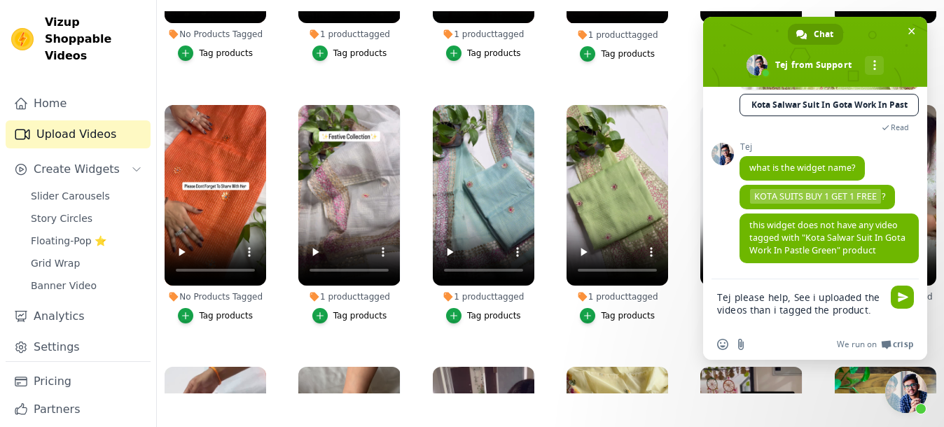
type textarea "Tej please help, See i uploaded the videos than i tagged the product."
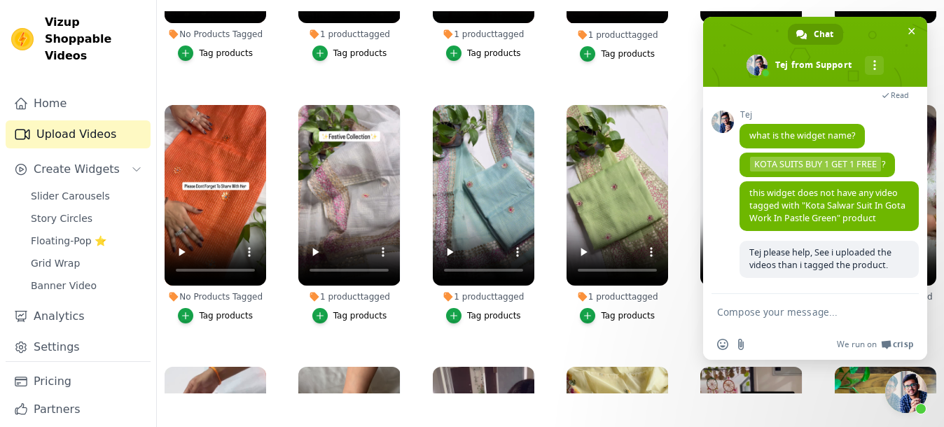
scroll to position [924, 0]
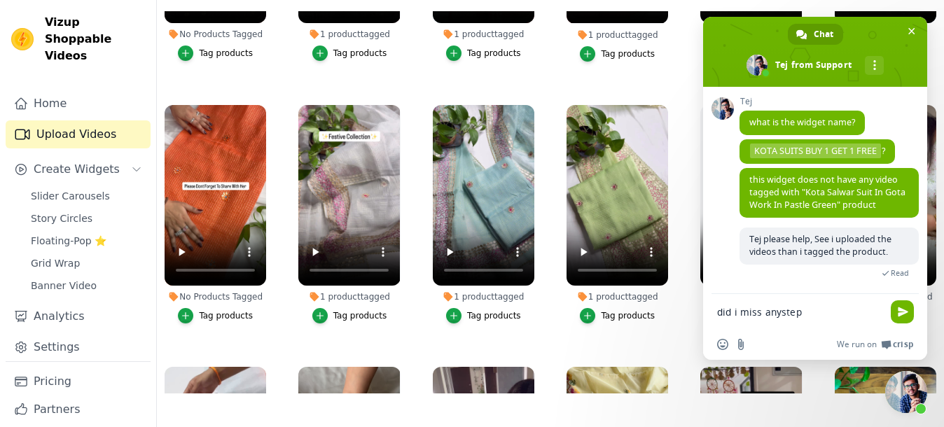
click at [738, 312] on textarea "did i miss anystep" at bounding box center [799, 312] width 165 height 13
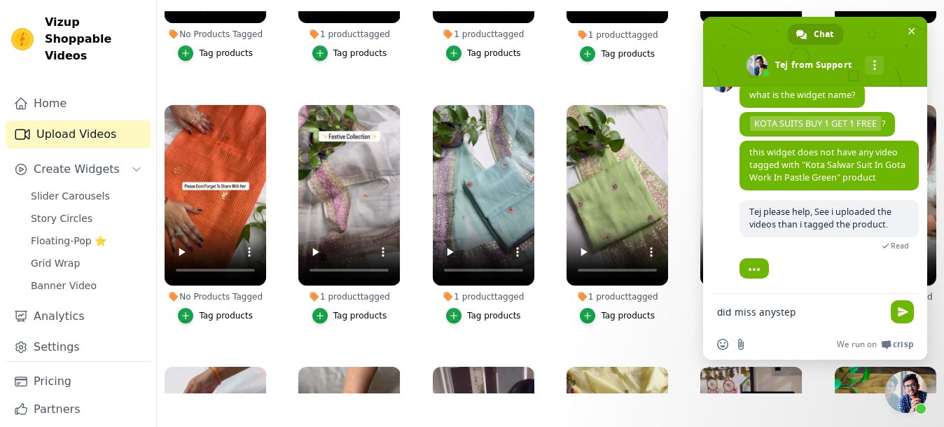
scroll to position [951, 0]
type textarea "did I miss anystep"
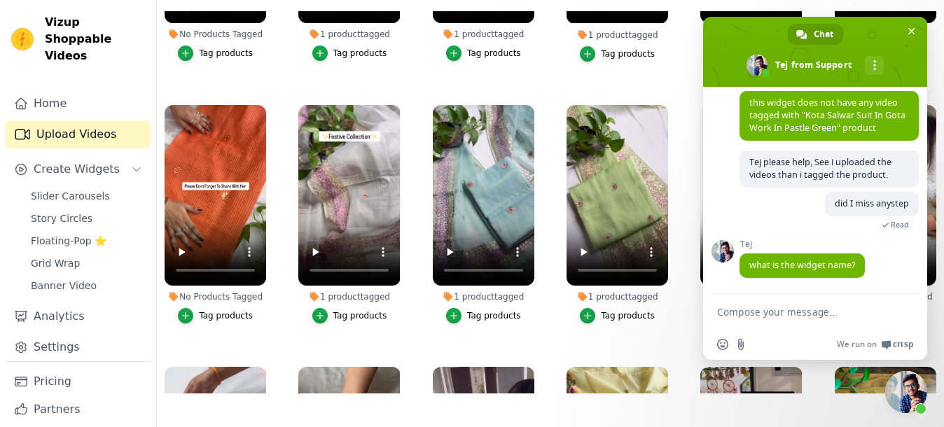
scroll to position [1001, 0]
click at [830, 314] on textarea "Compose your message..." at bounding box center [799, 312] width 165 height 13
type textarea "H"
type textarea "where do i find the widget name"
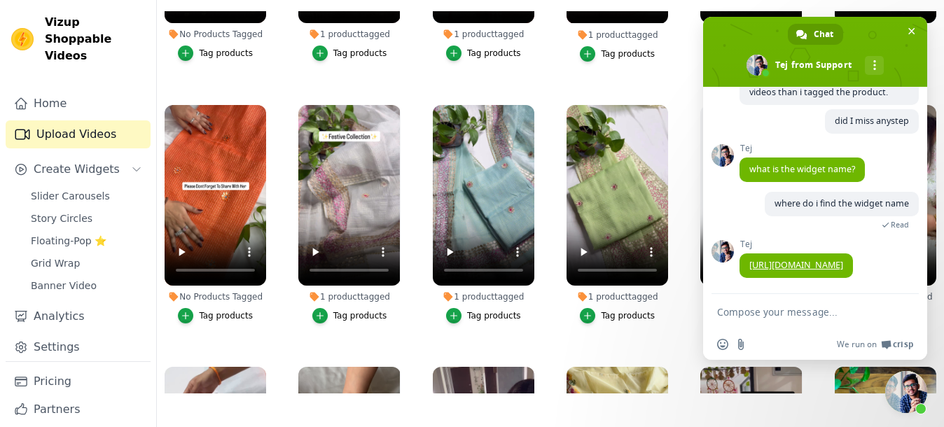
scroll to position [1096, 0]
click at [838, 259] on link "[URL][DOMAIN_NAME]" at bounding box center [796, 265] width 94 height 12
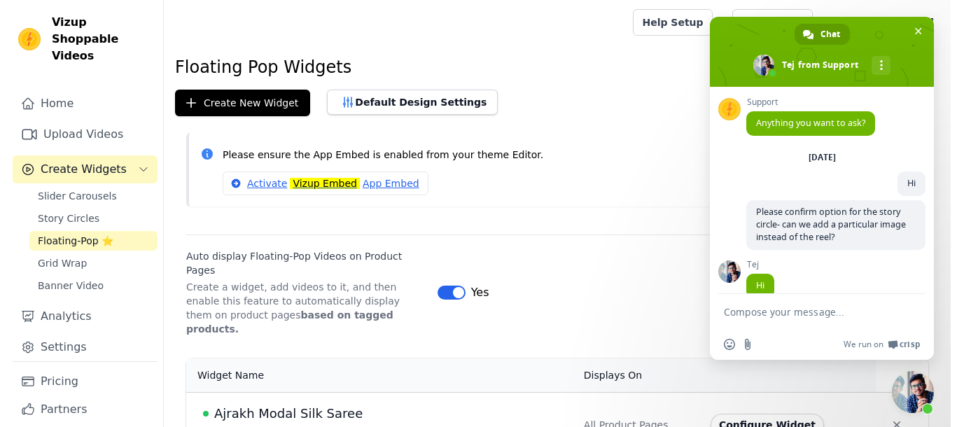
scroll to position [1096, 0]
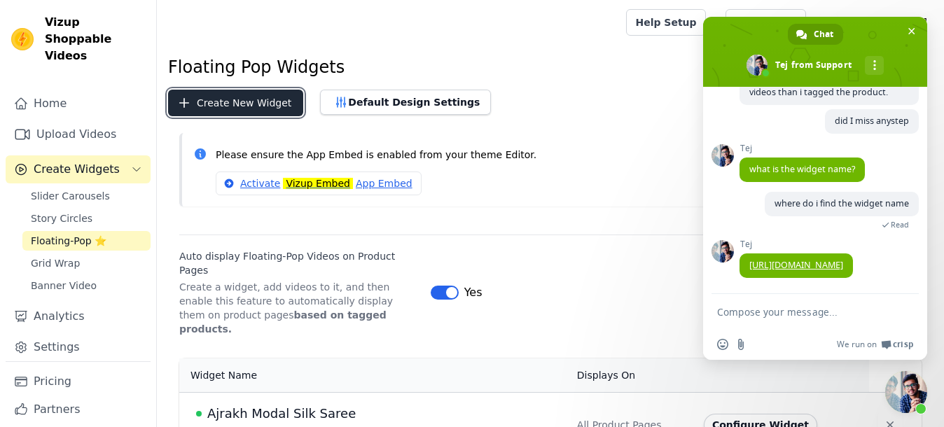
click at [268, 108] on button "Create New Widget" at bounding box center [235, 103] width 135 height 27
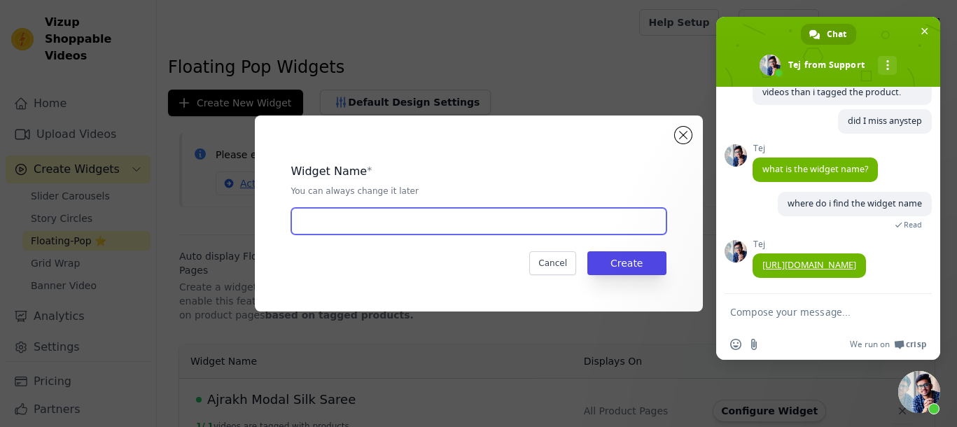
click at [339, 223] on input "text" at bounding box center [478, 221] width 375 height 27
type input "Heavy Border"
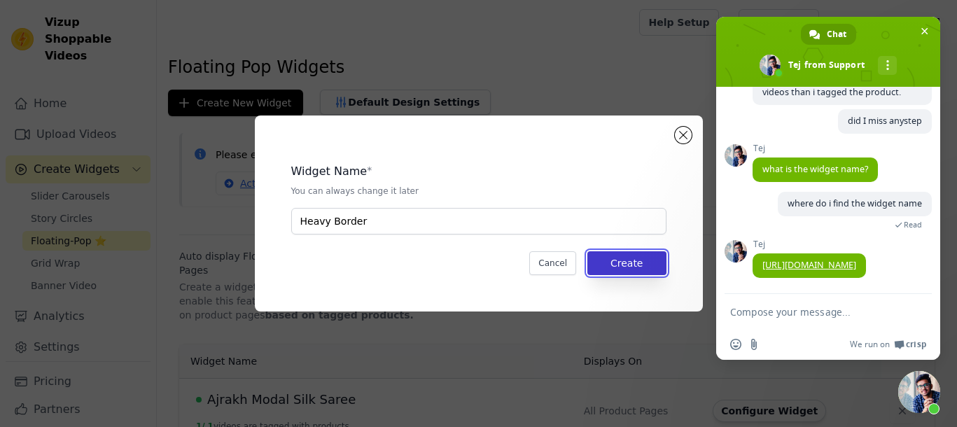
click at [626, 263] on button "Create" at bounding box center [627, 263] width 79 height 24
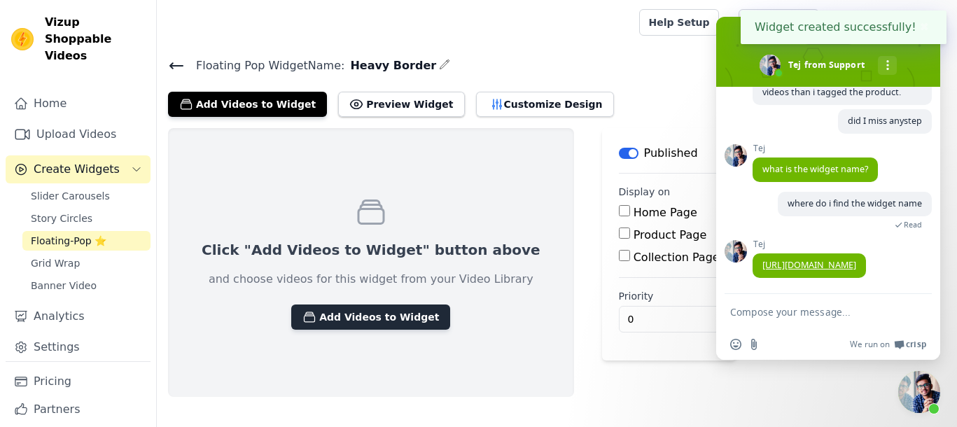
click at [319, 322] on button "Add Videos to Widget" at bounding box center [370, 317] width 159 height 25
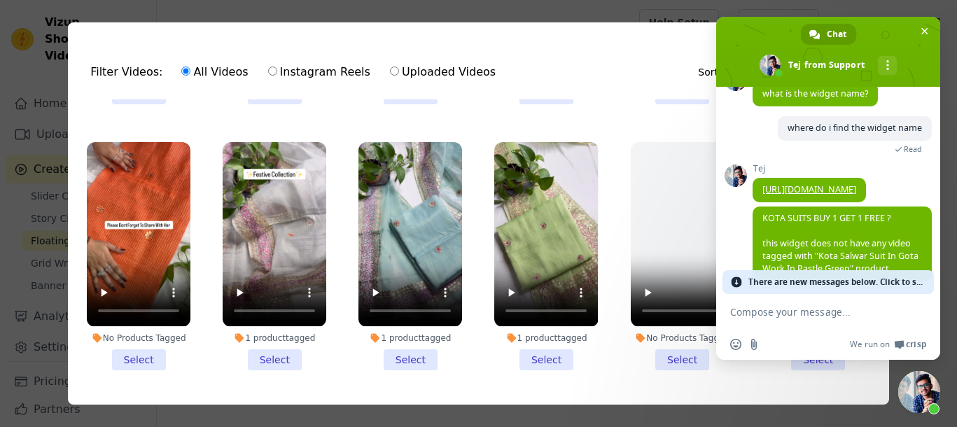
scroll to position [1050, 0]
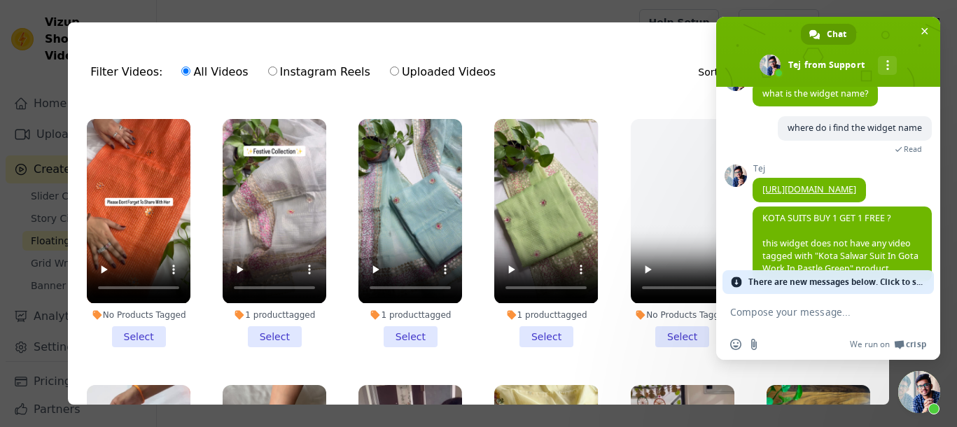
drag, startPoint x: 547, startPoint y: 303, endPoint x: 439, endPoint y: 308, distance: 108.0
click at [546, 301] on li "1 product tagged Select" at bounding box center [546, 233] width 104 height 228
click at [0, 0] on input "1 product tagged Select" at bounding box center [0, 0] width 0 height 0
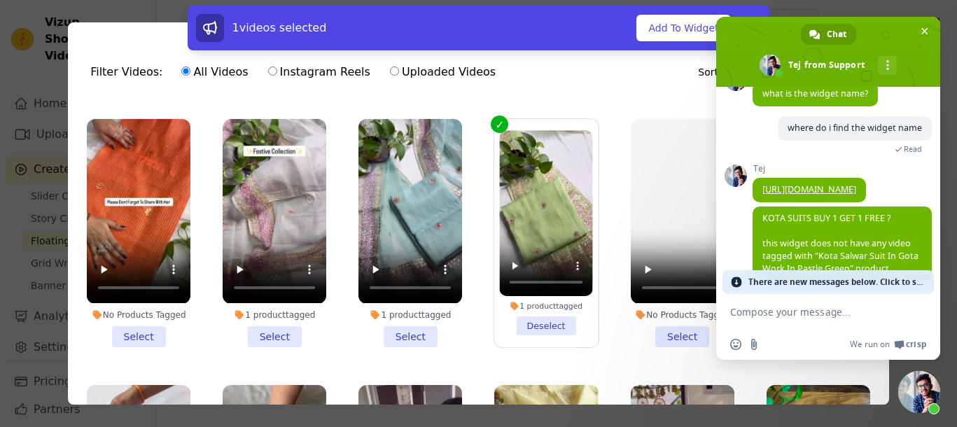
click at [394, 299] on li "1 product tagged Select" at bounding box center [411, 233] width 104 height 228
click at [0, 0] on input "1 product tagged Select" at bounding box center [0, 0] width 0 height 0
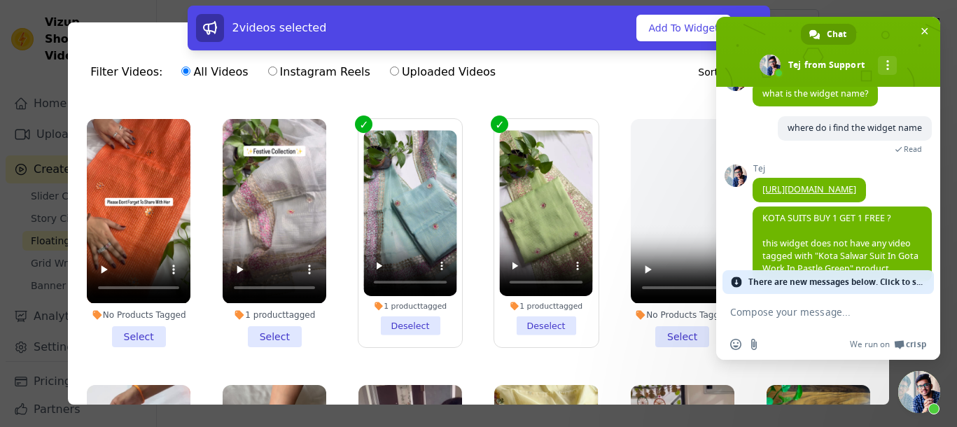
click at [265, 303] on li "1 product tagged Select" at bounding box center [275, 233] width 104 height 228
click at [0, 0] on input "1 product tagged Select" at bounding box center [0, 0] width 0 height 0
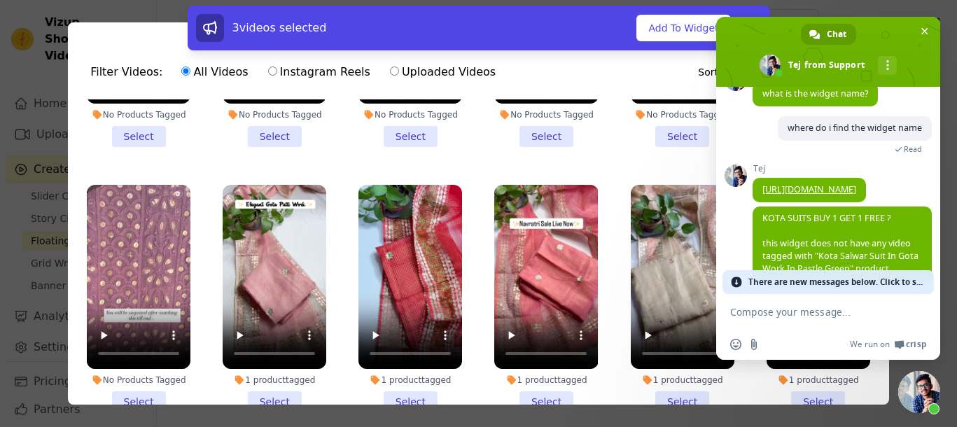
scroll to position [700, 0]
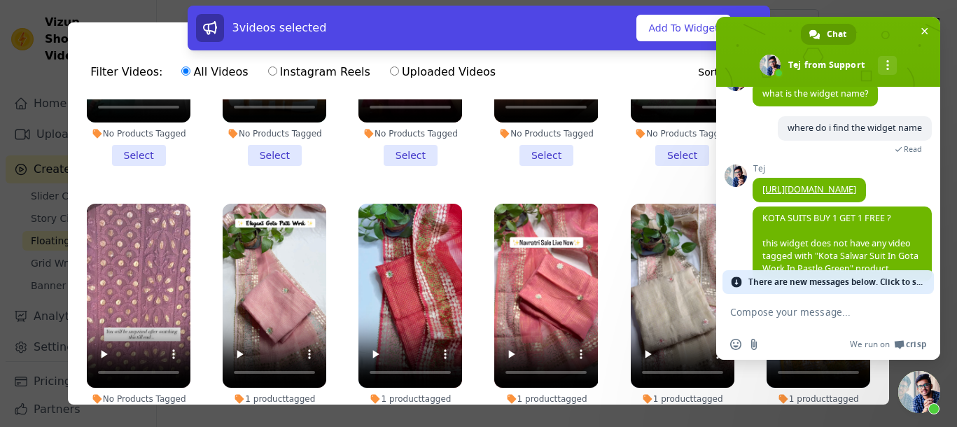
click at [263, 383] on li "1 product tagged Select" at bounding box center [275, 318] width 104 height 228
click at [0, 0] on input "1 product tagged Select" at bounding box center [0, 0] width 0 height 0
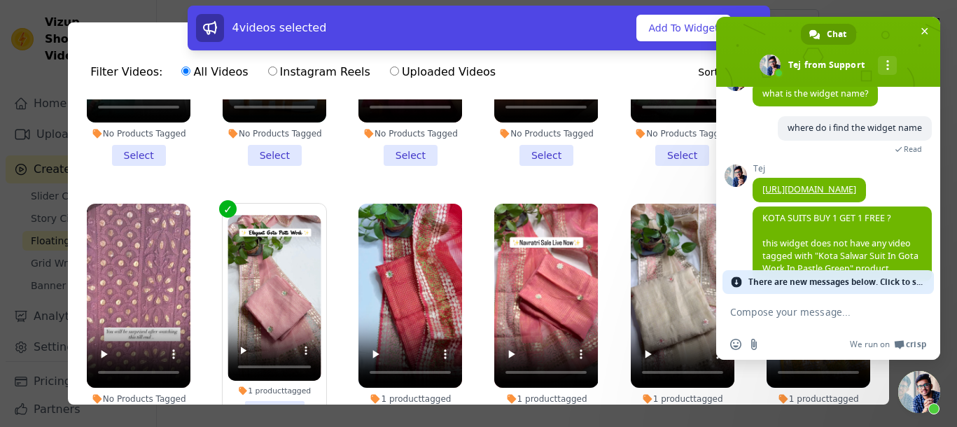
click at [390, 391] on li "1 product tagged Select" at bounding box center [411, 318] width 104 height 228
click at [0, 0] on input "1 product tagged Select" at bounding box center [0, 0] width 0 height 0
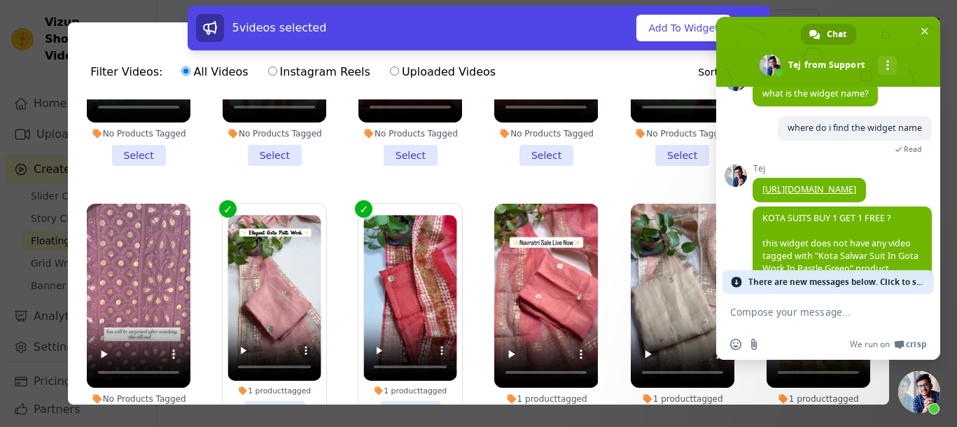
click at [537, 391] on li "1 product tagged Select" at bounding box center [546, 318] width 104 height 228
click at [0, 0] on input "1 product tagged Select" at bounding box center [0, 0] width 0 height 0
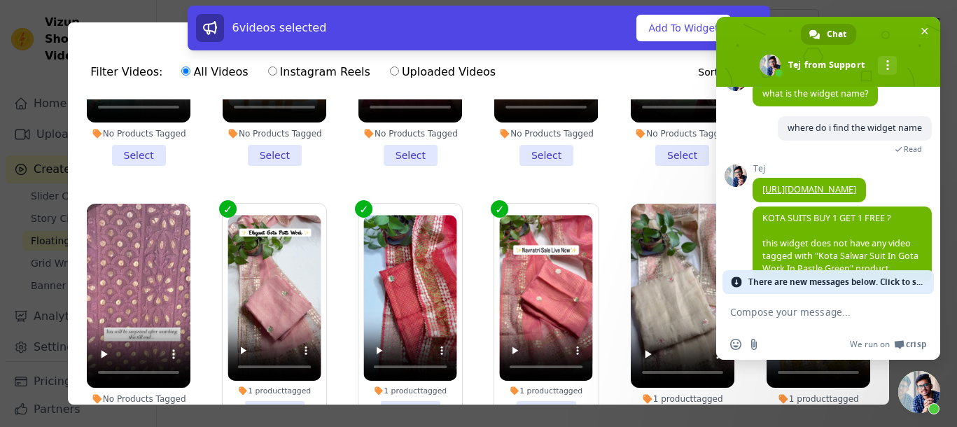
click at [666, 396] on li "1 product tagged Select" at bounding box center [683, 318] width 104 height 228
click at [0, 0] on input "1 product tagged Select" at bounding box center [0, 0] width 0 height 0
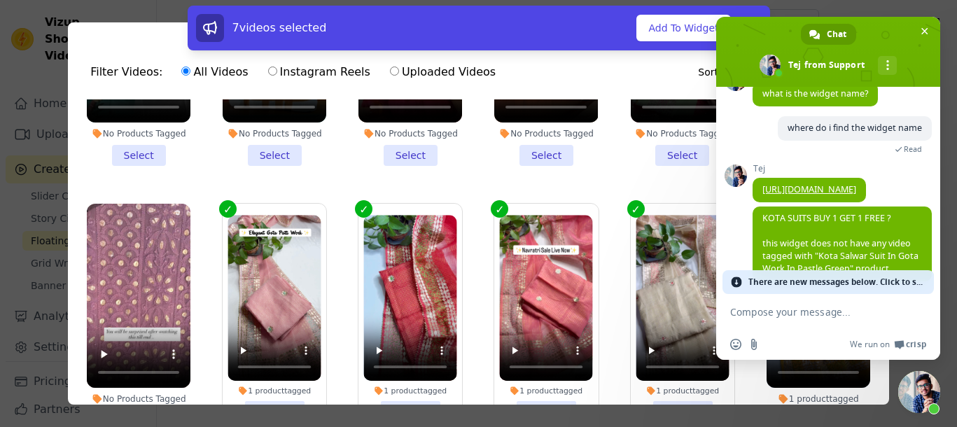
click at [784, 398] on li "1 product tagged Select" at bounding box center [819, 318] width 104 height 228
click at [0, 0] on input "1 product tagged Select" at bounding box center [0, 0] width 0 height 0
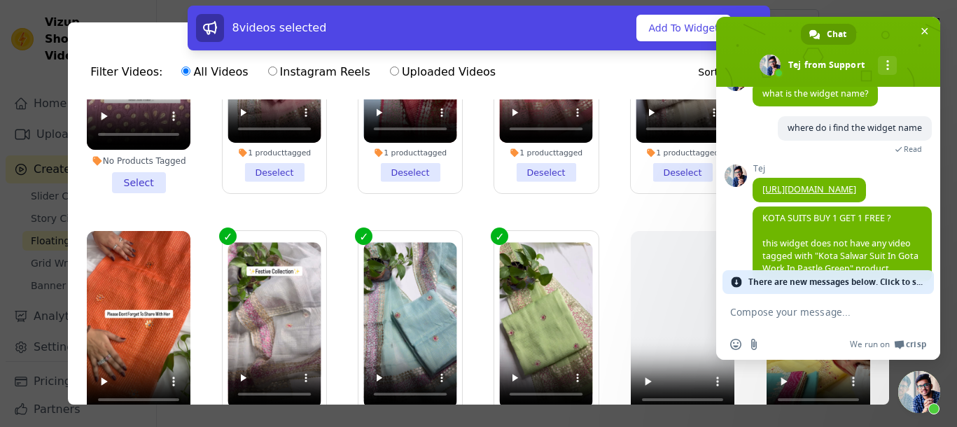
scroll to position [1138, 0]
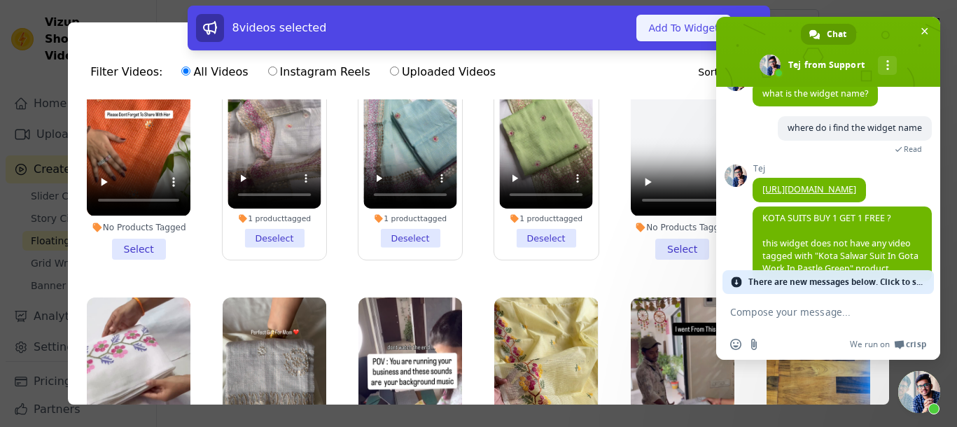
click at [670, 34] on button "Add To Widget" at bounding box center [684, 28] width 94 height 27
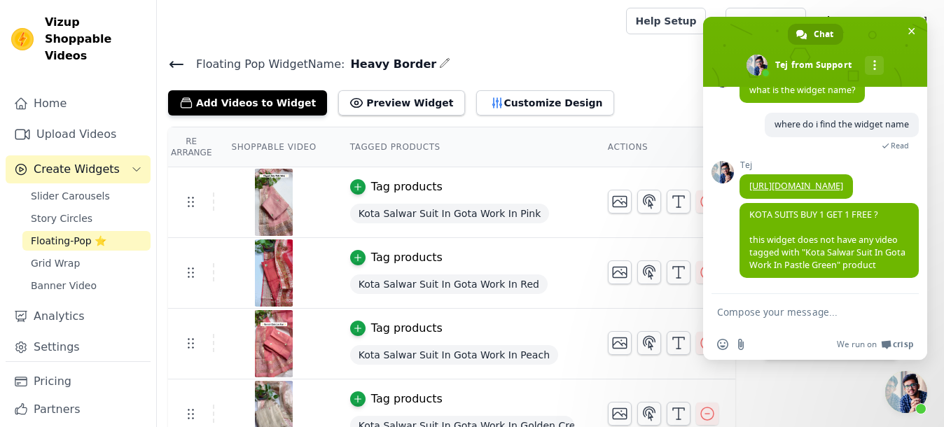
scroll to position [0, 0]
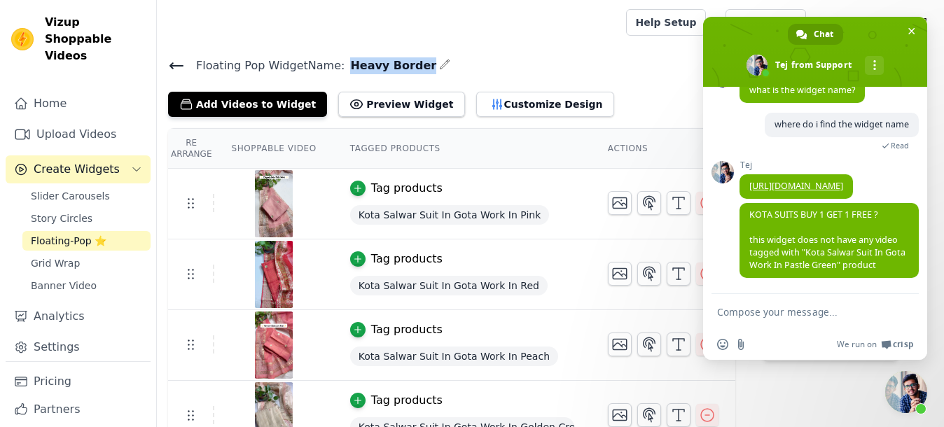
drag, startPoint x: 405, startPoint y: 66, endPoint x: 334, endPoint y: 69, distance: 71.5
click at [345, 69] on span "Heavy Border" at bounding box center [391, 65] width 92 height 17
copy span "Heavy Border"
click at [723, 307] on textarea "Compose your message..." at bounding box center [799, 312] width 165 height 13
paste textarea "Heavy Border"
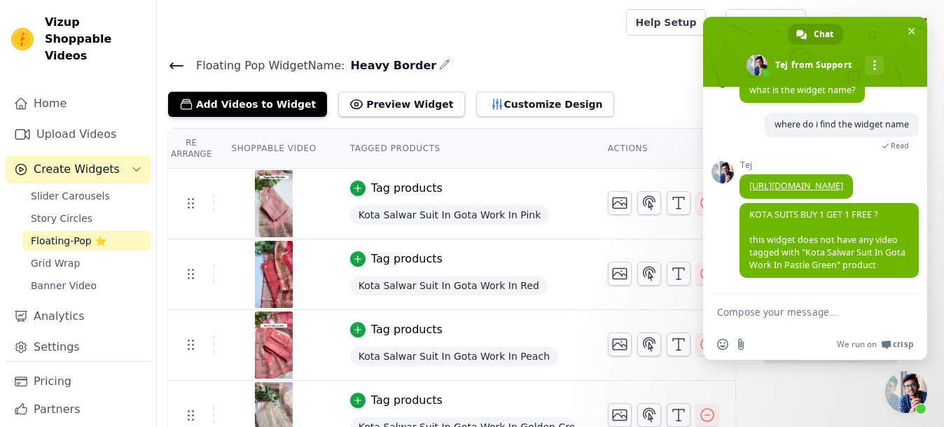
type textarea "Heavy Border"
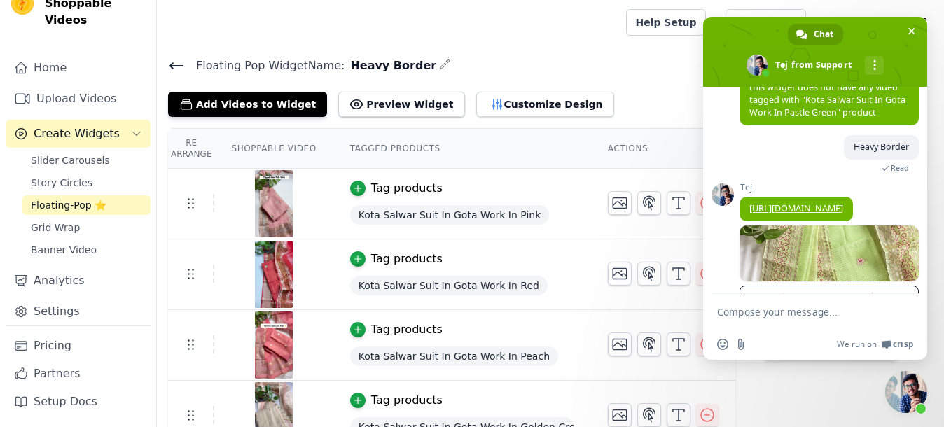
scroll to position [1414, 0]
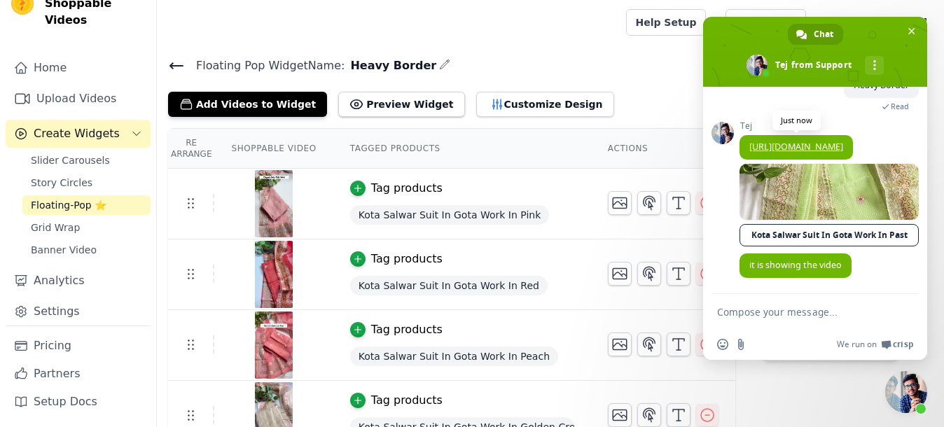
click at [780, 141] on link "[URL][DOMAIN_NAME]" at bounding box center [796, 147] width 94 height 12
click at [759, 295] on form at bounding box center [799, 313] width 165 height 38
click at [754, 315] on textarea "Compose your message..." at bounding box center [799, 312] width 165 height 13
click at [746, 314] on textarea "It [PERSON_NAME] to be in a widget" at bounding box center [799, 312] width 165 height 13
click at [821, 312] on textarea "It has to be in a widget" at bounding box center [799, 312] width 165 height 13
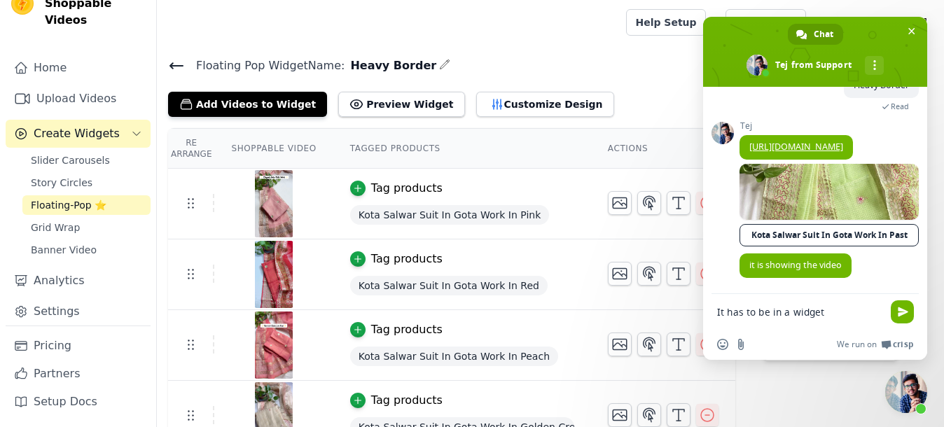
type textarea "It has to be in a widget?"
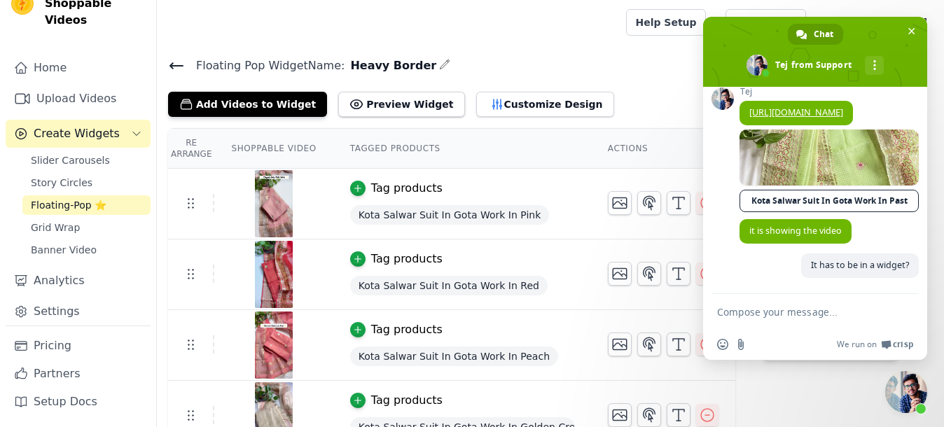
scroll to position [1448, 0]
click at [906, 34] on span "Close chat" at bounding box center [911, 31] width 15 height 15
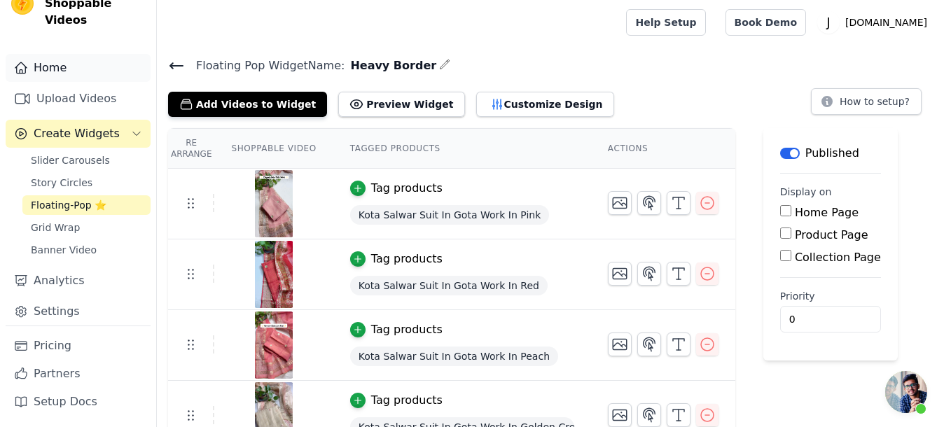
click at [62, 60] on link "Home" at bounding box center [78, 68] width 145 height 28
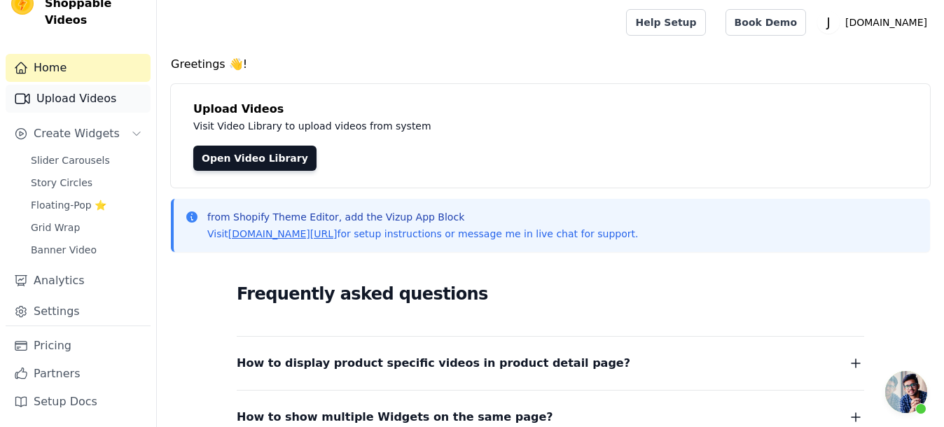
click at [48, 104] on link "Upload Videos" at bounding box center [78, 99] width 145 height 28
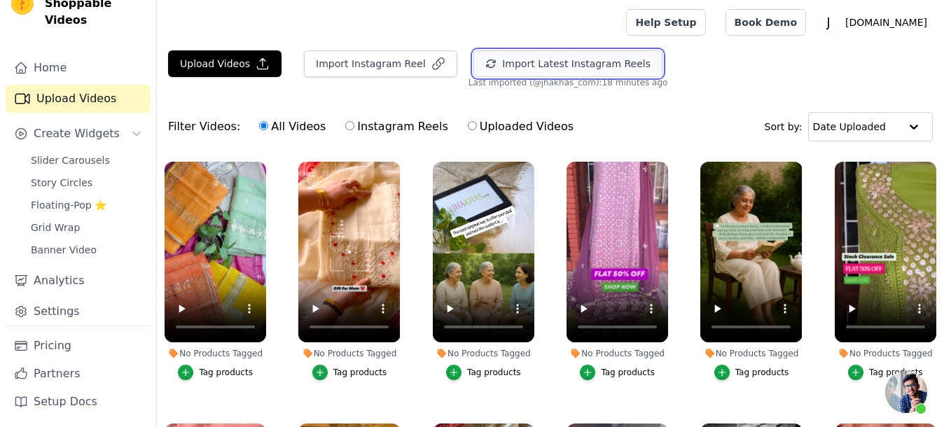
click at [503, 74] on button "Import Latest Instagram Reels" at bounding box center [567, 63] width 189 height 27
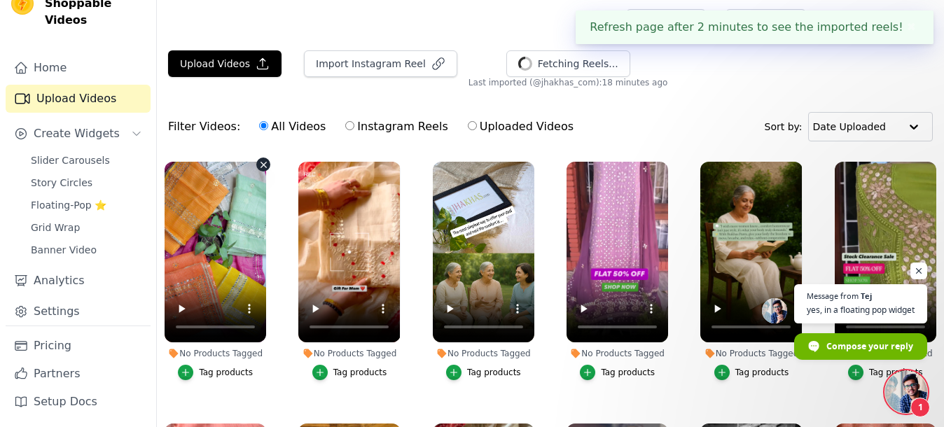
scroll to position [1497, 0]
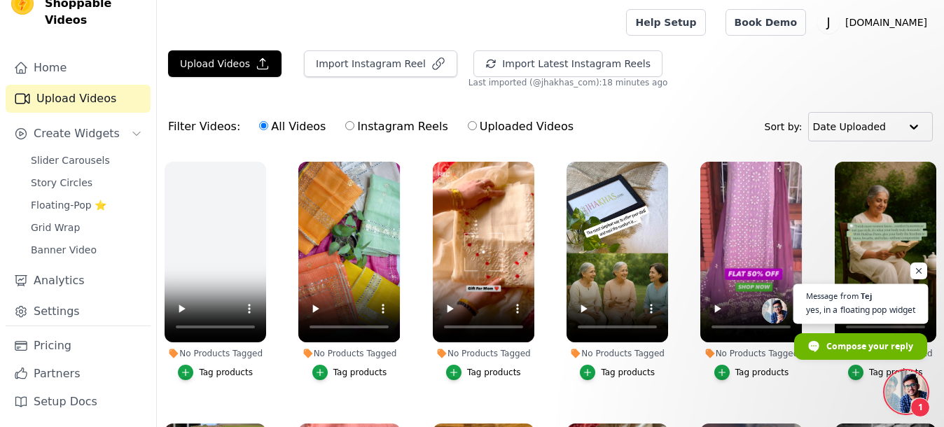
click at [839, 319] on span "Open chat" at bounding box center [860, 318] width 135 height 11
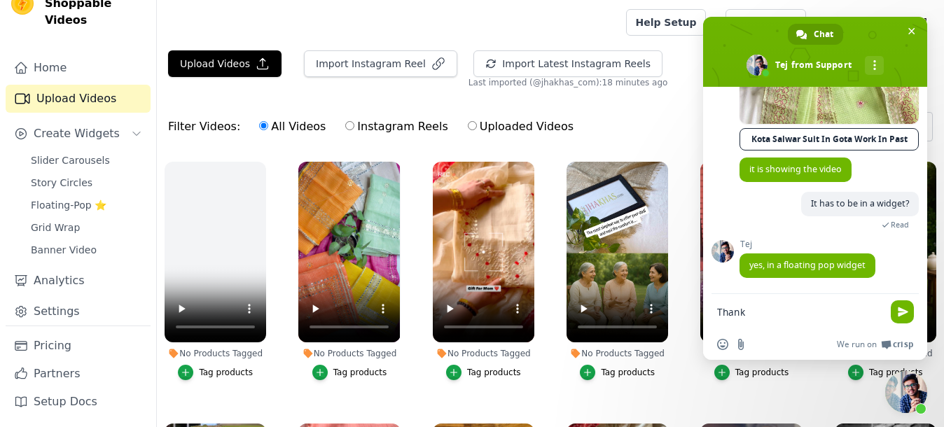
type textarea "Thanks"
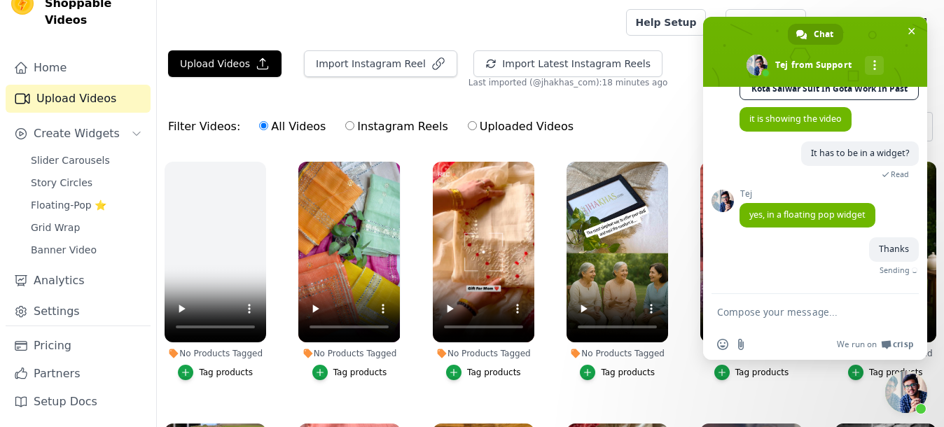
scroll to position [1531, 0]
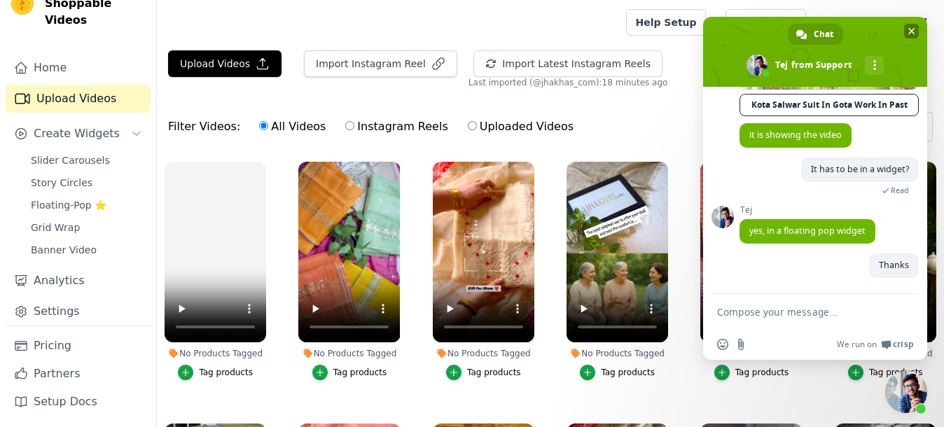
click at [906, 27] on span "Close chat" at bounding box center [911, 31] width 15 height 15
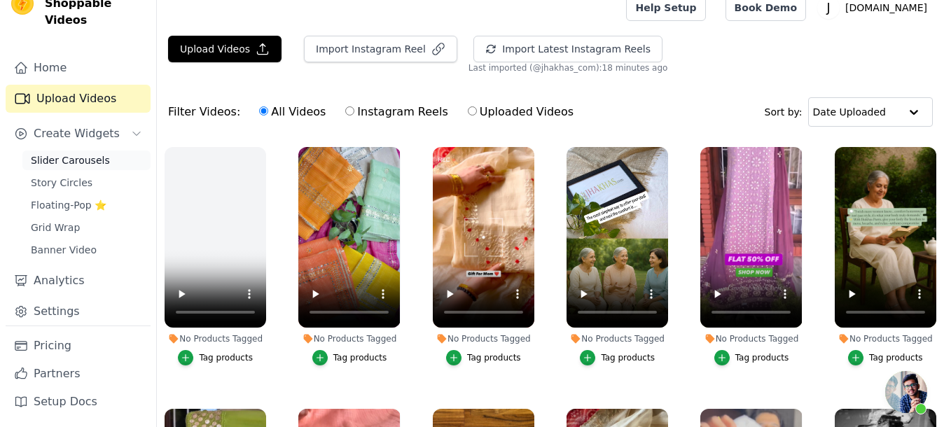
scroll to position [143, 0]
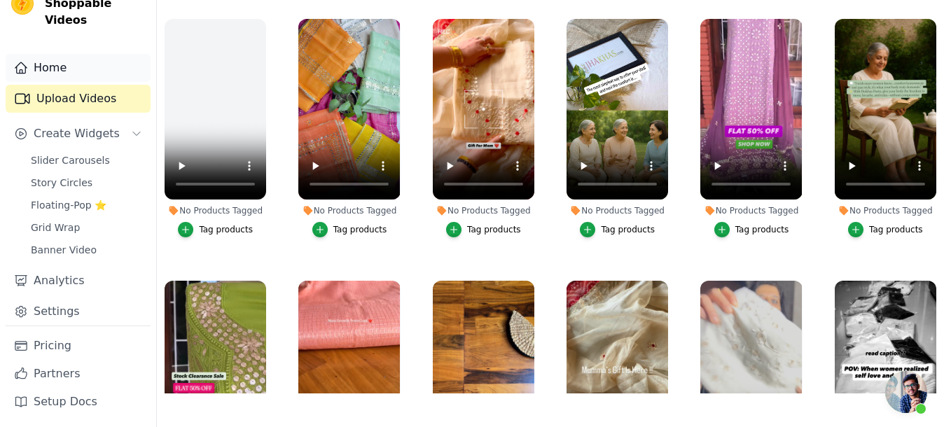
click at [64, 64] on link "Home" at bounding box center [78, 68] width 145 height 28
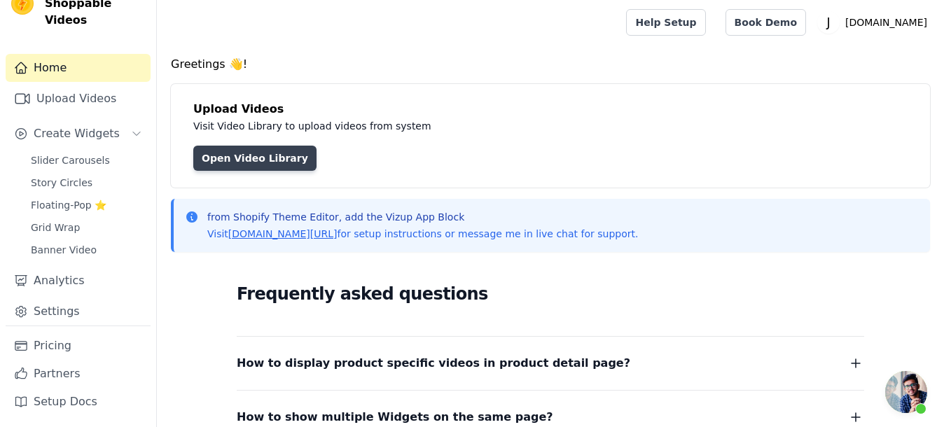
click at [237, 155] on link "Open Video Library" at bounding box center [254, 158] width 123 height 25
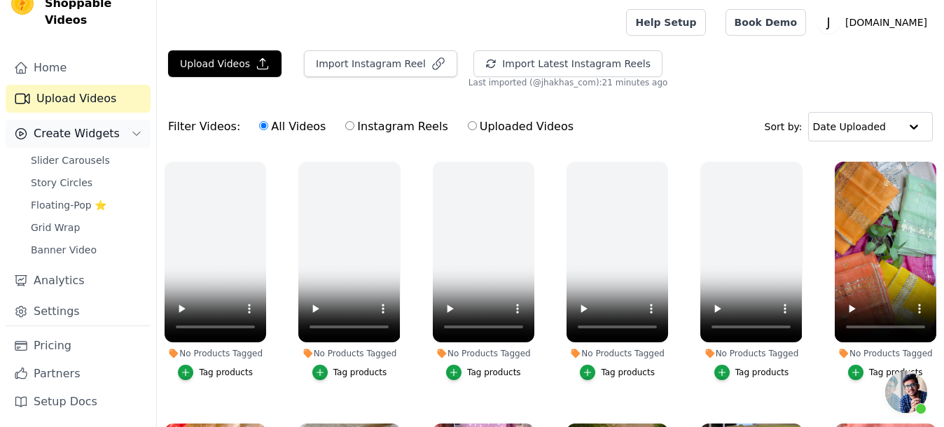
click at [55, 141] on span "Create Widgets" at bounding box center [77, 133] width 86 height 17
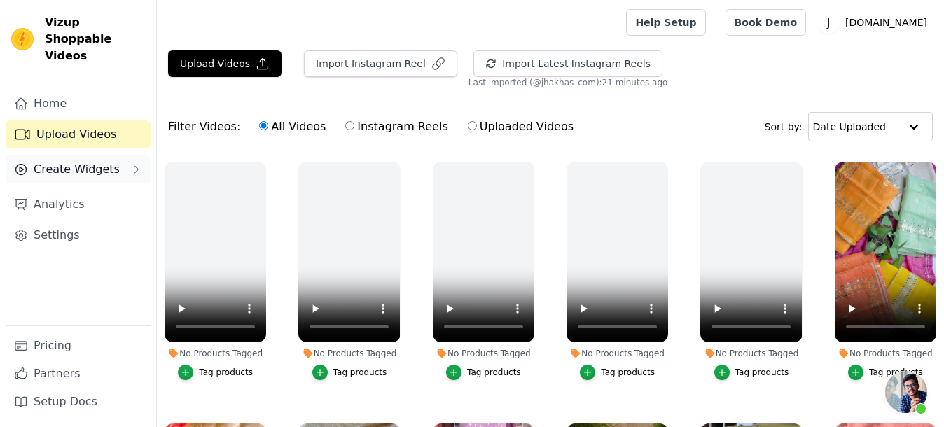
click at [67, 161] on span "Create Widgets" at bounding box center [77, 169] width 86 height 17
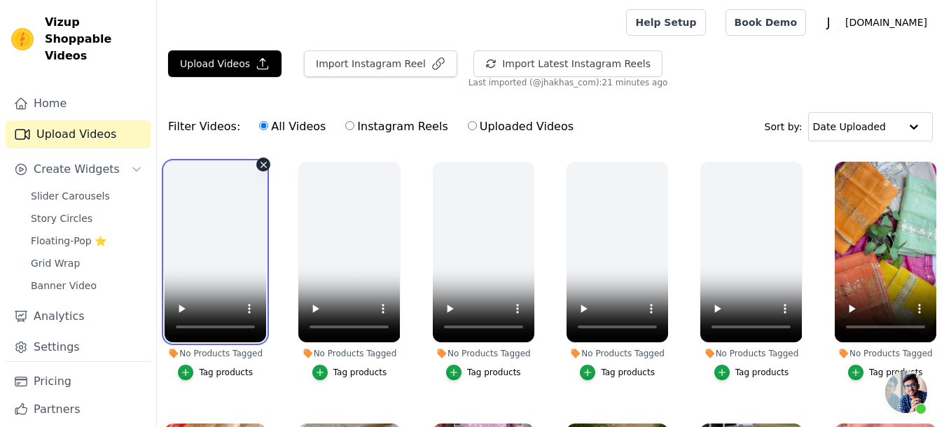
click at [224, 228] on video at bounding box center [216, 252] width 102 height 181
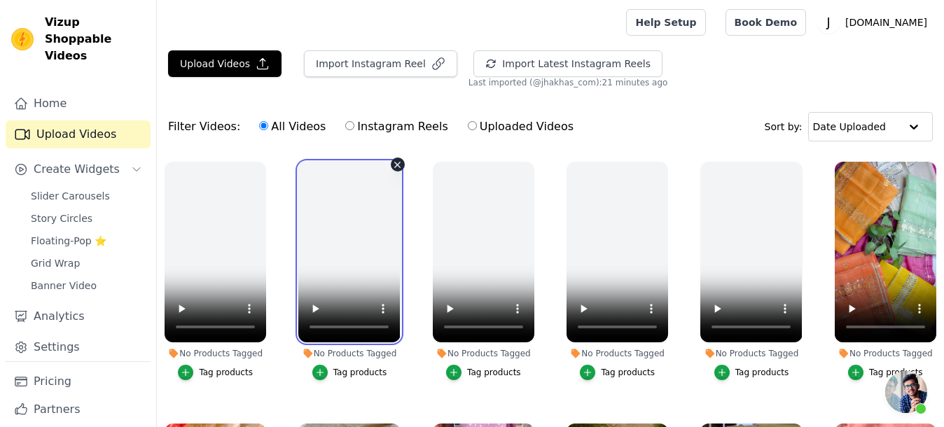
click at [321, 242] on video at bounding box center [349, 252] width 102 height 181
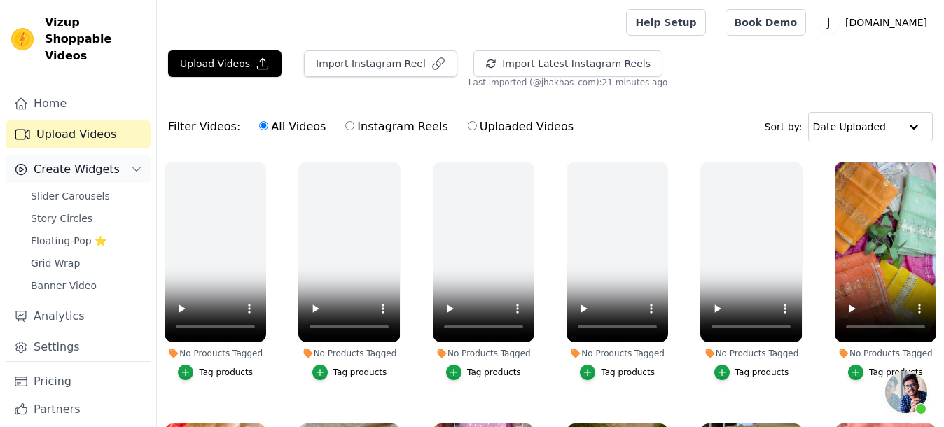
click at [50, 177] on span "Create Widgets" at bounding box center [77, 169] width 86 height 17
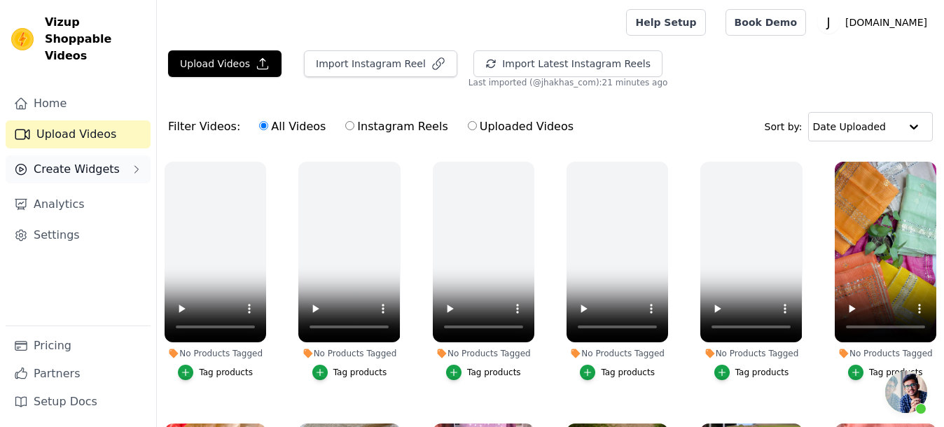
click at [76, 161] on span "Create Widgets" at bounding box center [77, 169] width 86 height 17
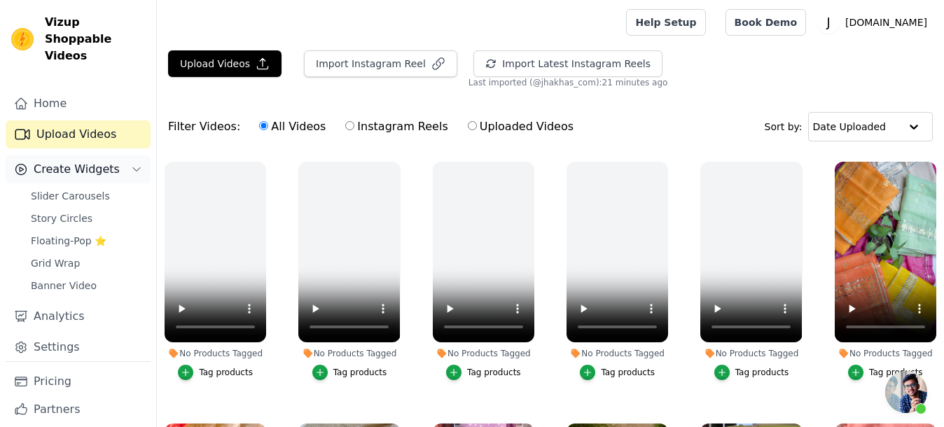
click at [81, 167] on span "Create Widgets" at bounding box center [77, 169] width 86 height 17
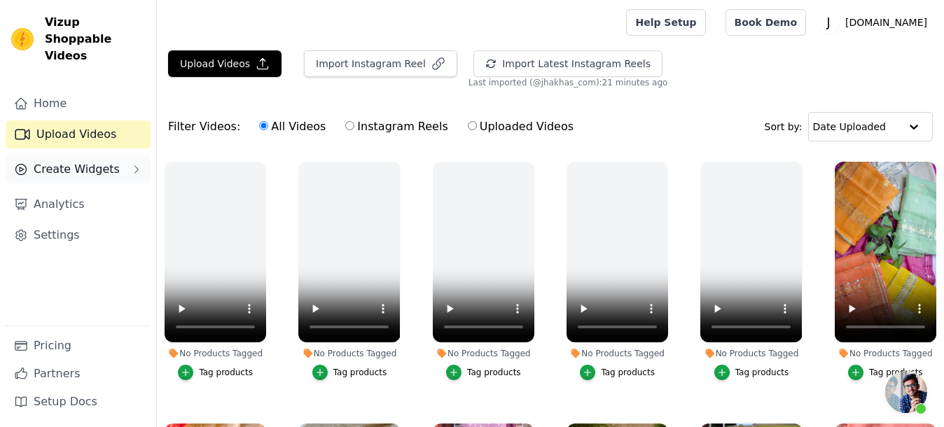
click at [82, 161] on span "Create Widgets" at bounding box center [77, 169] width 86 height 17
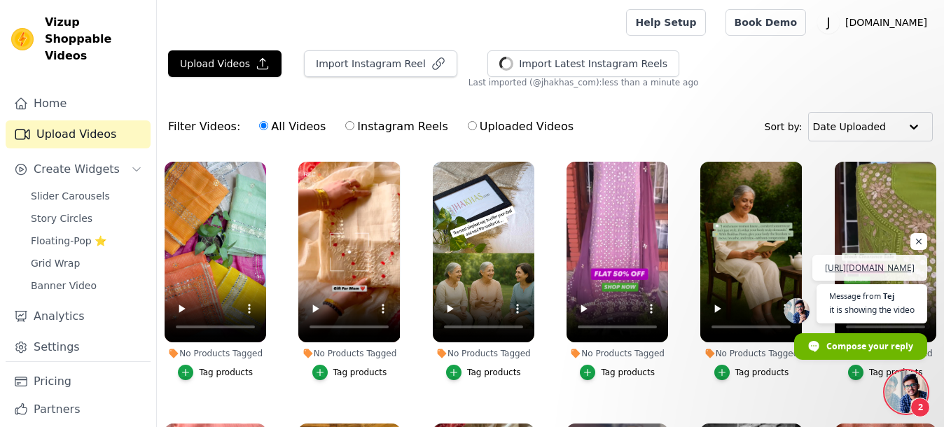
click at [914, 402] on span "2" at bounding box center [920, 408] width 20 height 20
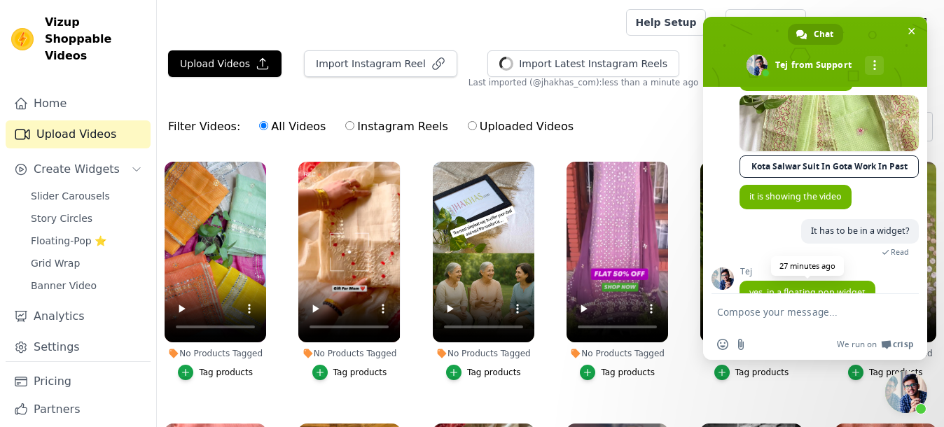
scroll to position [1181, 0]
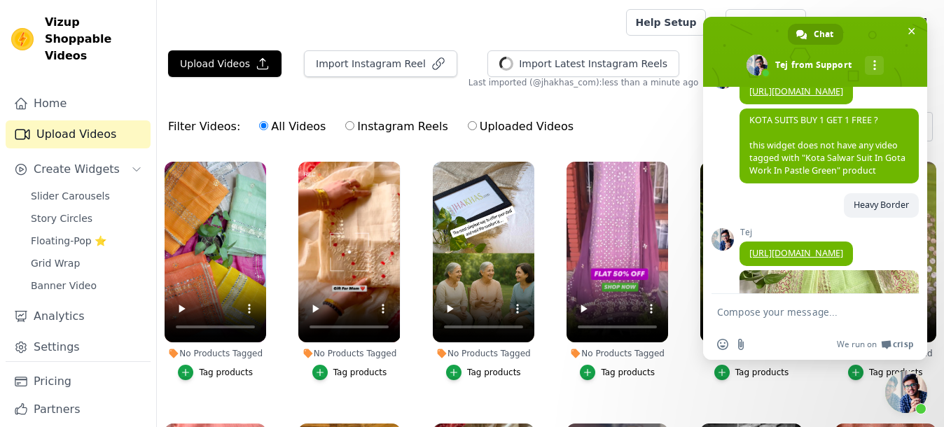
click at [776, 97] on link "[URL][DOMAIN_NAME]" at bounding box center [796, 91] width 94 height 12
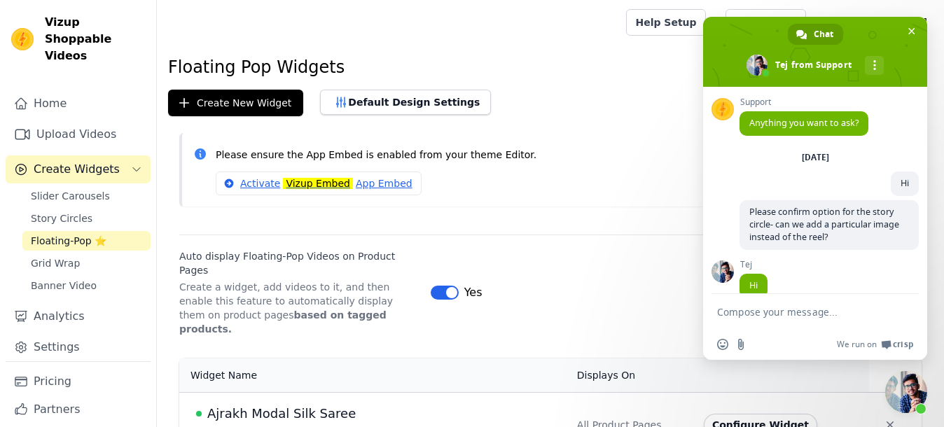
scroll to position [1181, 0]
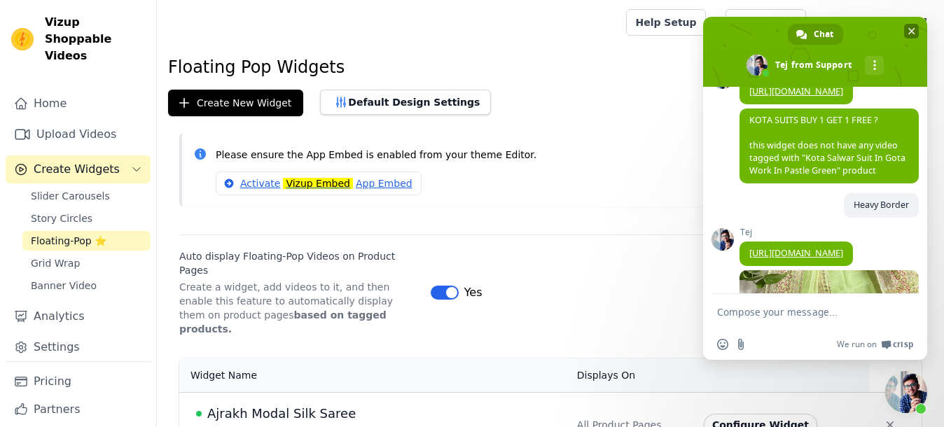
click at [915, 29] on span "Close chat" at bounding box center [911, 31] width 7 height 7
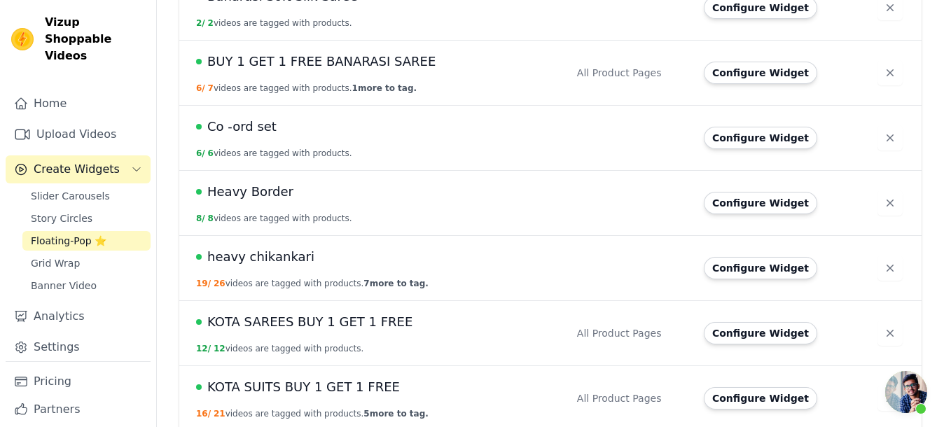
scroll to position [700, 0]
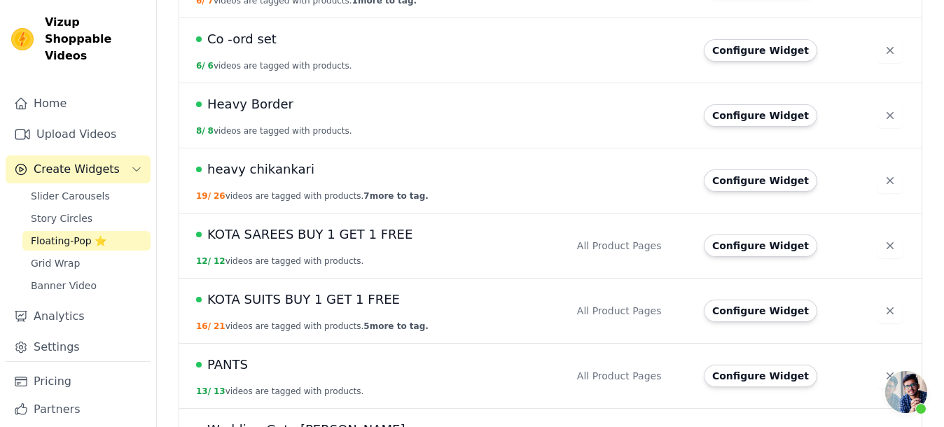
click at [215, 283] on td "KOTA SUITS BUY 1 GET 1 FREE 16 / 21 videos are tagged with products. 5 more to …" at bounding box center [373, 310] width 389 height 65
click at [230, 290] on span "KOTA SUITS BUY 1 GET 1 FREE" at bounding box center [303, 300] width 193 height 20
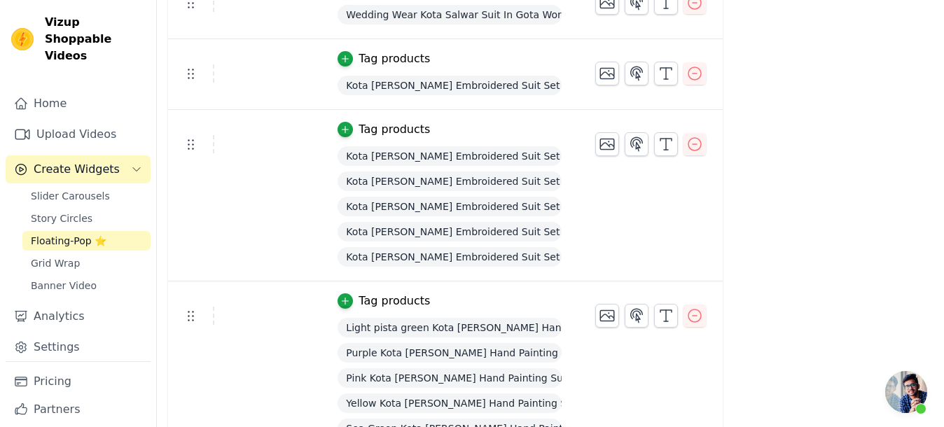
scroll to position [1197, 0]
